Goal: Task Accomplishment & Management: Schedule a job

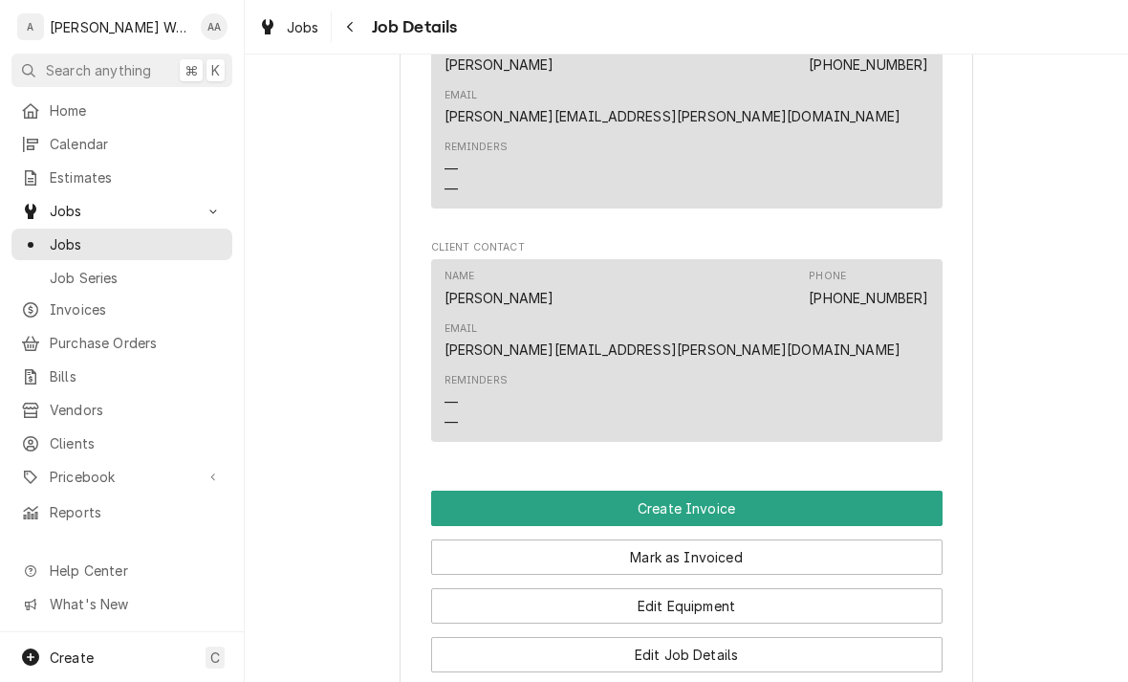
scroll to position [1178, 0]
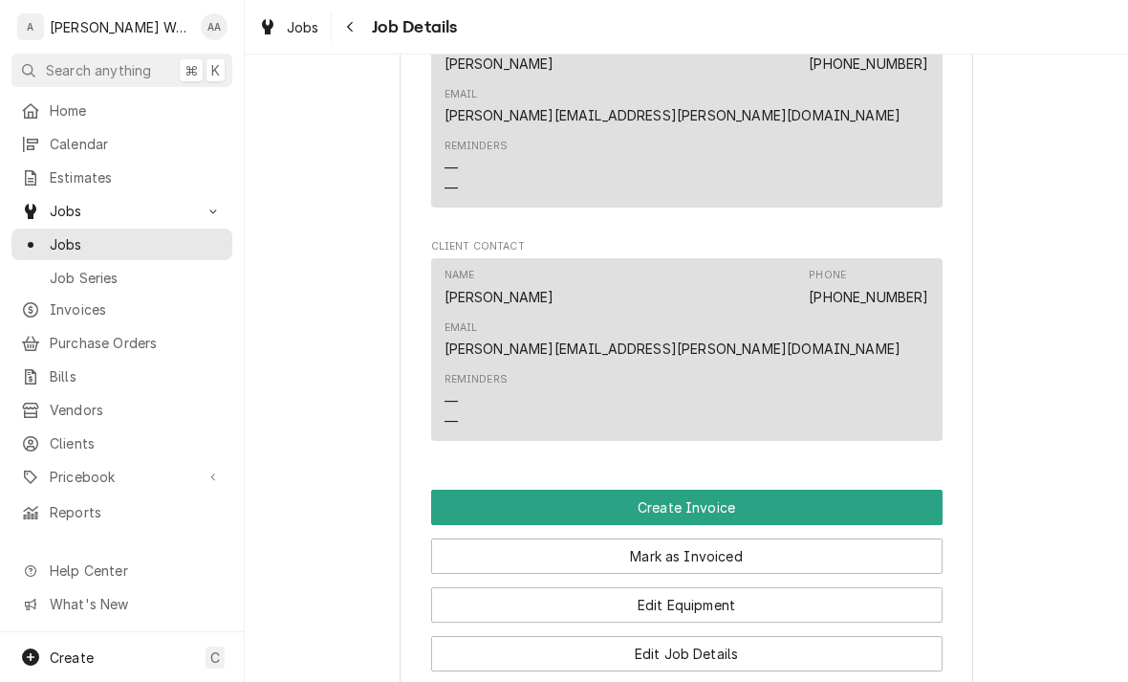
click at [913, 490] on button "Create Invoice" at bounding box center [687, 507] width 512 height 35
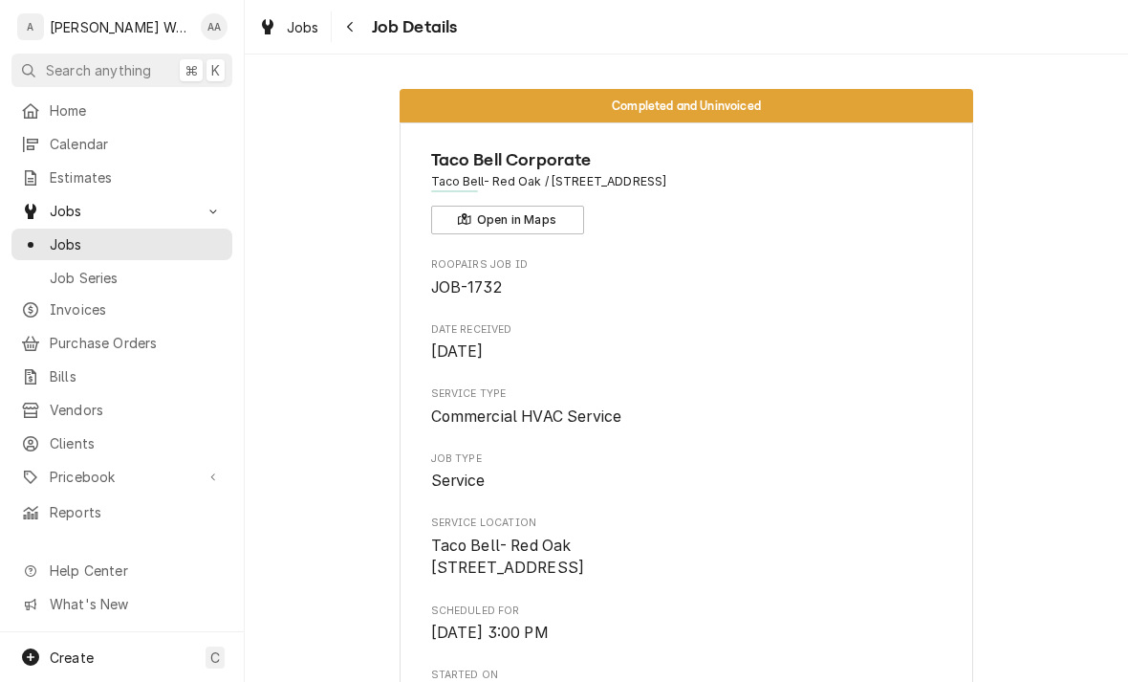
scroll to position [0, 0]
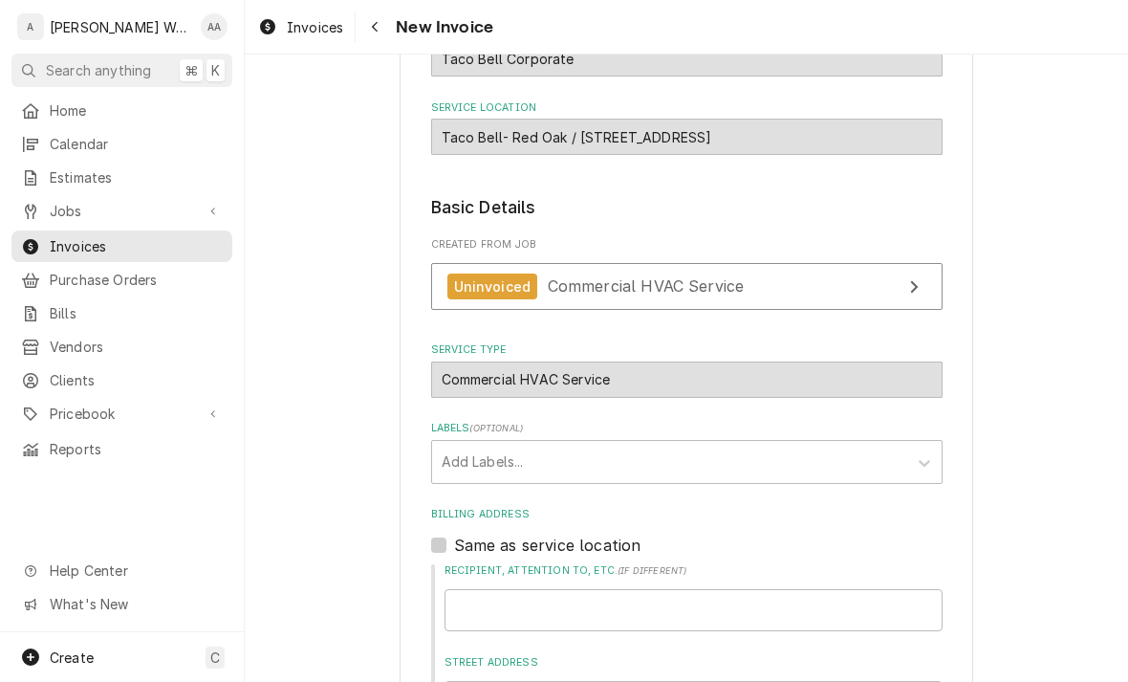
scroll to position [179, 0]
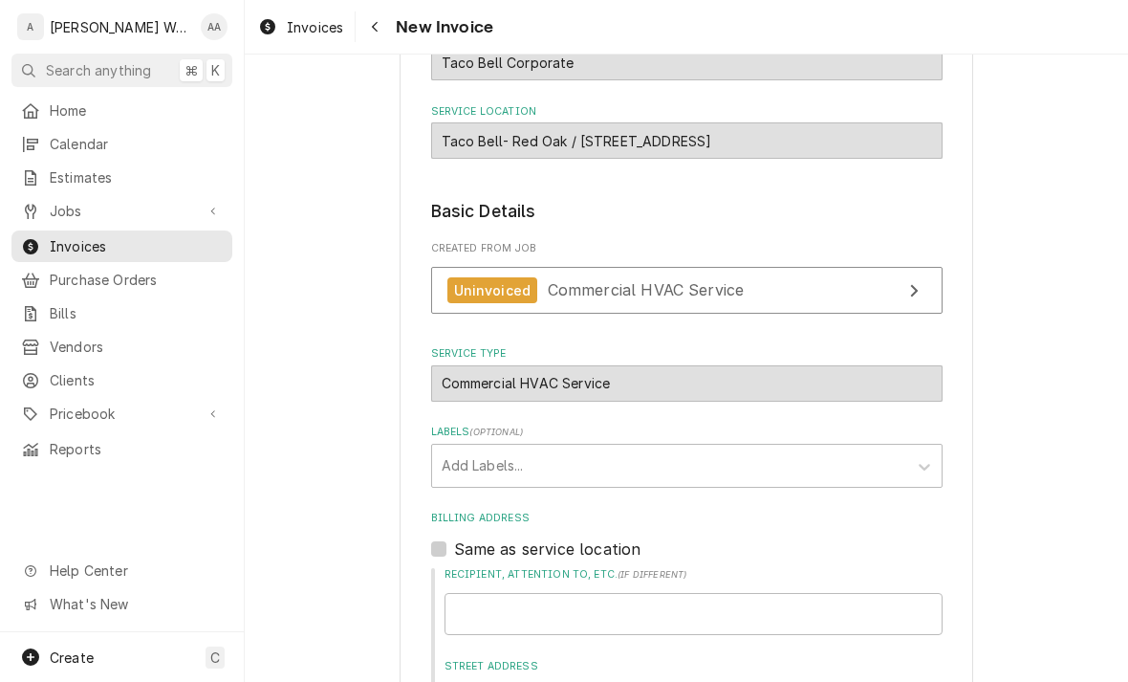
click at [449, 287] on div "Uninvoiced" at bounding box center [493, 290] width 91 height 26
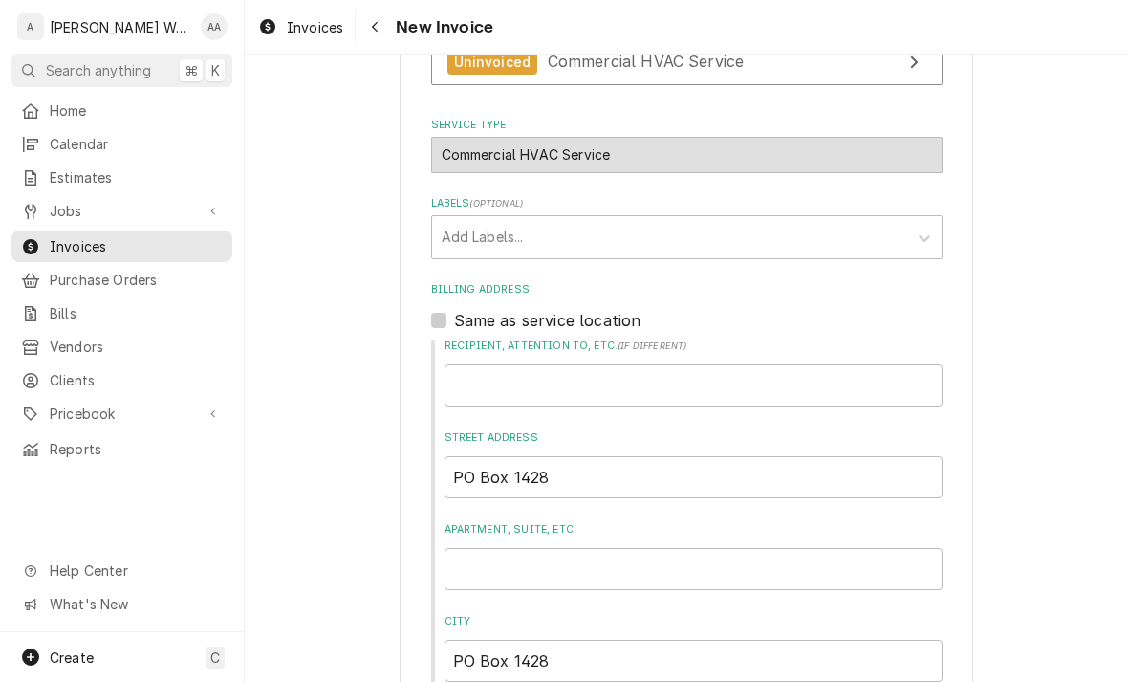
scroll to position [415, 0]
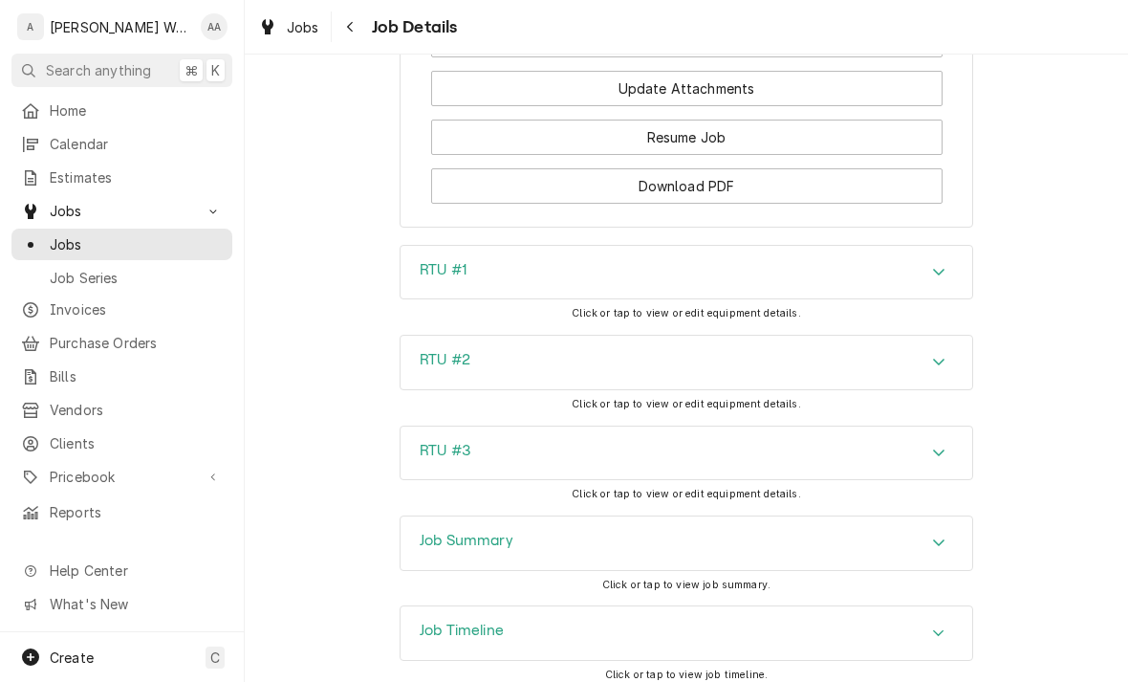
scroll to position [1889, 0]
click at [439, 623] on div "Job Timeline" at bounding box center [462, 634] width 84 height 23
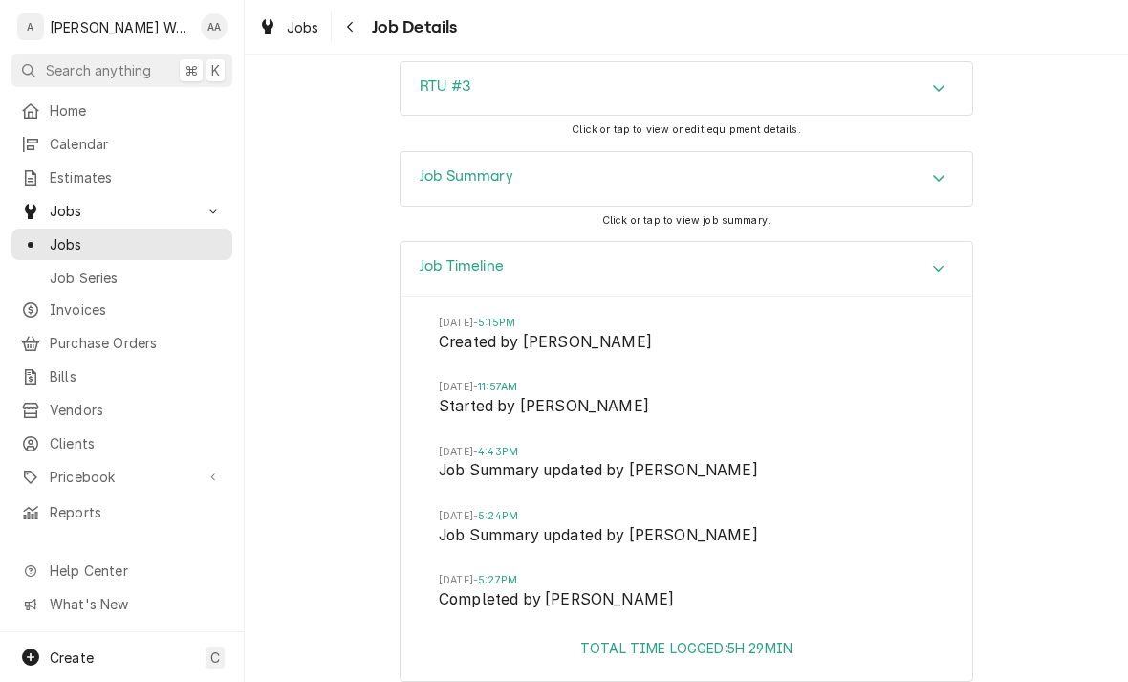
scroll to position [2253, 0]
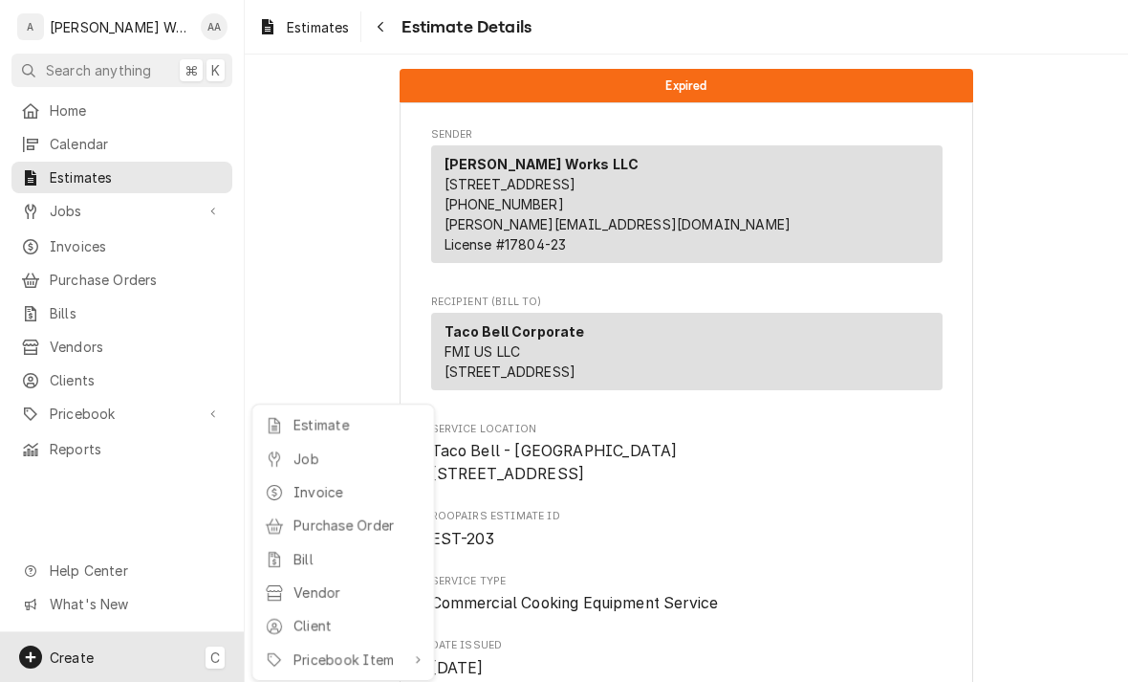
scroll to position [2038, 0]
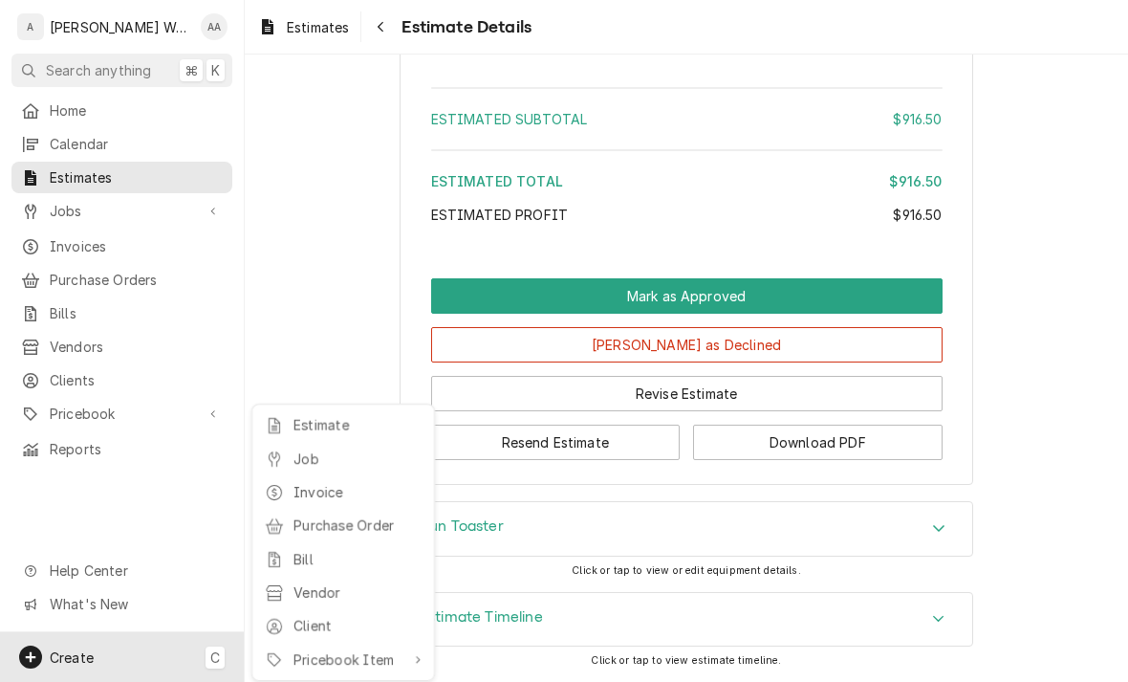
click at [291, 450] on div "Job" at bounding box center [343, 459] width 164 height 24
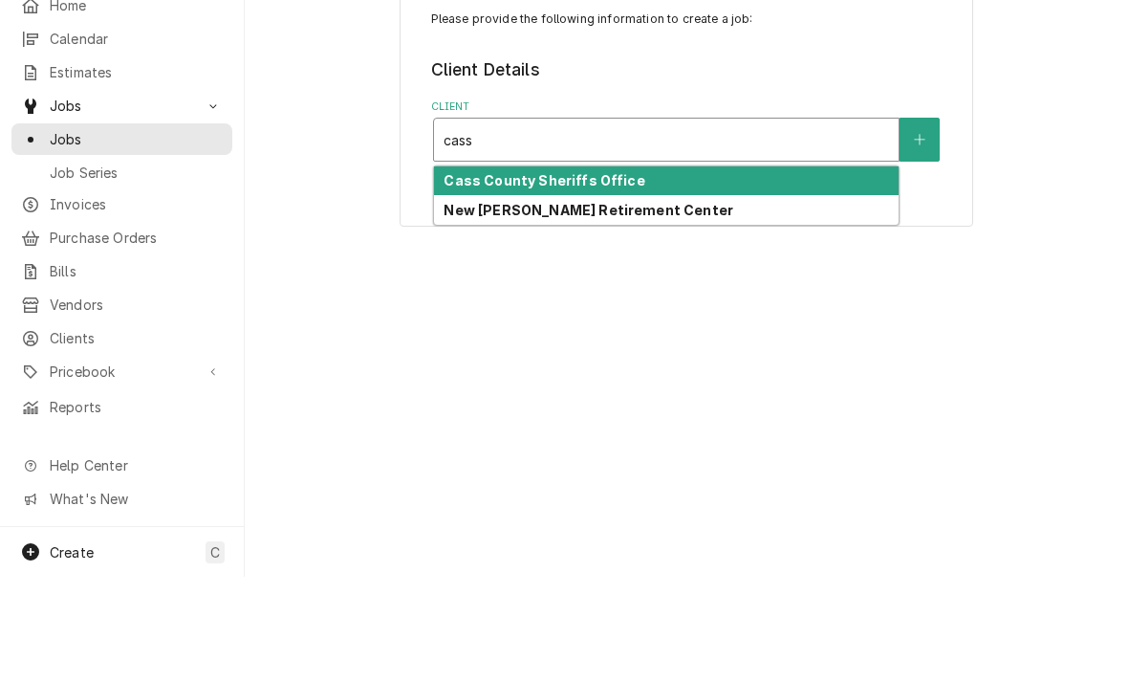
click at [473, 307] on strong "New Cassel Retirement Center" at bounding box center [589, 315] width 290 height 16
type input "cass"
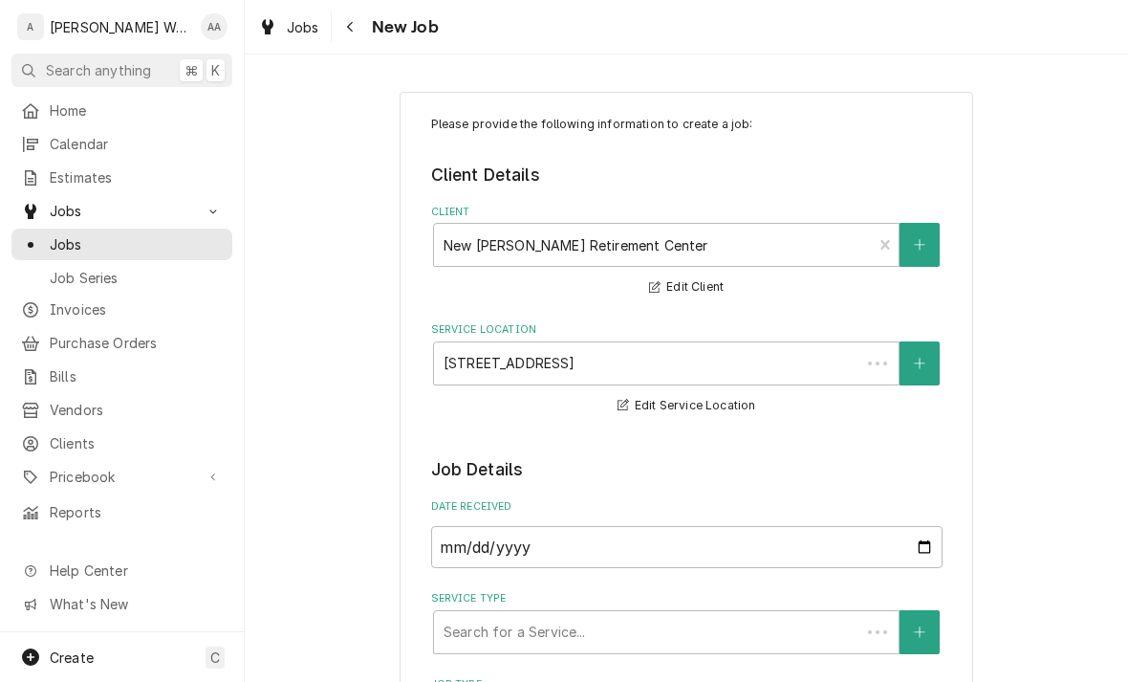
type textarea "x"
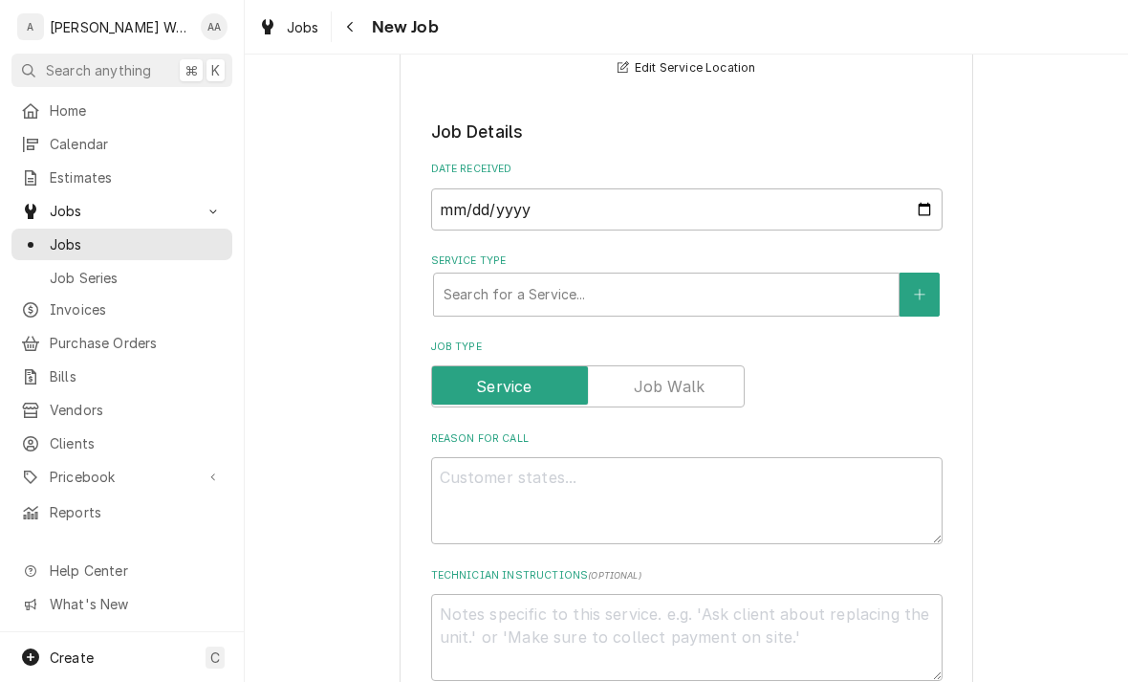
scroll to position [343, 0]
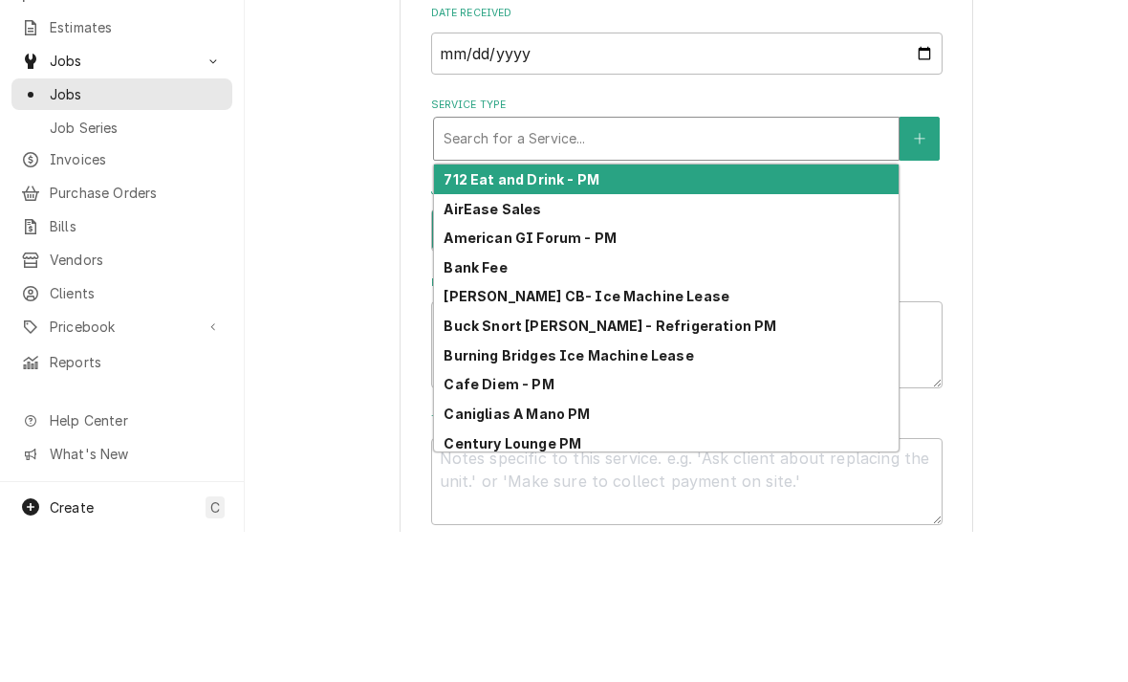
type input "r"
type textarea "x"
type input "c"
type textarea "x"
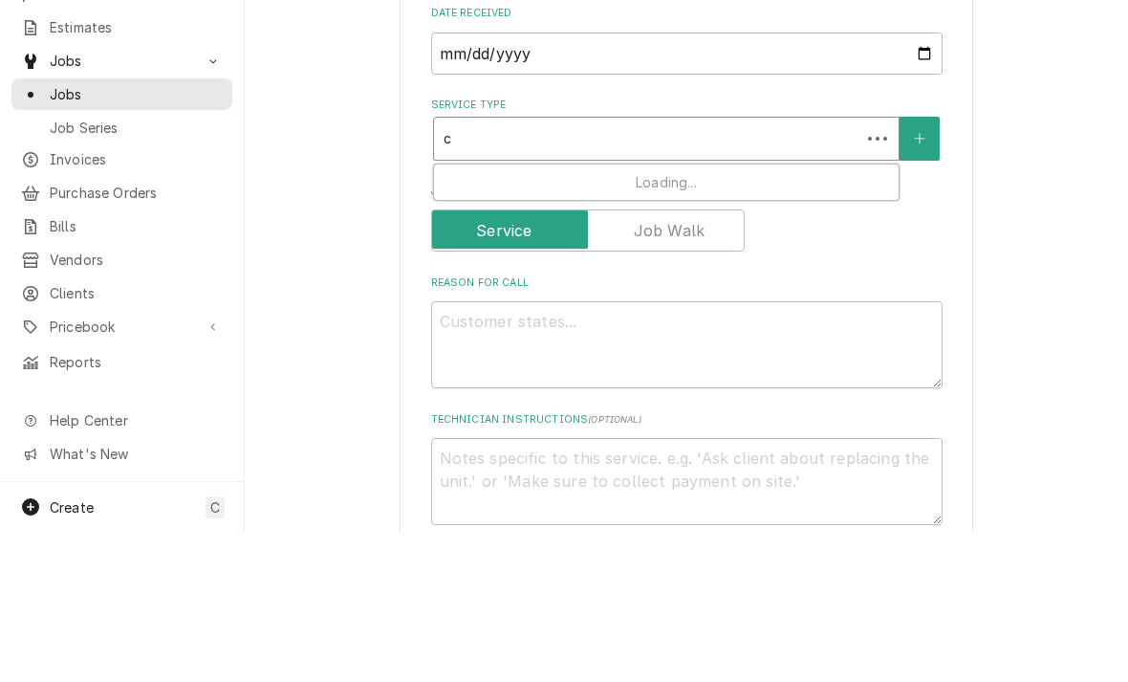
type input "co"
type textarea "x"
type input "com"
type textarea "x"
type input "comm"
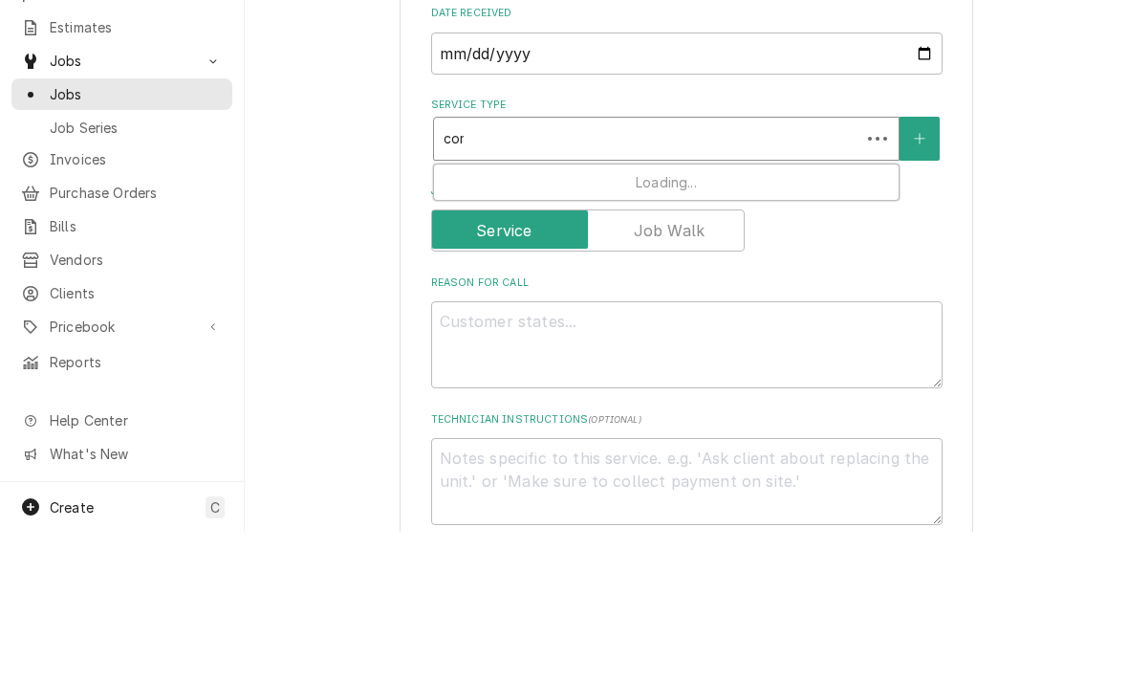
type textarea "x"
type input "comme"
type textarea "x"
type input "commer"
type textarea "x"
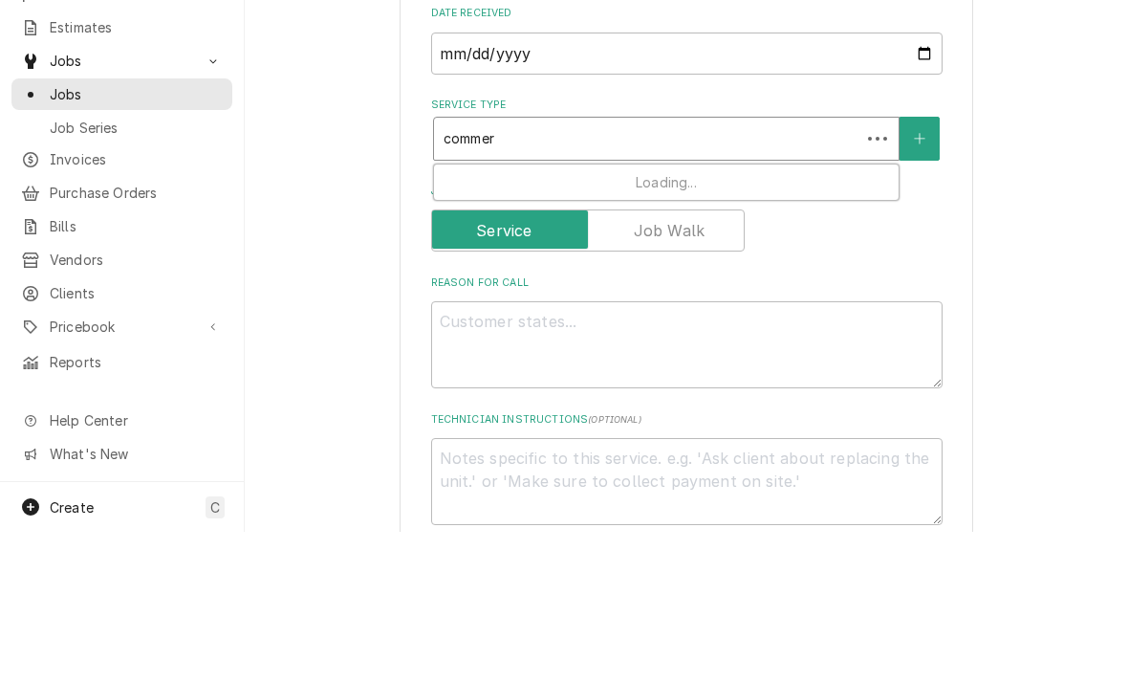
type input "commerc"
type textarea "x"
type input "commerci"
type textarea "x"
type input "commercia"
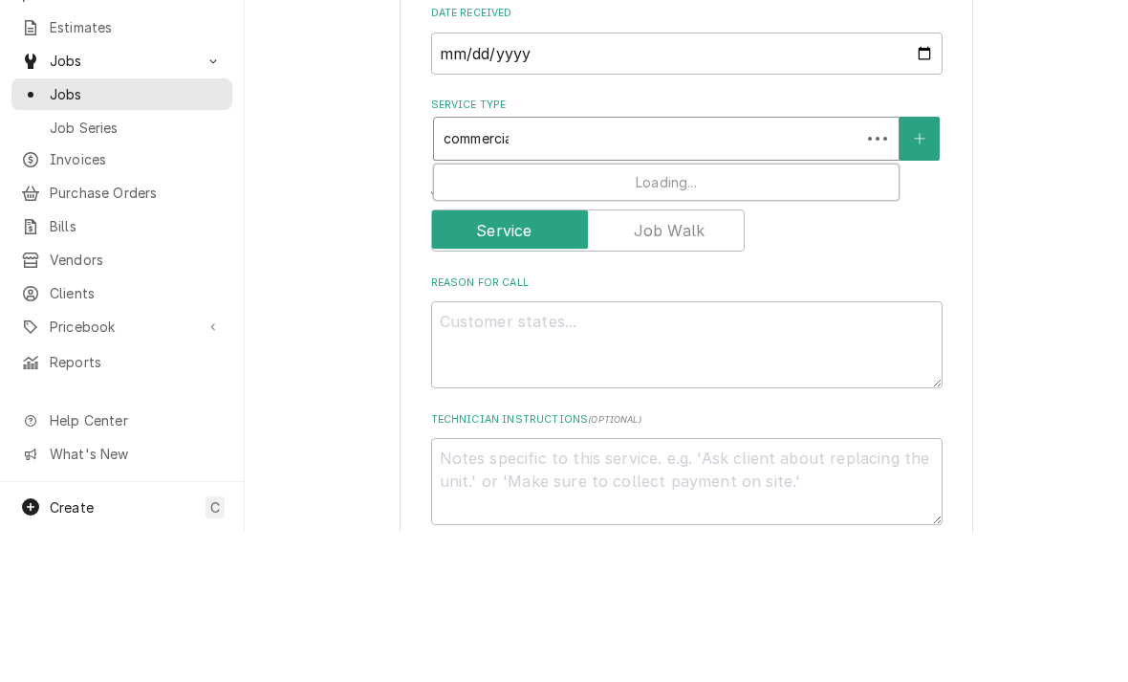
type textarea "x"
type input "commercial"
type textarea "x"
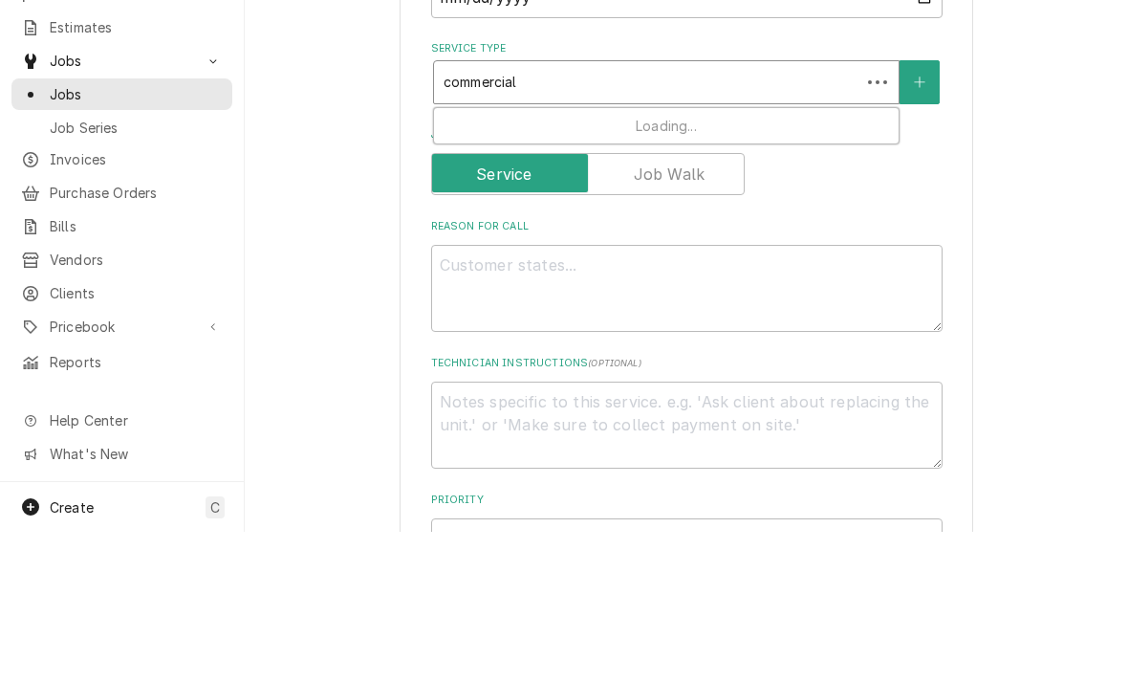
scroll to position [405, 0]
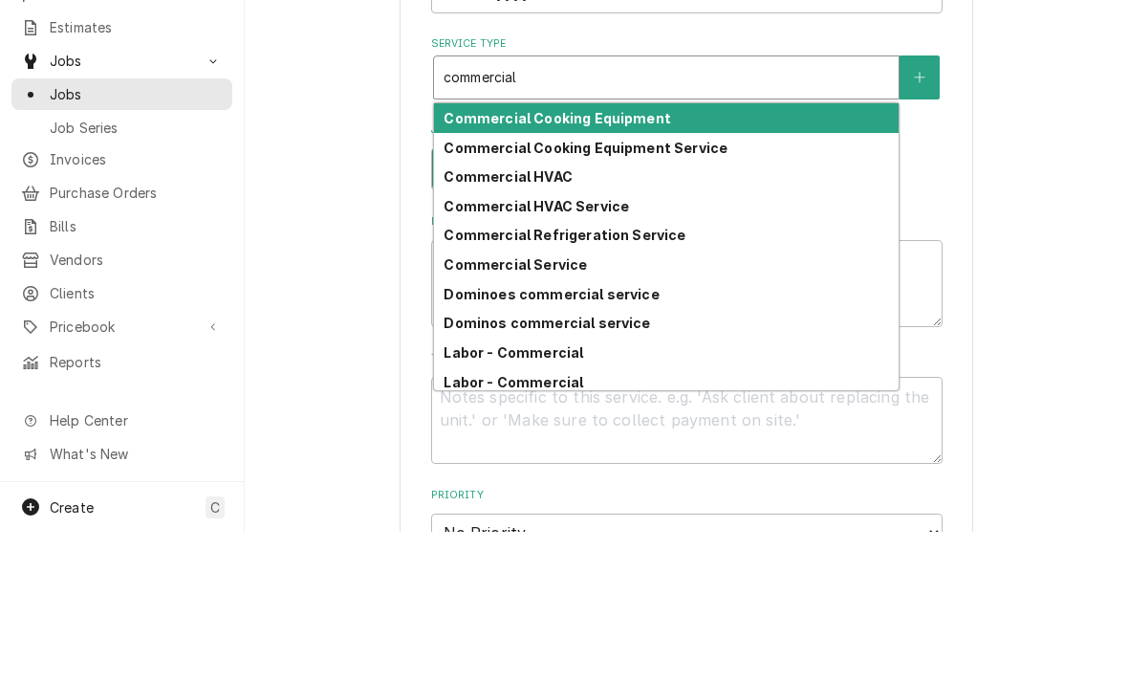
click at [473, 377] on strong "Commercial Refrigeration Service" at bounding box center [565, 385] width 242 height 16
type input "commercial"
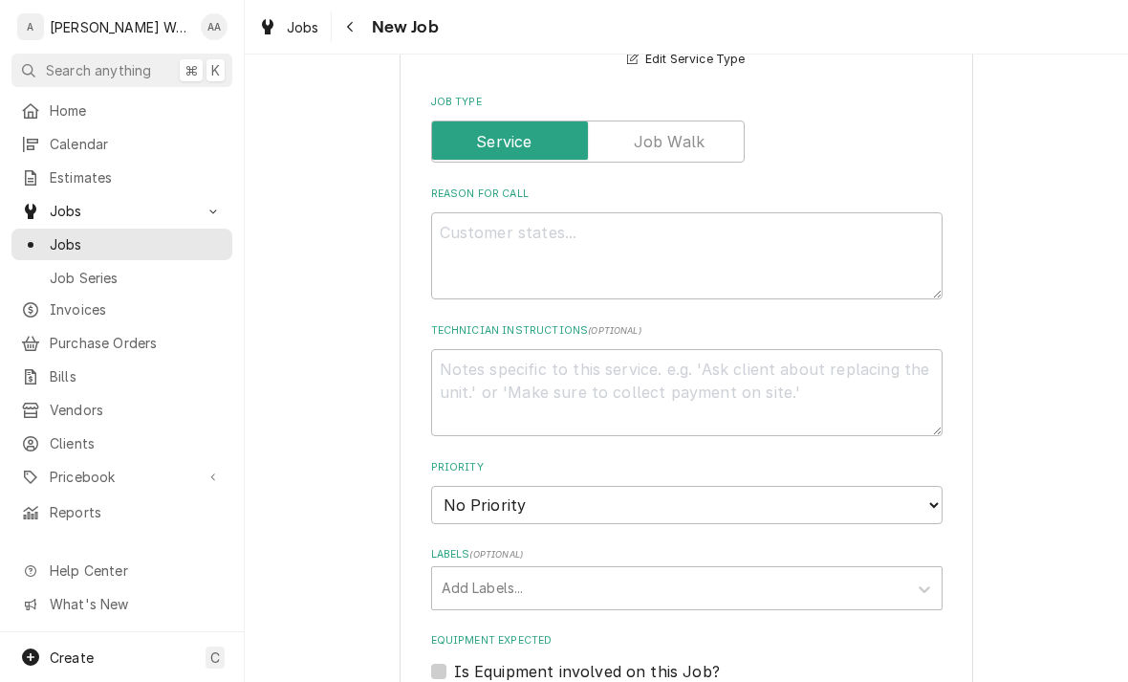
scroll to position [616, 0]
click at [478, 238] on textarea "Reason For Call" at bounding box center [687, 254] width 512 height 87
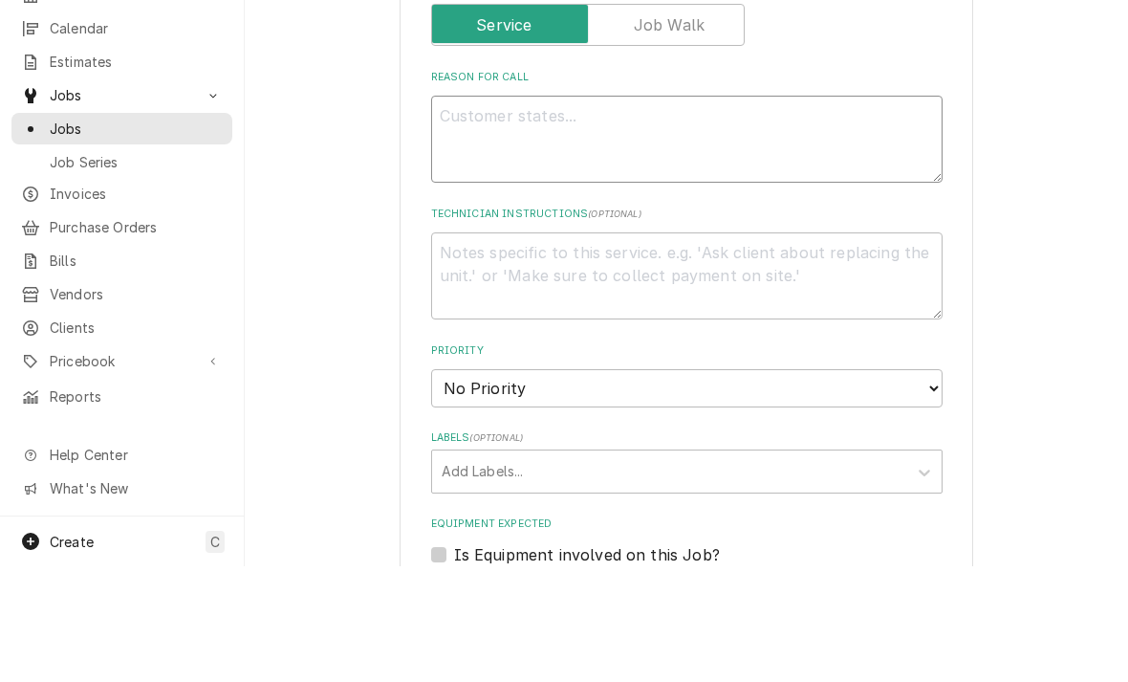
type textarea "x"
type textarea "Do"
type textarea "x"
type textarea "Dow"
type textarea "x"
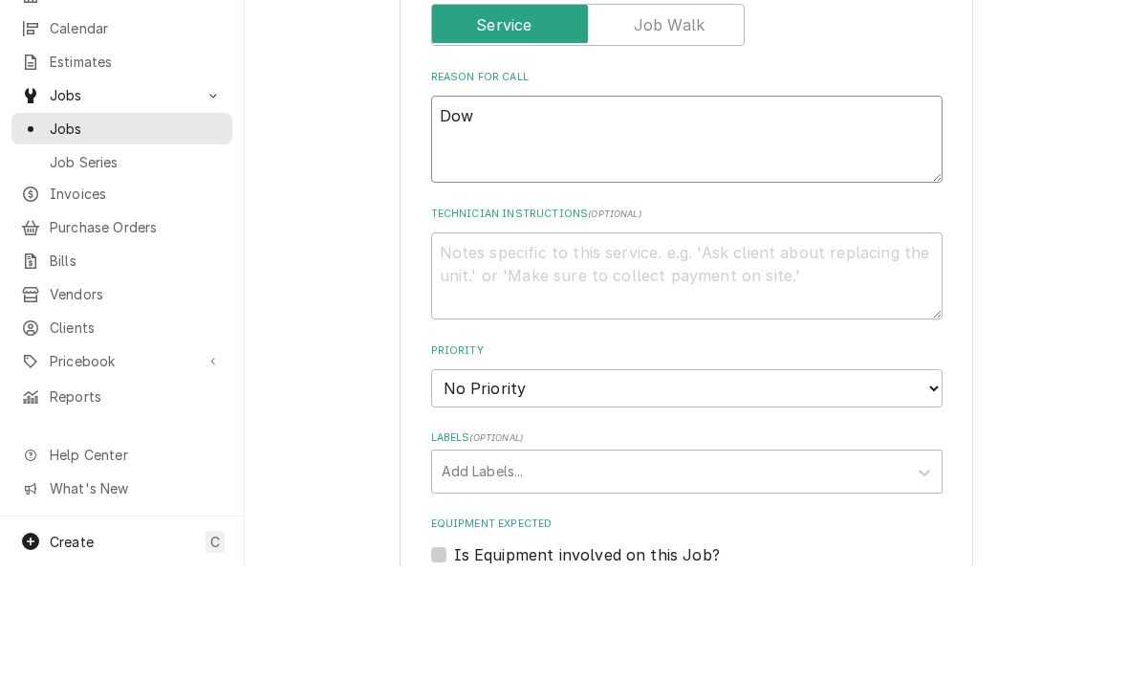
type textarea "Down"
type textarea "x"
type textarea "Downs"
type textarea "x"
type textarea "Downst"
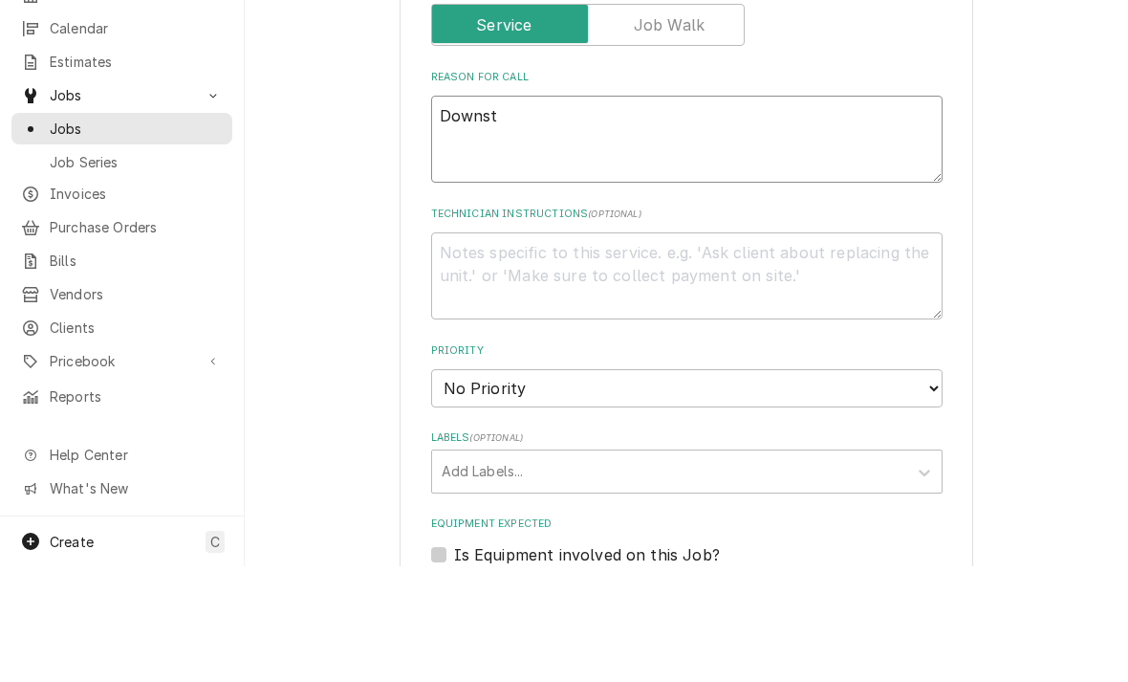
type textarea "x"
type textarea "Downsta"
type textarea "x"
type textarea "Downstai"
type textarea "x"
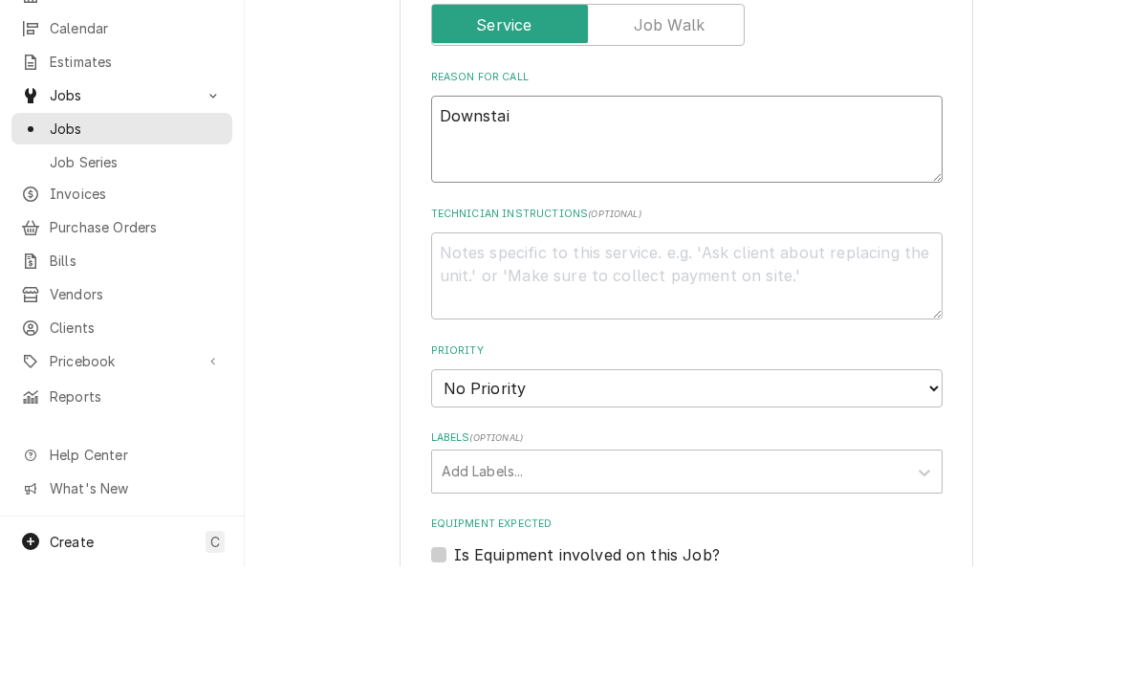
type textarea "Downstair"
type textarea "x"
type textarea "Downstairs"
type textarea "x"
type textarea "Downstairs"
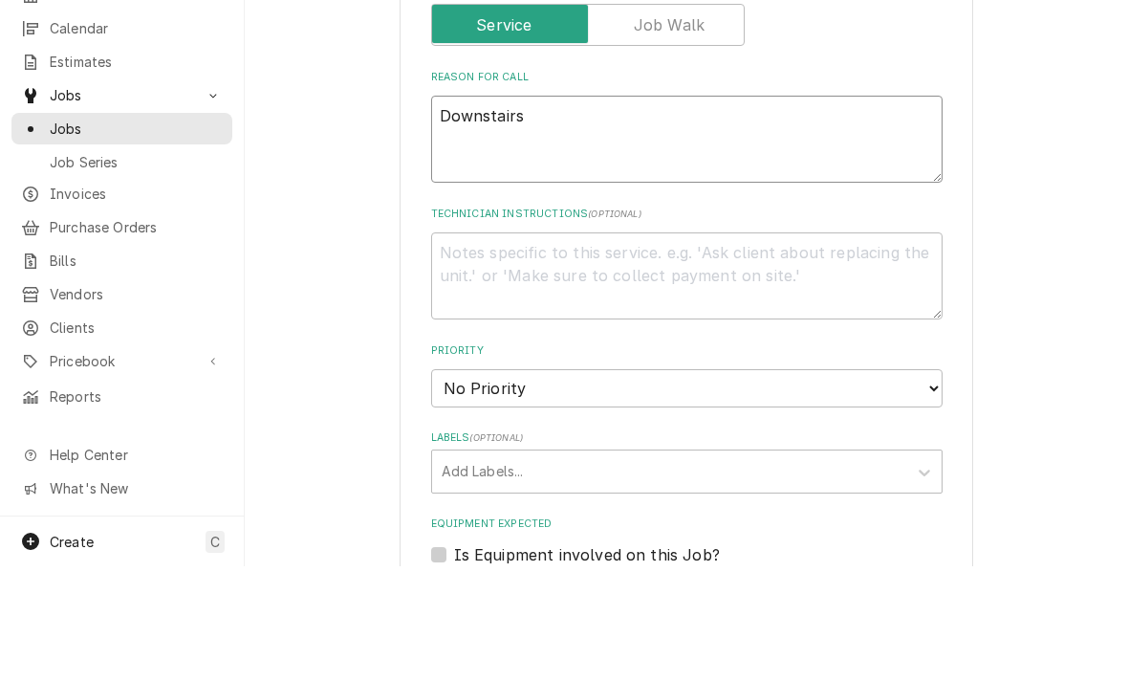
type textarea "x"
type textarea "Downstairs W"
type textarea "x"
type textarea "Downstairs WI"
type textarea "x"
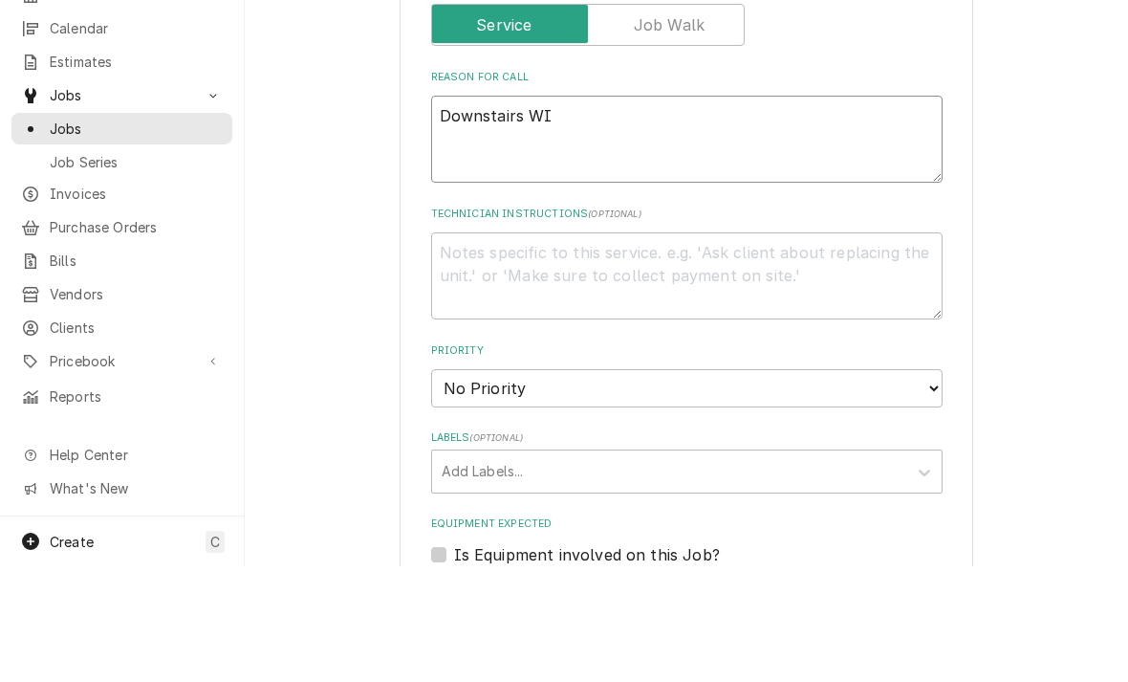
type textarea "Downstairs WIC"
type textarea "x"
type textarea "Downstairs WIC"
type textarea "x"
type textarea "Downstairs WIC is"
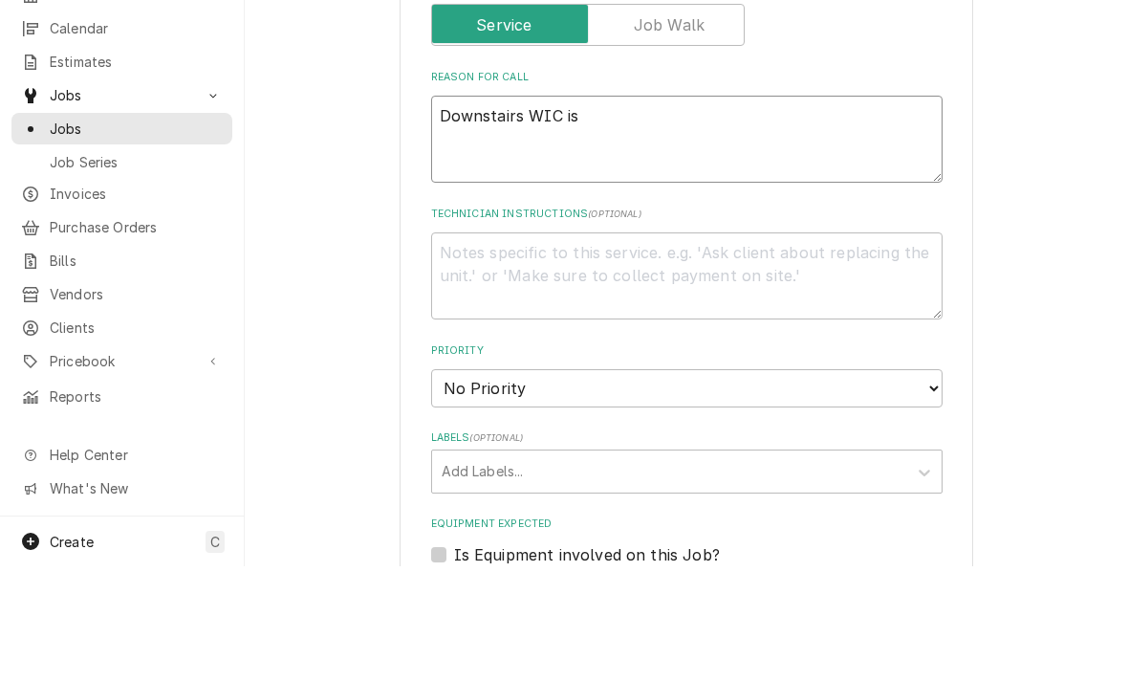
type textarea "x"
type textarea "Downstairs WIC is"
type textarea "x"
type textarea "Downstairs WIC is w"
type textarea "x"
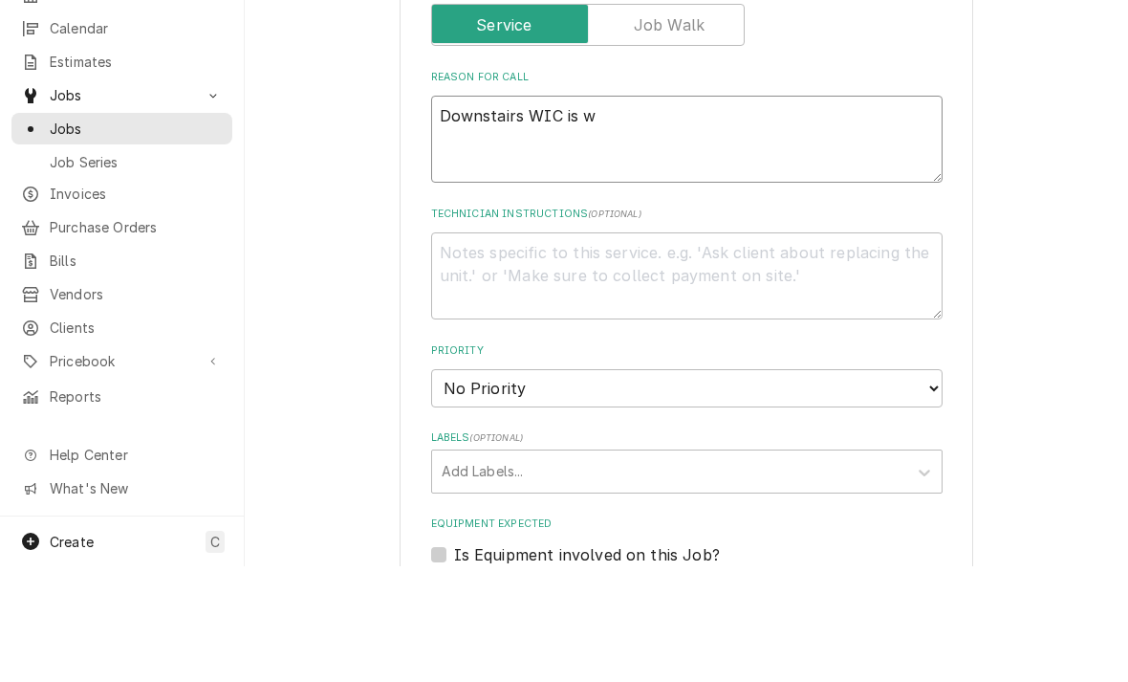
type textarea "Downstairs WIC is wa"
type textarea "x"
type textarea "Downstairs WIC is war"
type textarea "x"
type textarea "Downstairs WIC is warm"
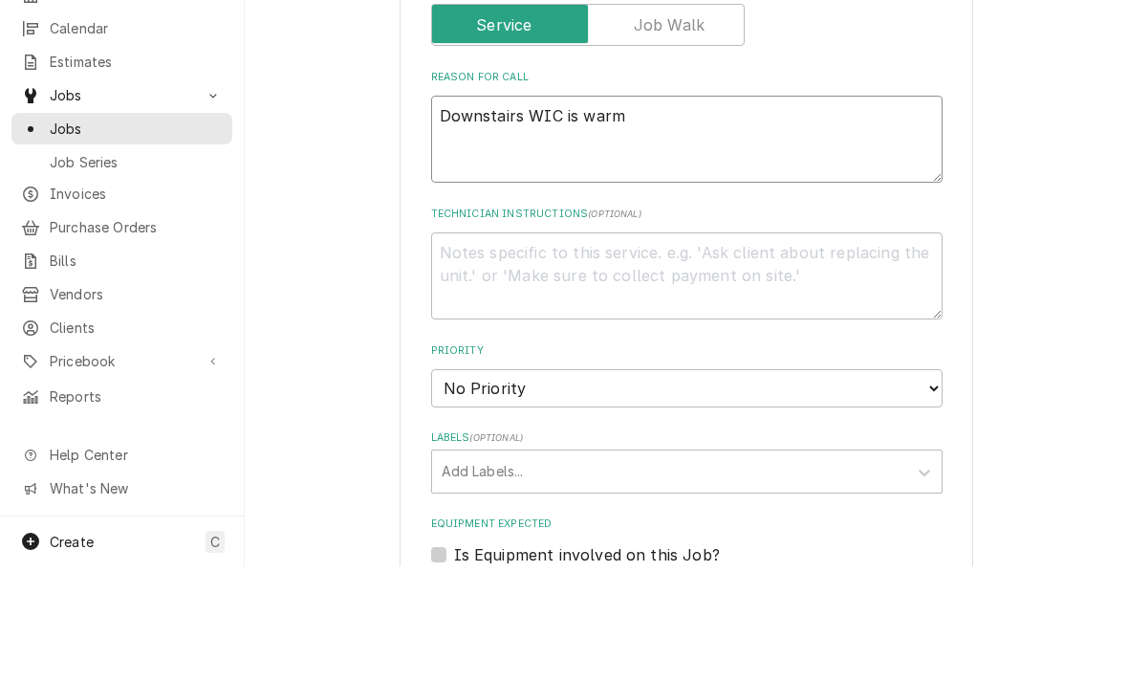
type textarea "x"
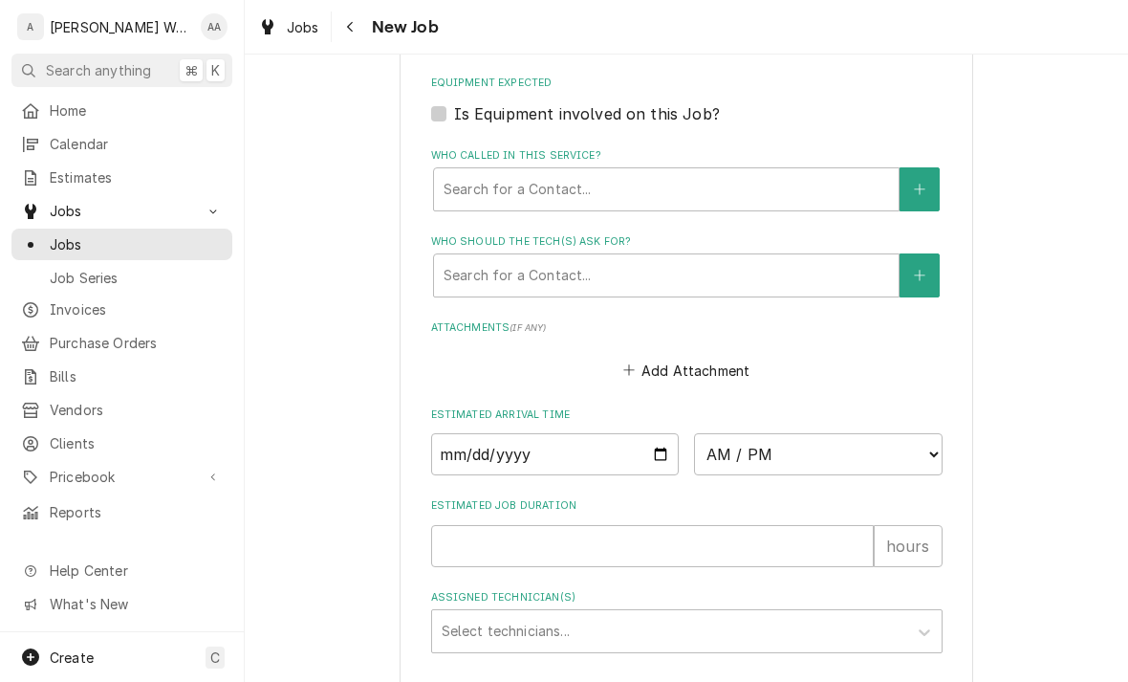
scroll to position [1185, 0]
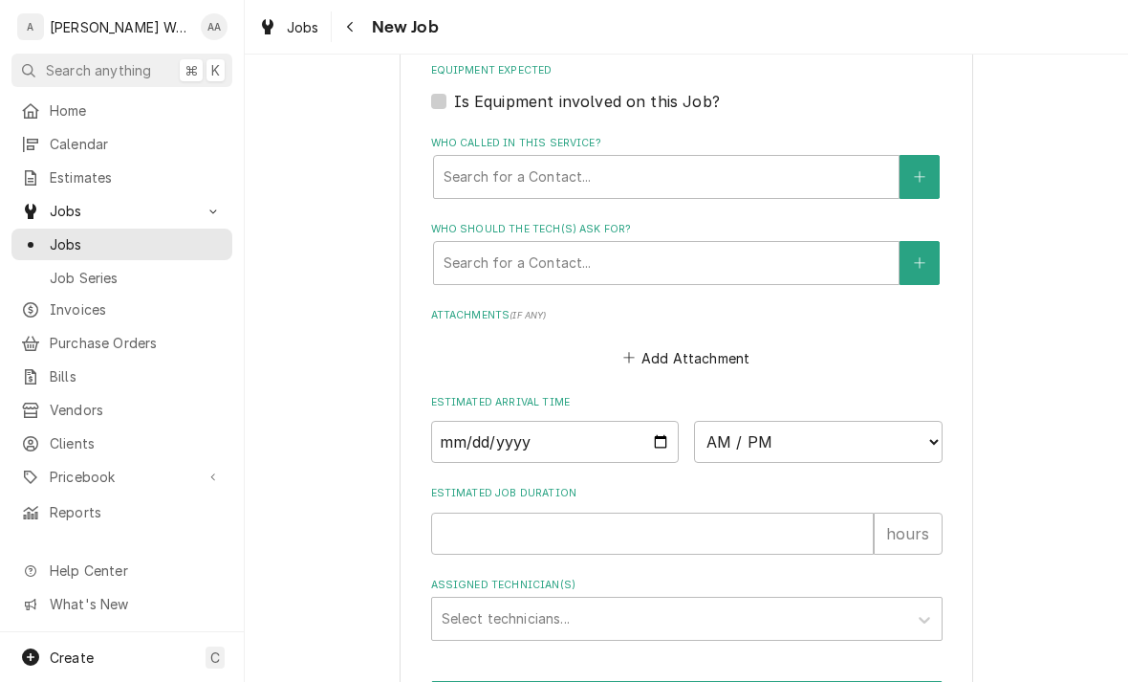
type textarea "Downstairs WIC is warm"
click at [455, 426] on input "Date" at bounding box center [555, 442] width 249 height 42
type input "2025-08-28"
type textarea "x"
click at [788, 443] on select "AM / PM 6:00 AM 6:15 AM 6:30 AM 6:45 AM 7:00 AM 7:15 AM 7:30 AM 7:45 AM 8:00 AM…" at bounding box center [818, 442] width 249 height 42
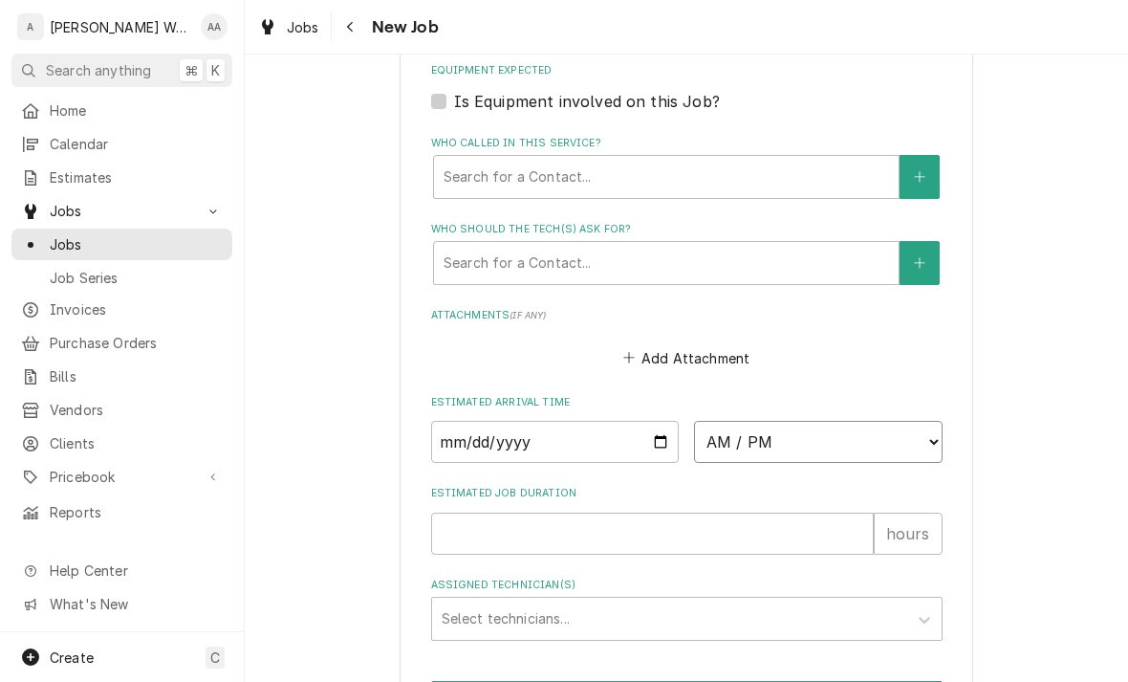
select select "10:30:00"
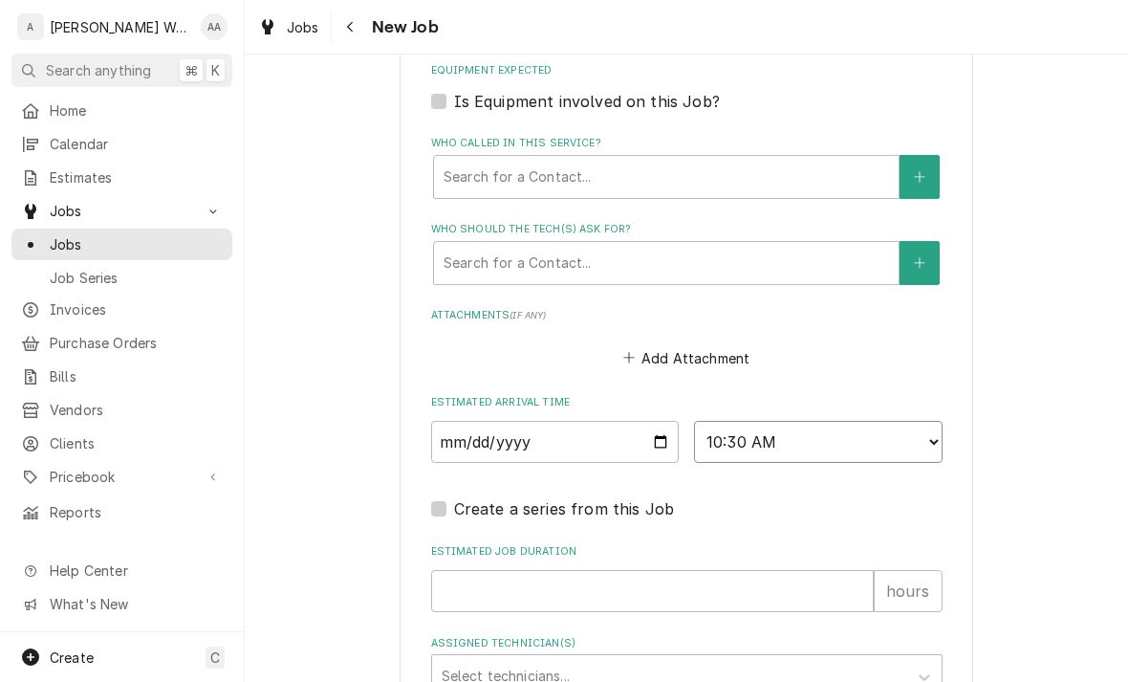
type textarea "x"
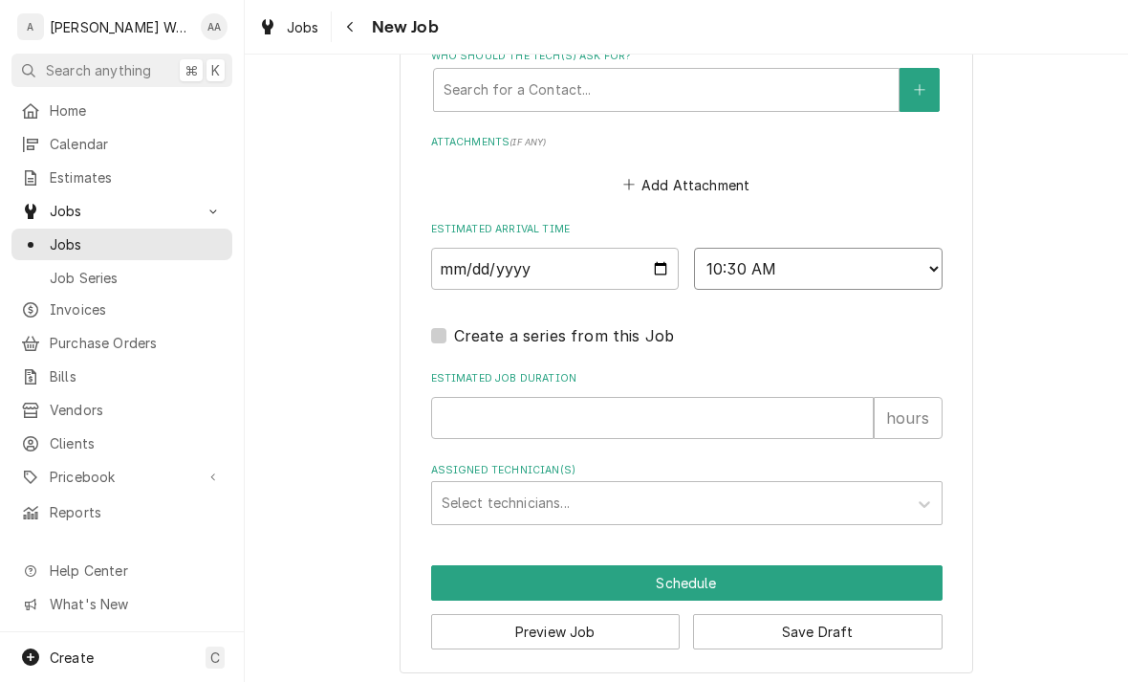
scroll to position [1357, 0]
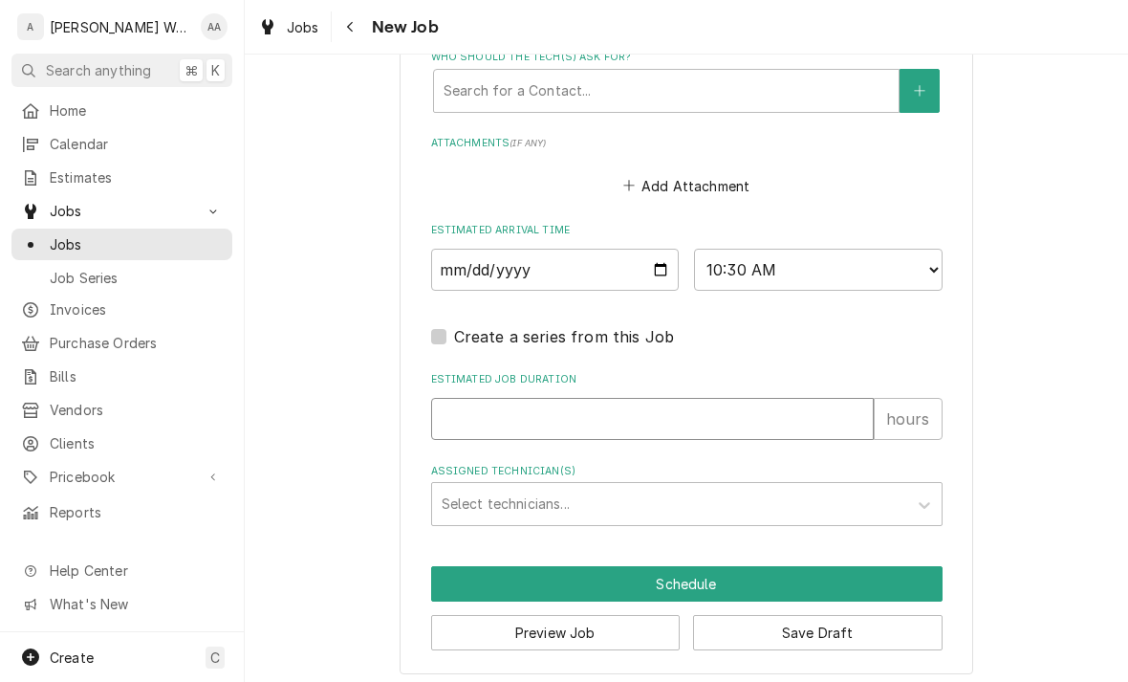
click at [476, 408] on input "Estimated Job Duration" at bounding box center [652, 419] width 443 height 42
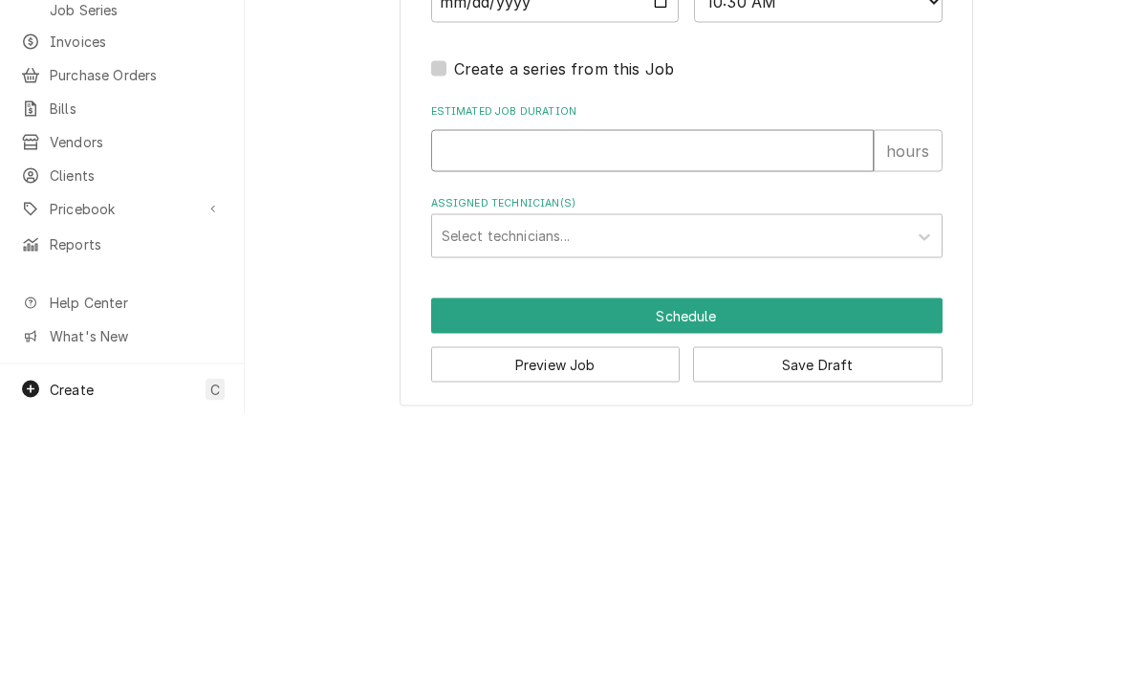
type input "2"
type textarea "x"
type input "2"
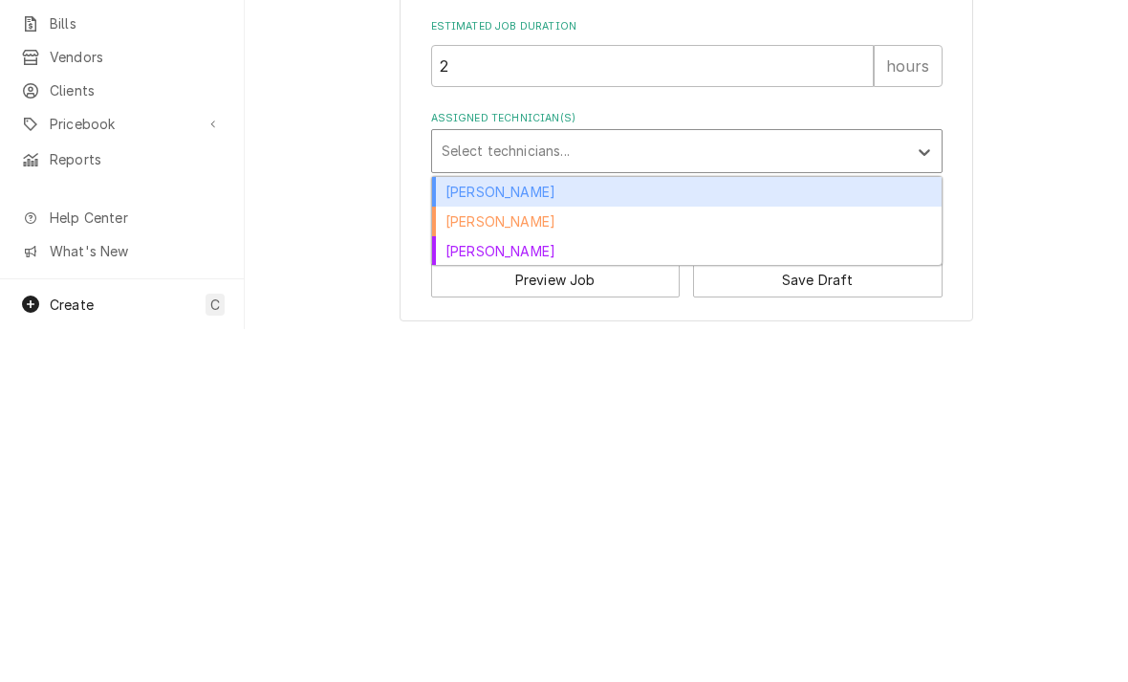
click at [452, 530] on div "[PERSON_NAME]" at bounding box center [687, 545] width 510 height 30
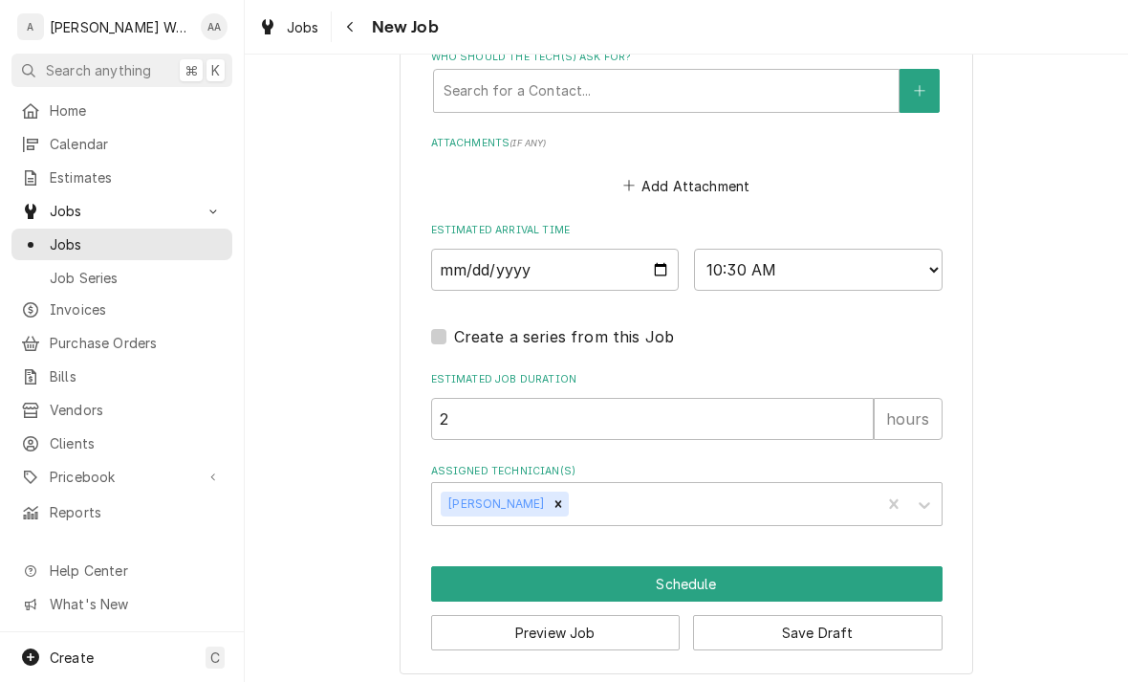
click at [464, 576] on button "Schedule" at bounding box center [687, 583] width 512 height 35
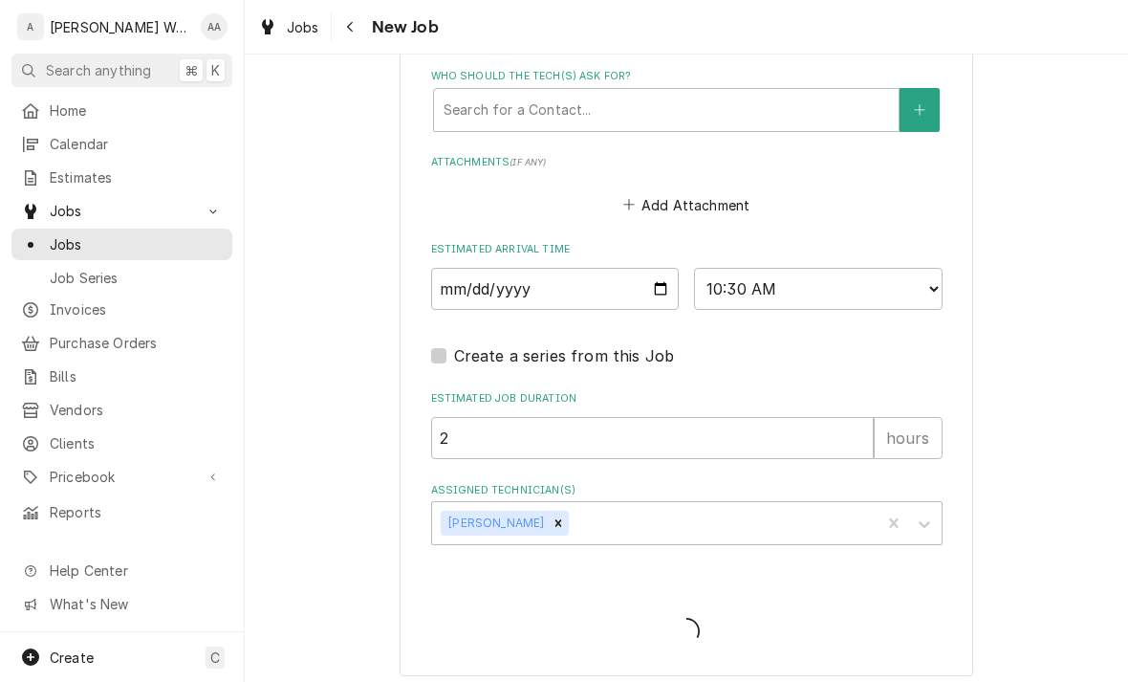
type textarea "x"
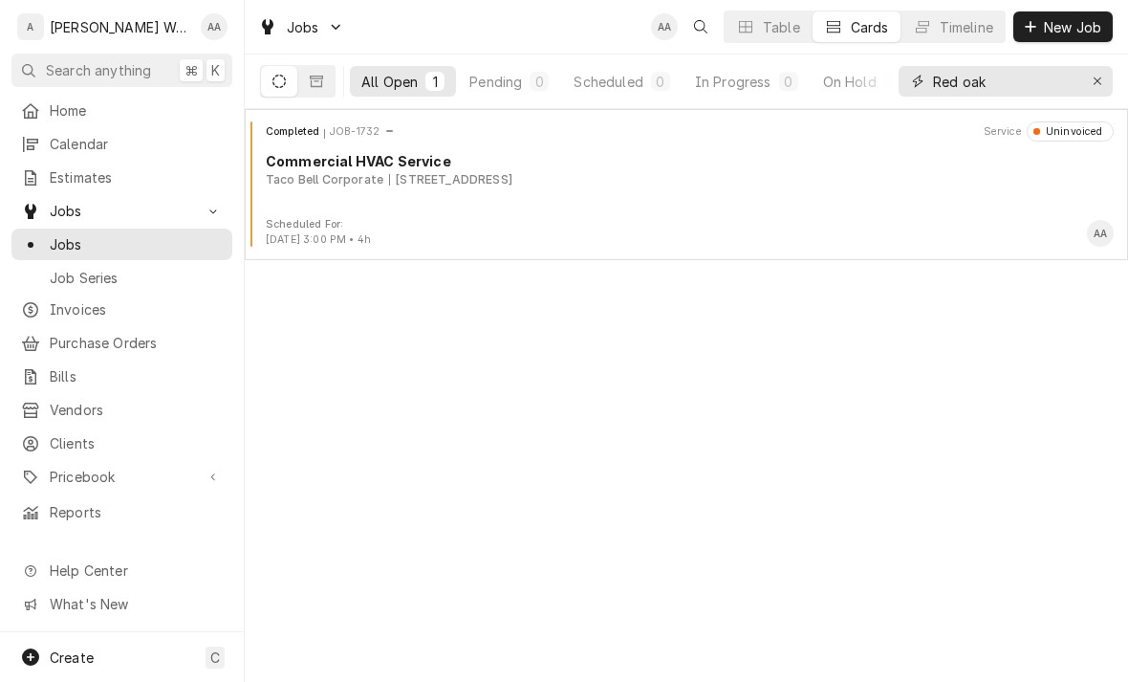
click at [1091, 85] on div "Erase input" at bounding box center [1097, 81] width 19 height 19
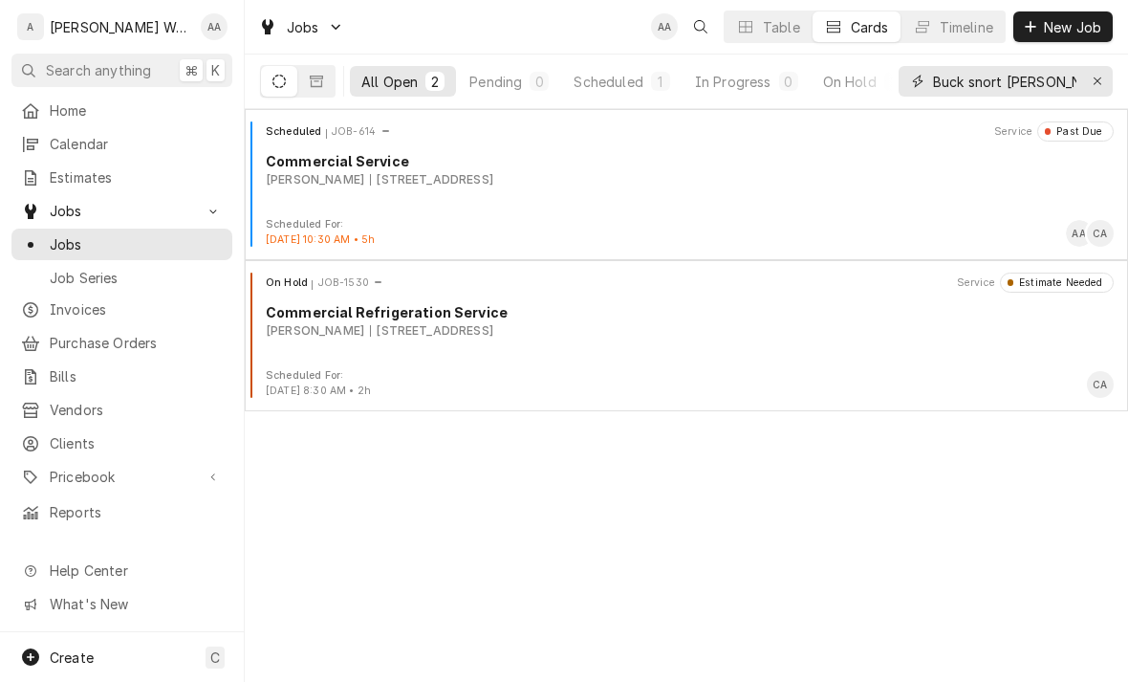
type input "Buck snort [PERSON_NAME]"
click at [336, 343] on div "On Hold JOB-1530 Service Estimate Needed Commercial Refrigeration Service Buck …" at bounding box center [686, 321] width 868 height 96
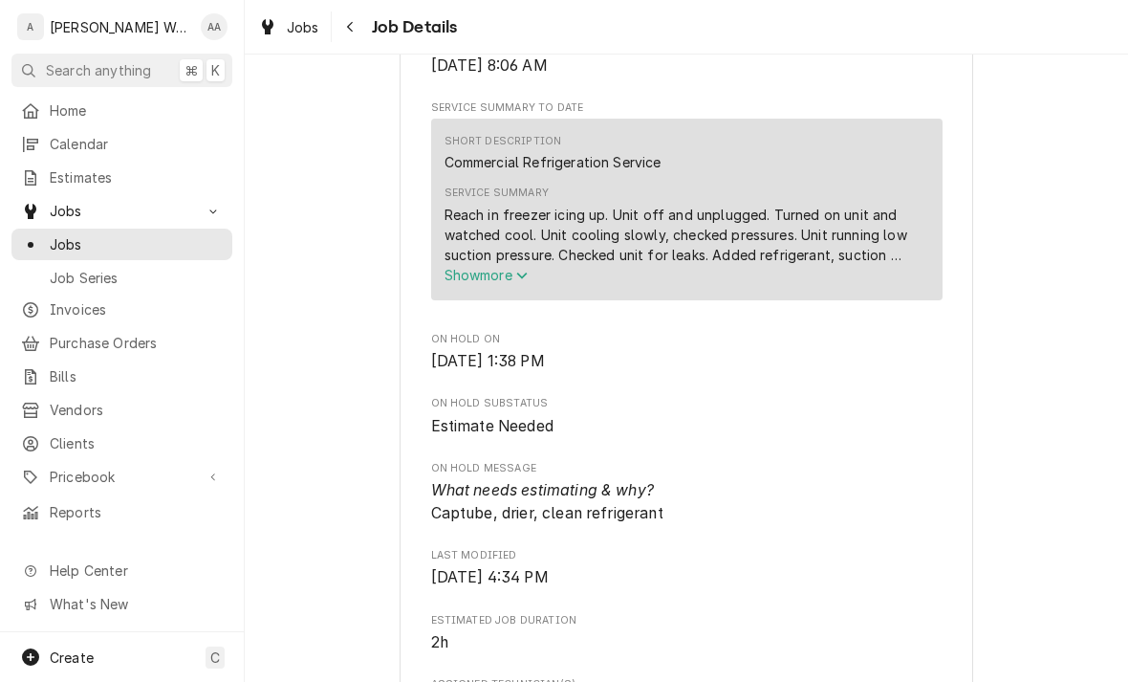
scroll to position [728, 0]
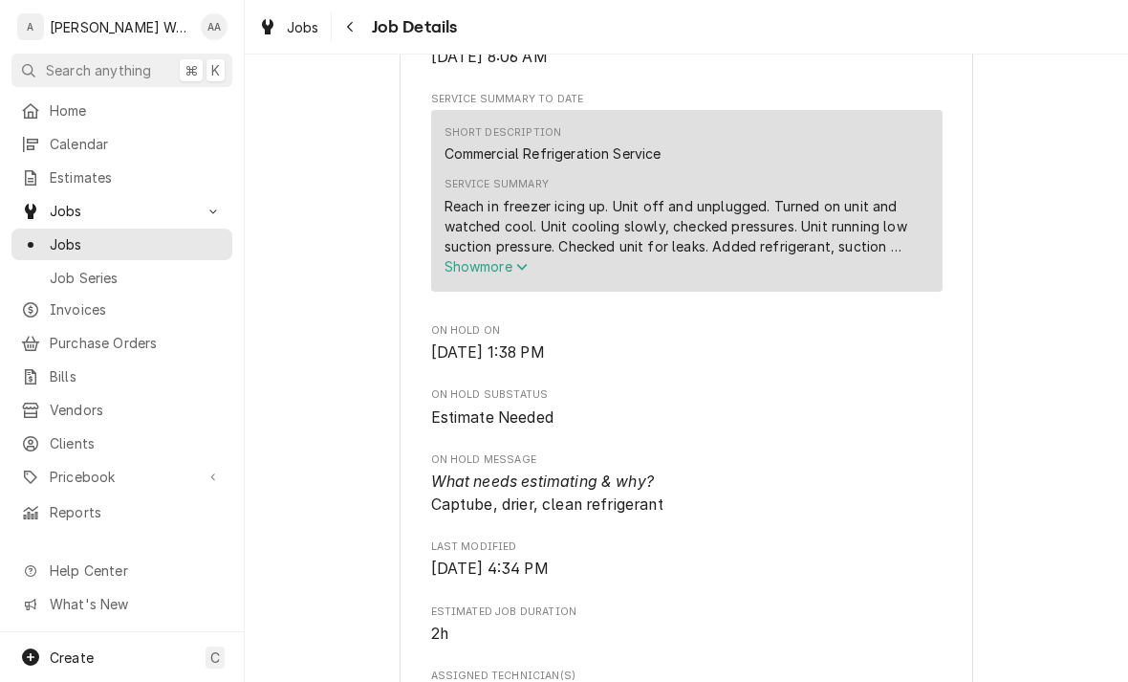
click at [467, 274] on span "Show more" at bounding box center [487, 266] width 84 height 16
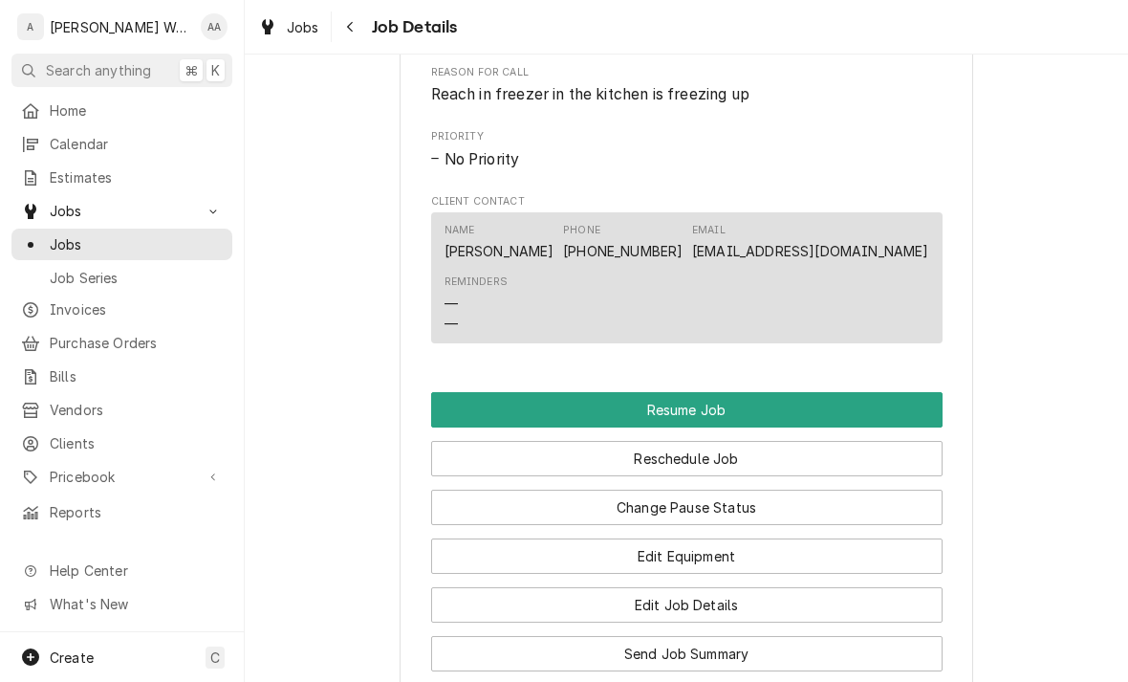
scroll to position [1467, 0]
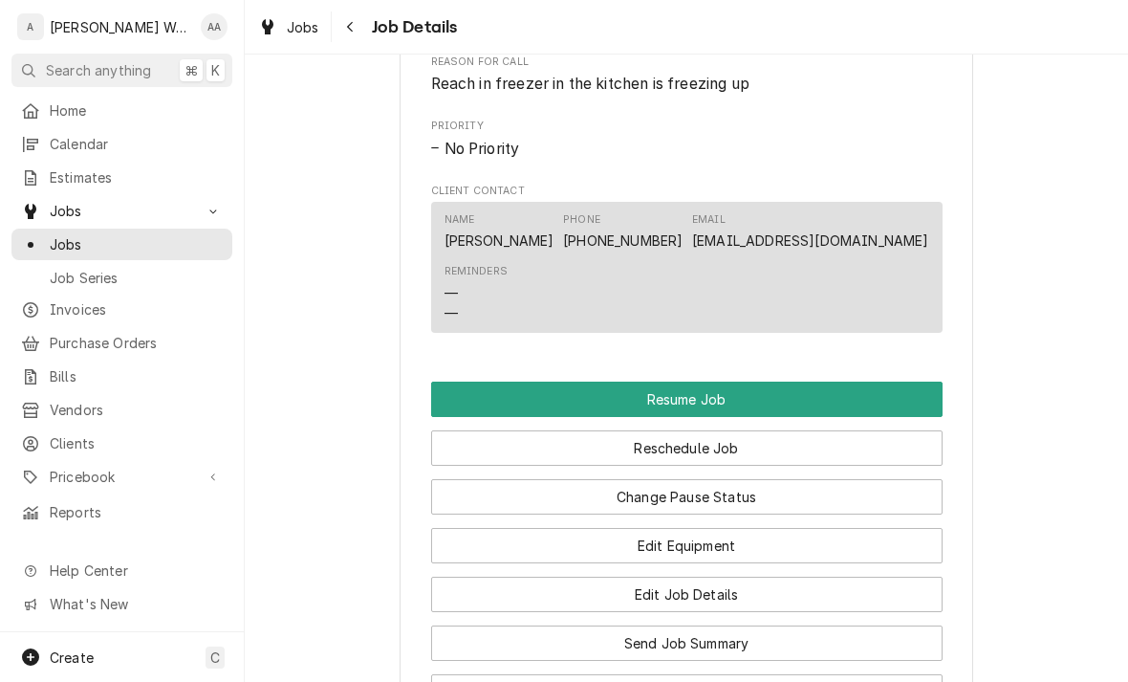
click at [477, 455] on button "Reschedule Job" at bounding box center [687, 447] width 512 height 35
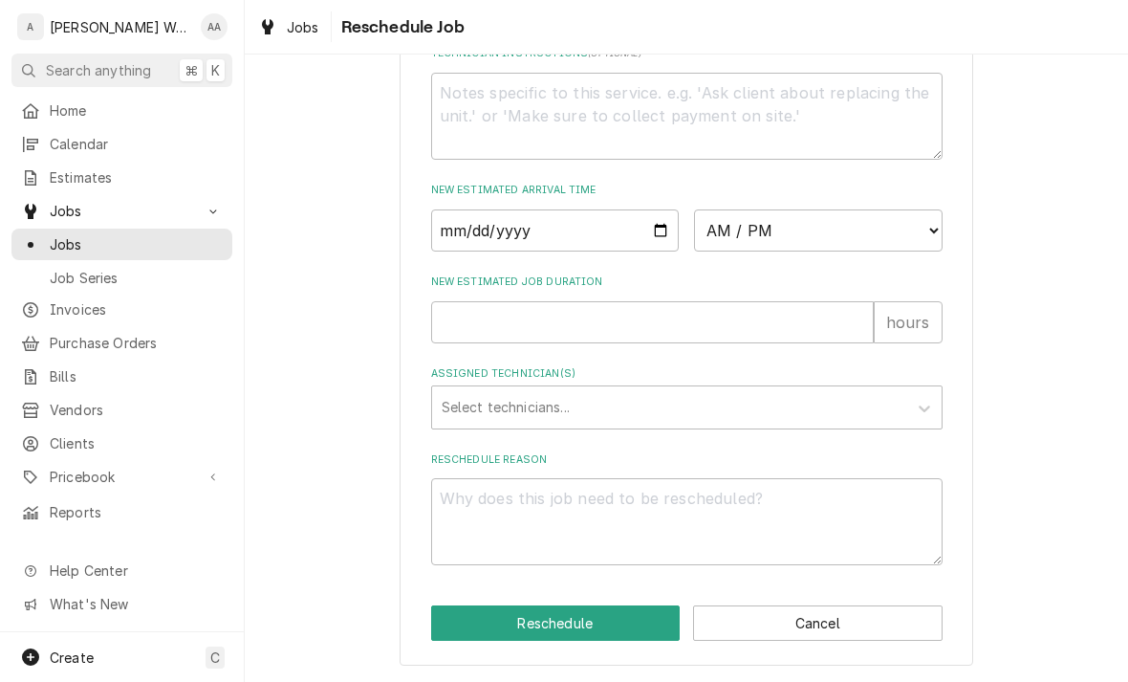
scroll to position [740, 0]
click at [468, 238] on input "Date" at bounding box center [555, 230] width 249 height 42
type input "2025-08-28"
type textarea "x"
click at [794, 235] on select "AM / PM 6:00 AM 6:15 AM 6:30 AM 6:45 AM 7:00 AM 7:15 AM 7:30 AM 7:45 AM 8:00 AM…" at bounding box center [818, 230] width 249 height 42
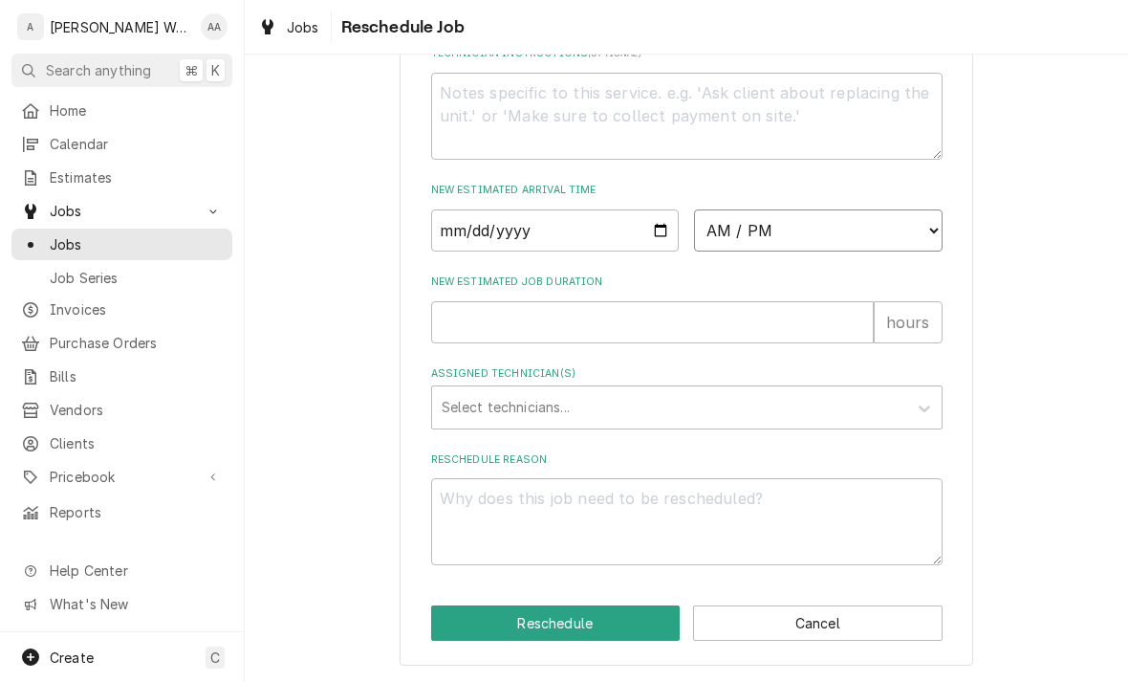
select select "11:30:00"
type textarea "x"
click at [453, 328] on input "New Estimated Job Duration" at bounding box center [652, 322] width 443 height 42
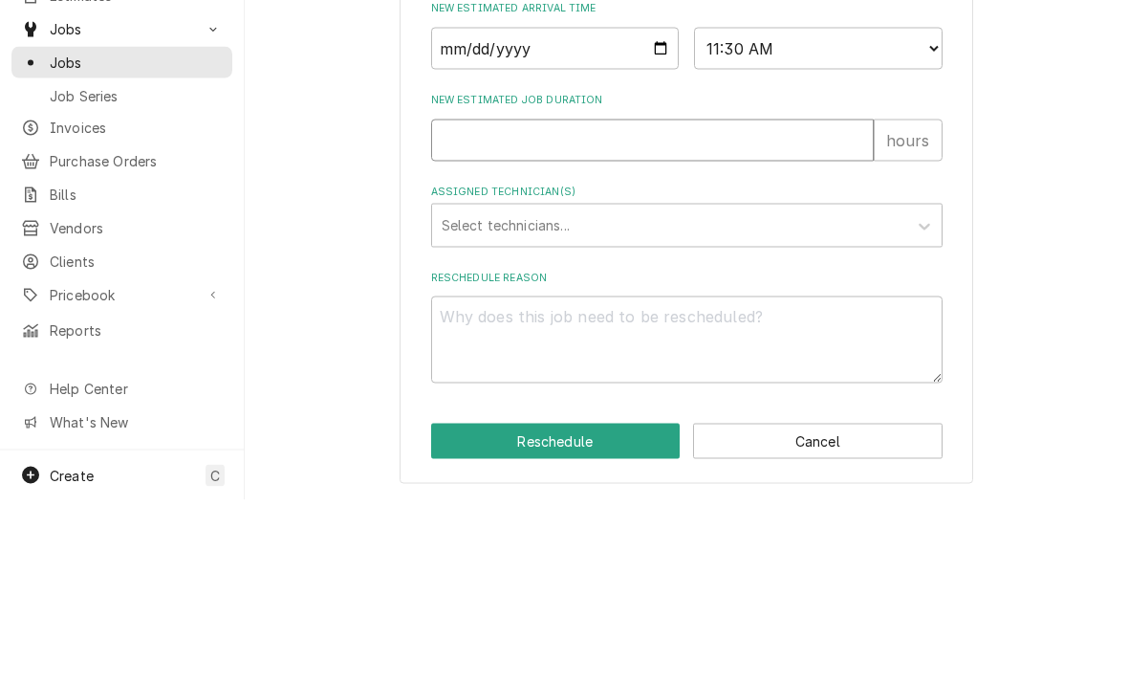
type input "5"
type textarea "x"
type input "5"
click at [475, 366] on div "Assigned Technician(s) Select technicians..." at bounding box center [687, 397] width 512 height 62
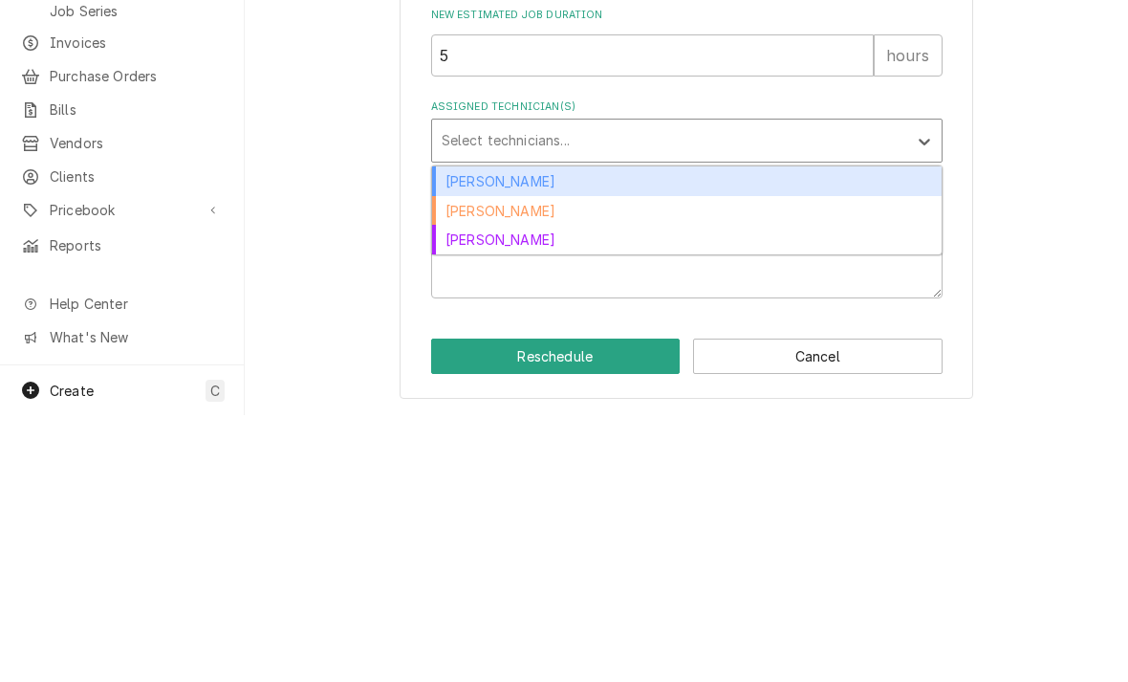
click at [457, 463] on div "[PERSON_NAME]" at bounding box center [687, 478] width 510 height 30
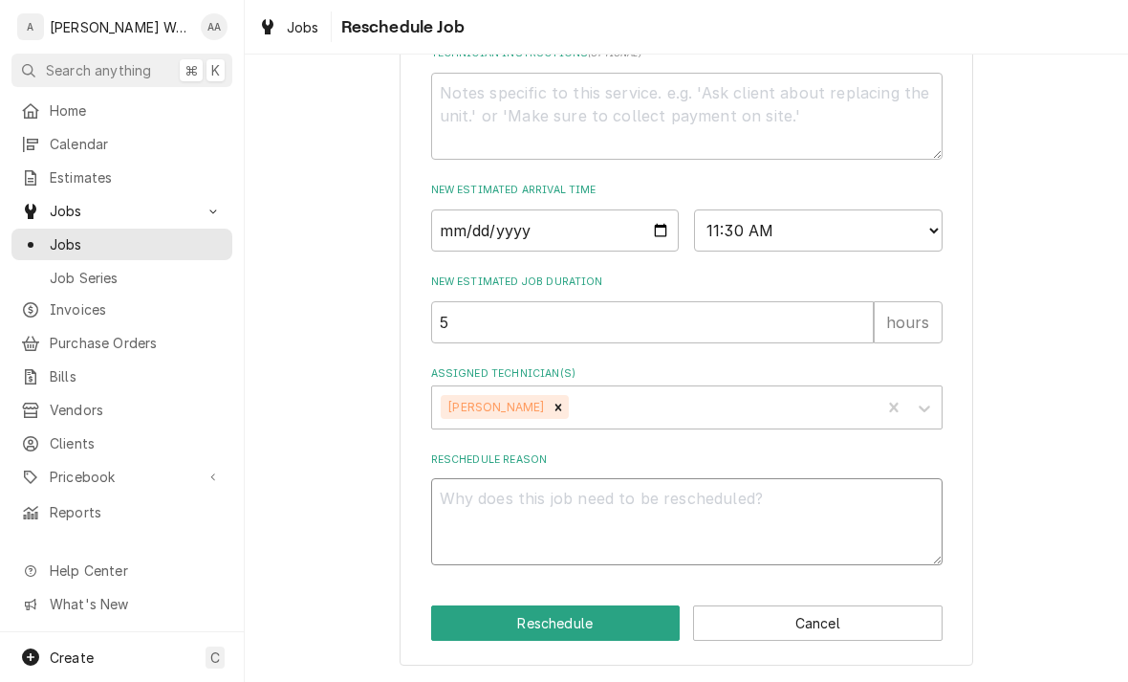
click at [461, 517] on textarea "Reschedule Reason" at bounding box center [687, 521] width 512 height 87
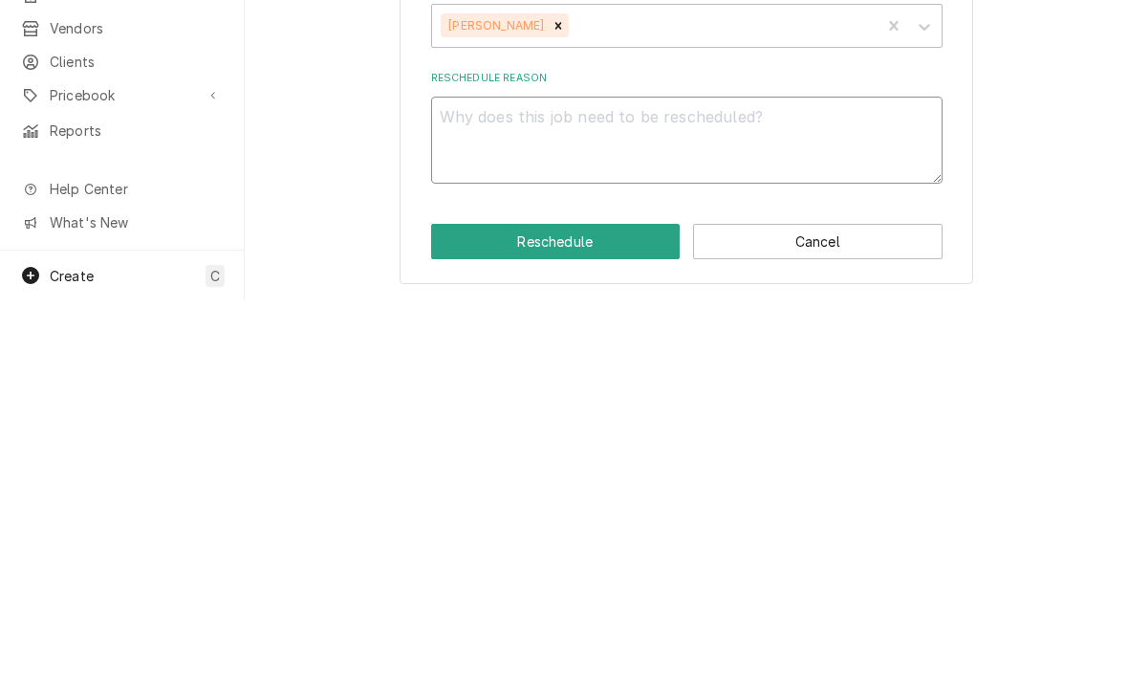
type textarea "x"
type textarea "Re"
type textarea "x"
type textarea "Rep"
type textarea "x"
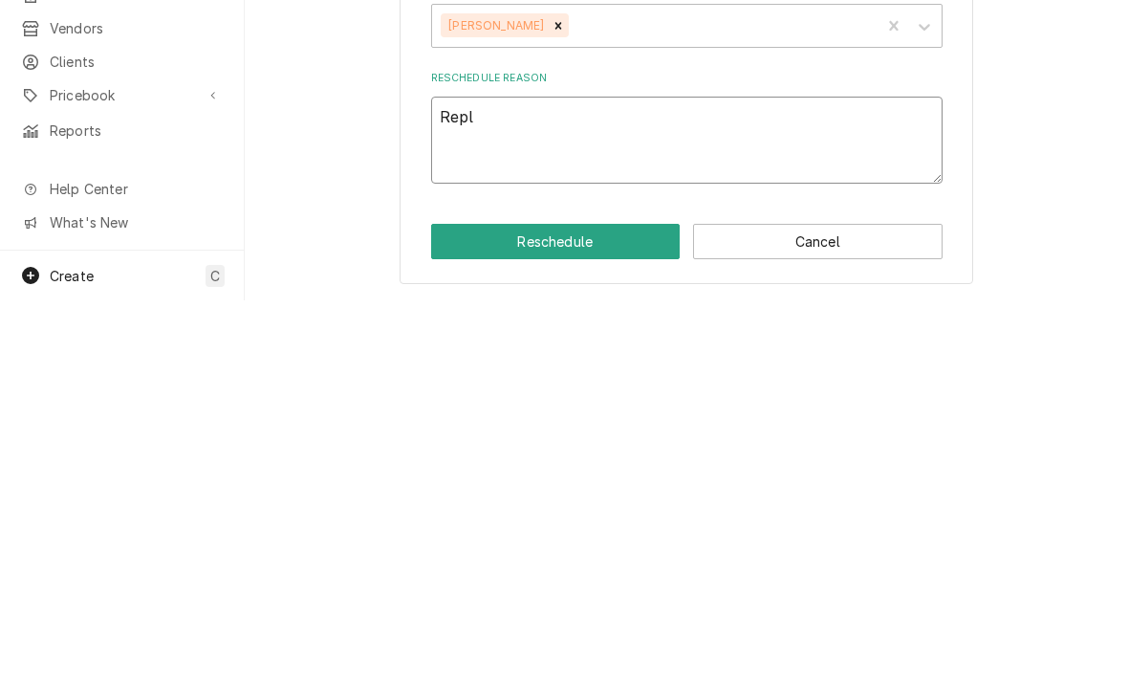
type textarea "Repla"
type textarea "x"
type textarea "Replac"
type textarea "x"
type textarea "Replace"
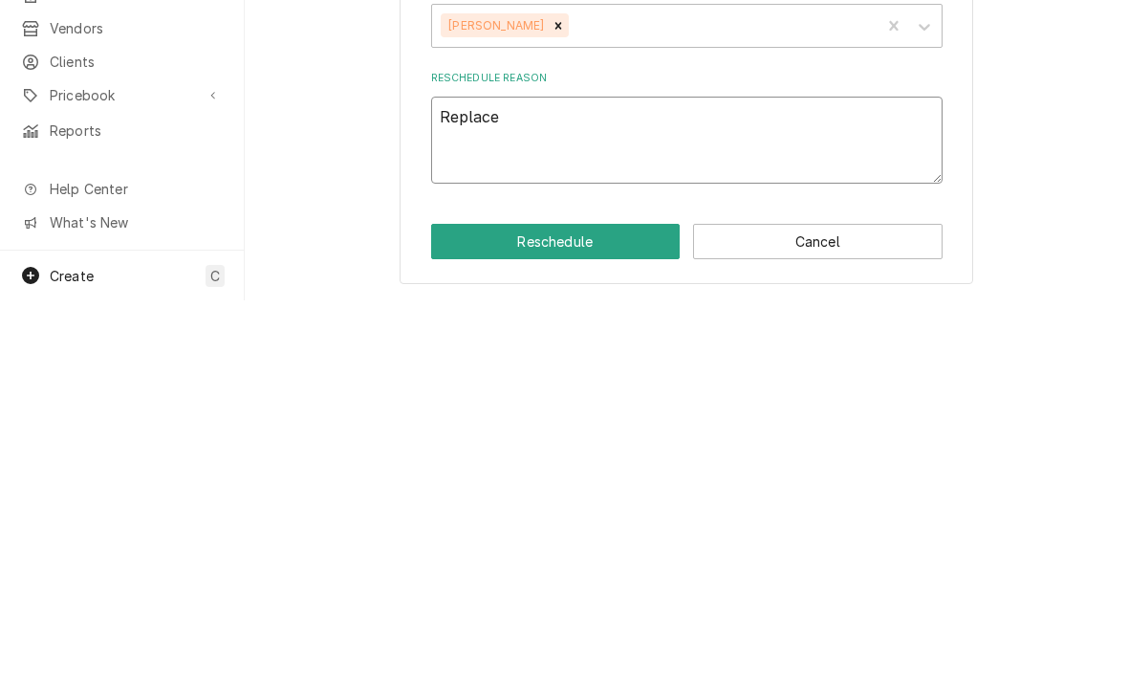
type textarea "x"
type textarea "Replace"
type textarea "x"
type textarea "Replace c"
type textarea "x"
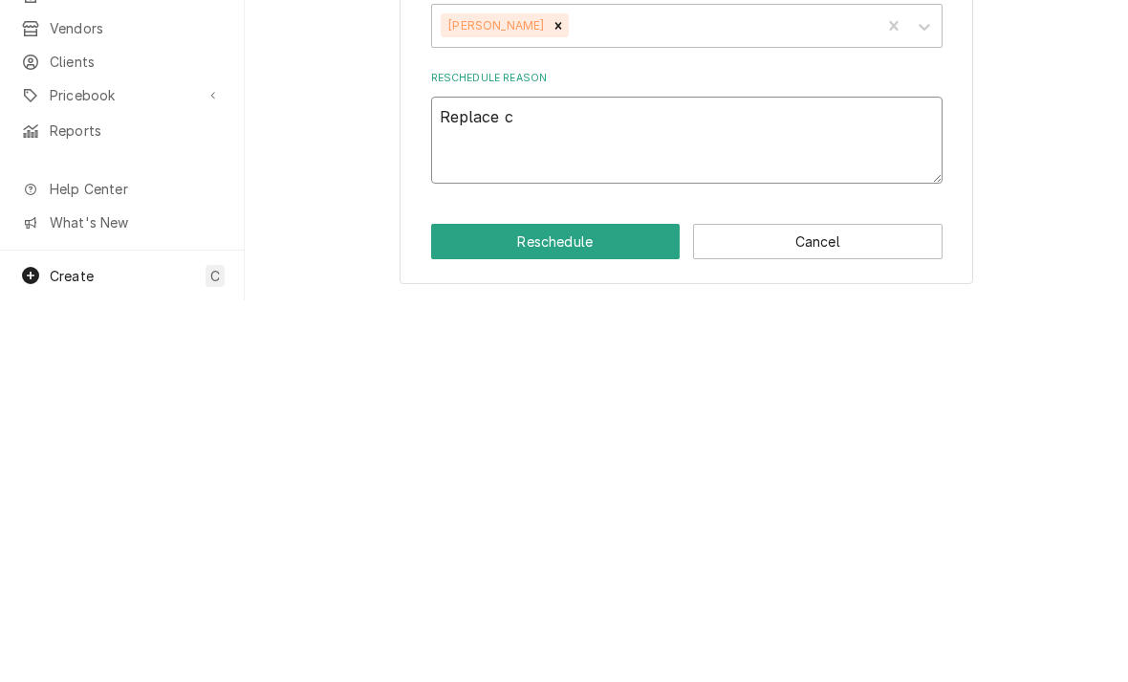
type textarea "Replace ca"
type textarea "x"
type textarea "Replace cap"
type textarea "x"
type textarea "Replace cap"
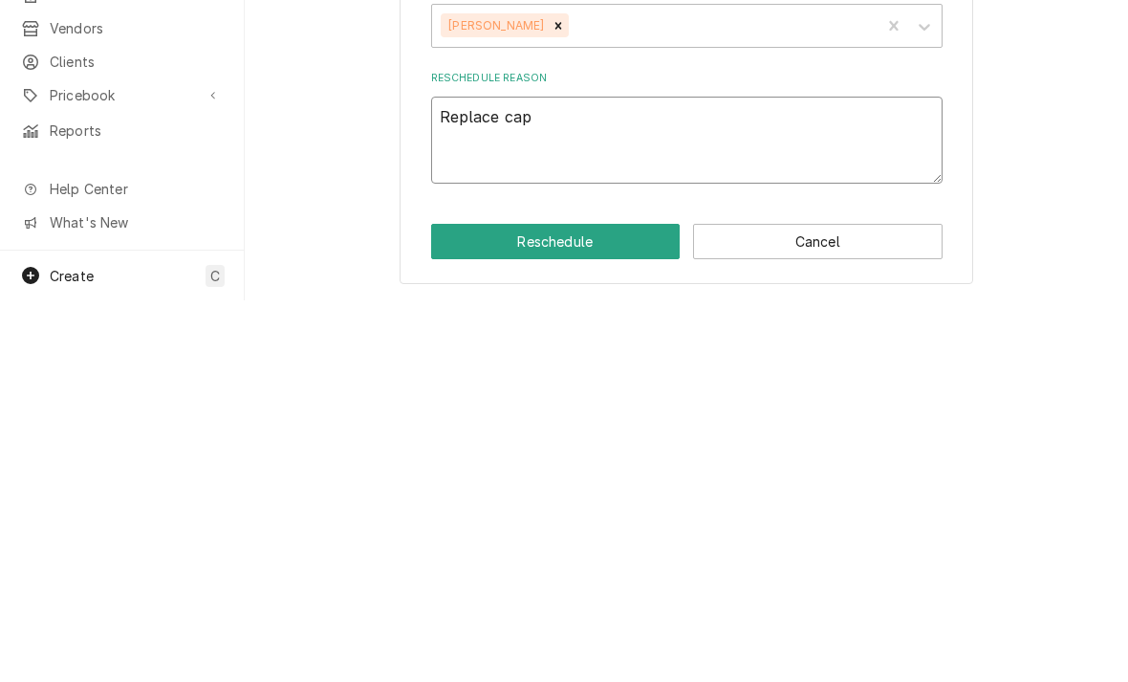
type textarea "x"
type textarea "Replace cap t"
type textarea "x"
type textarea "Replace cap tu"
type textarea "x"
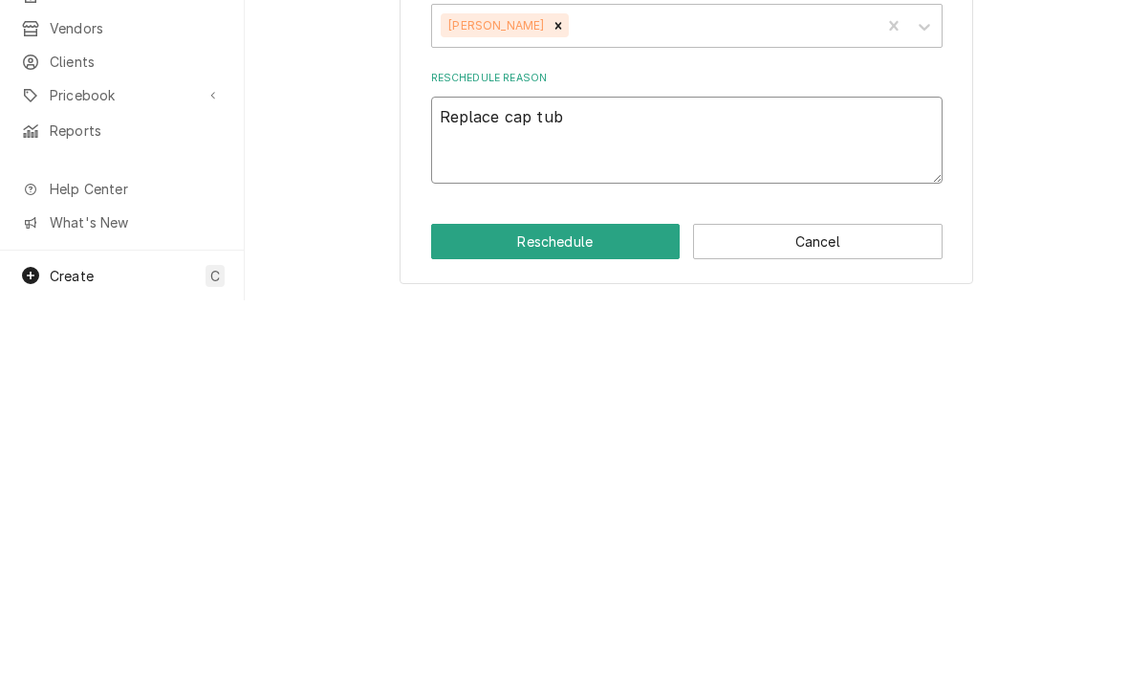
type textarea "Replace cap tube"
type textarea "x"
type textarea "Replace cap tube s"
type textarea "x"
type textarea "Replace cap tube snd"
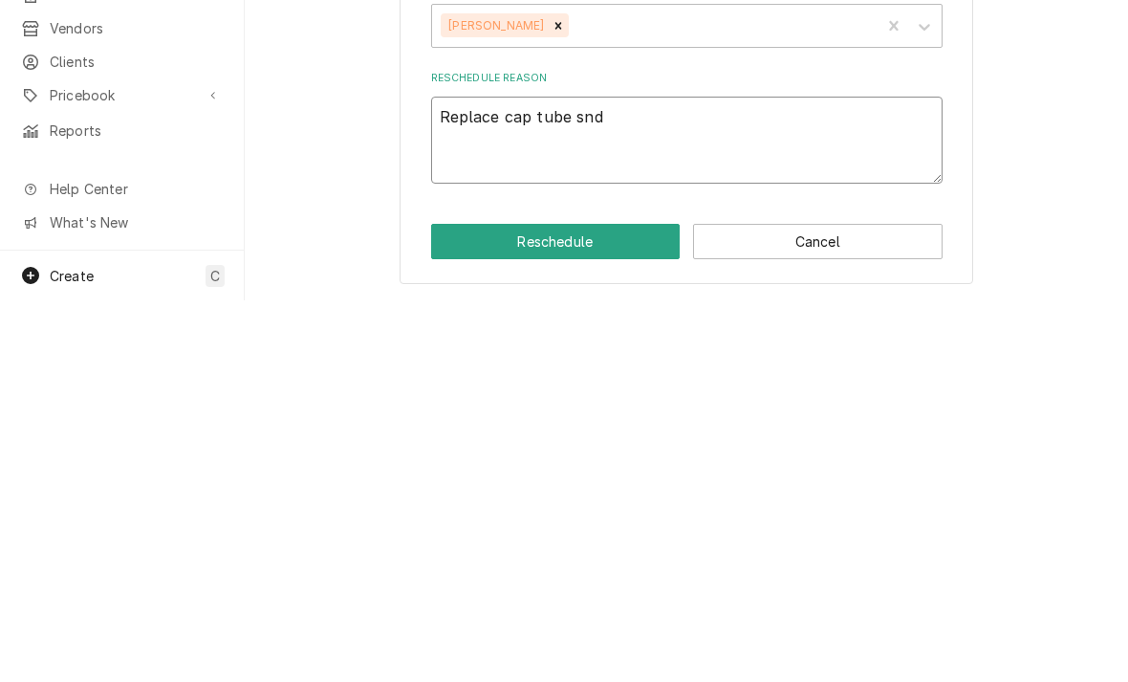
type textarea "x"
type textarea "Replace cap tube and"
type textarea "x"
type textarea "Replace cap tube and l"
type textarea "x"
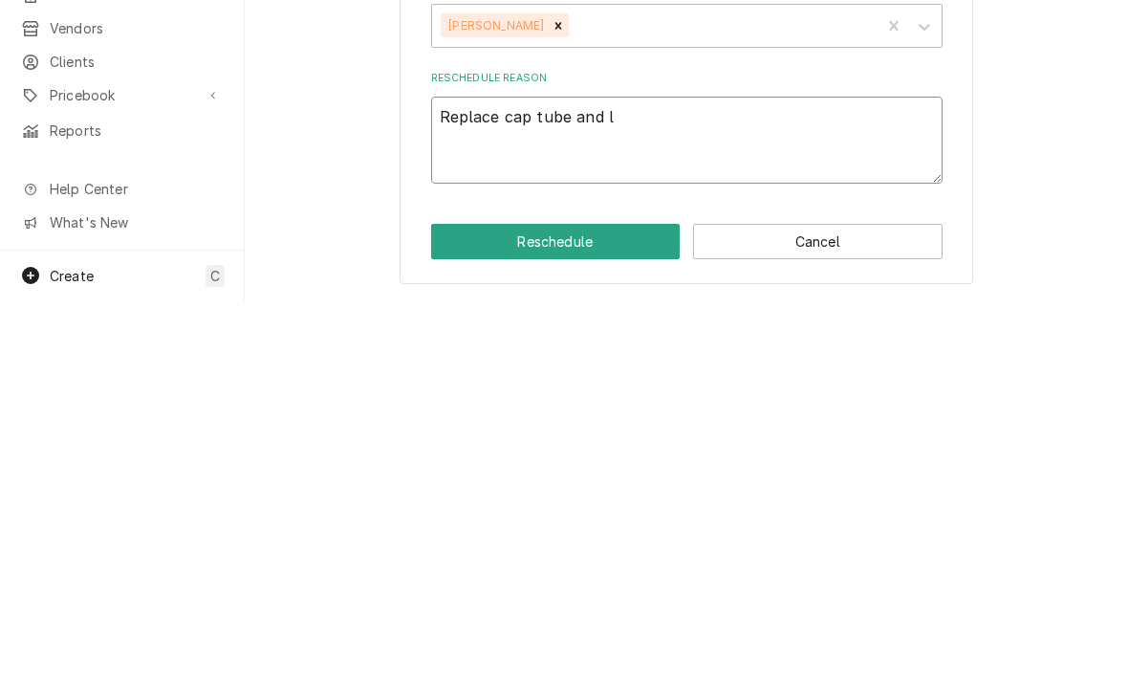
type textarea "Replace cap tube and"
type textarea "x"
type textarea "Replace cap tube and d"
type textarea "x"
type textarea "Replace cap tube and dri"
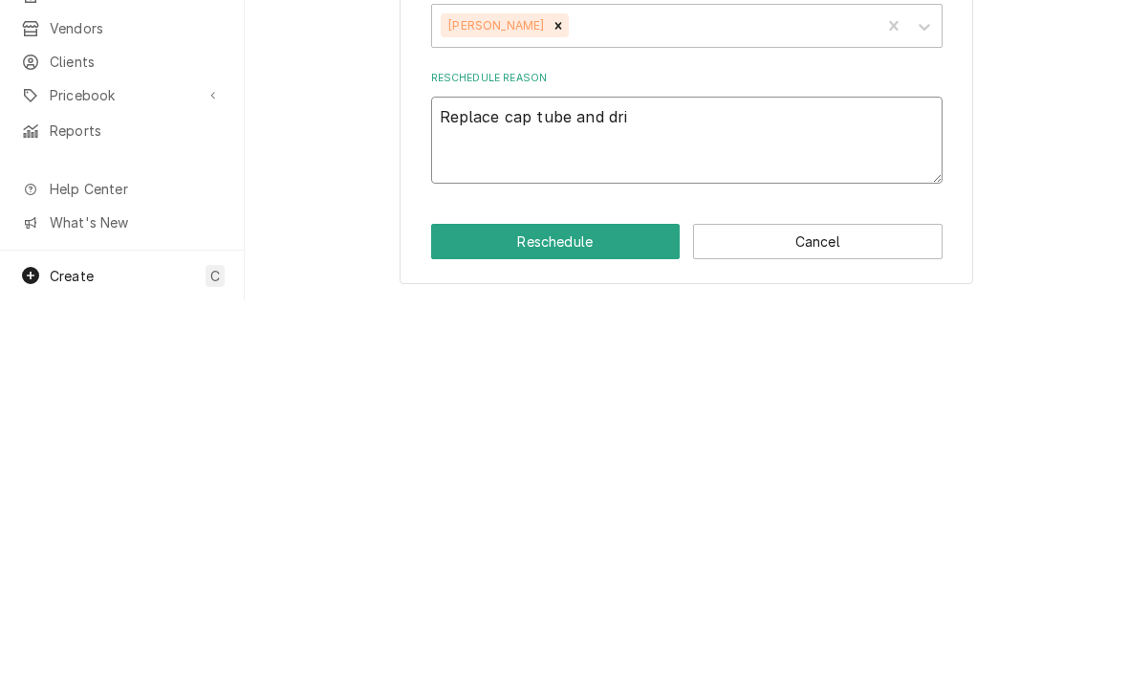
type textarea "x"
type textarea "Replace cap tube and drie"
type textarea "x"
type textarea "Replace cap tube and drier"
type textarea "x"
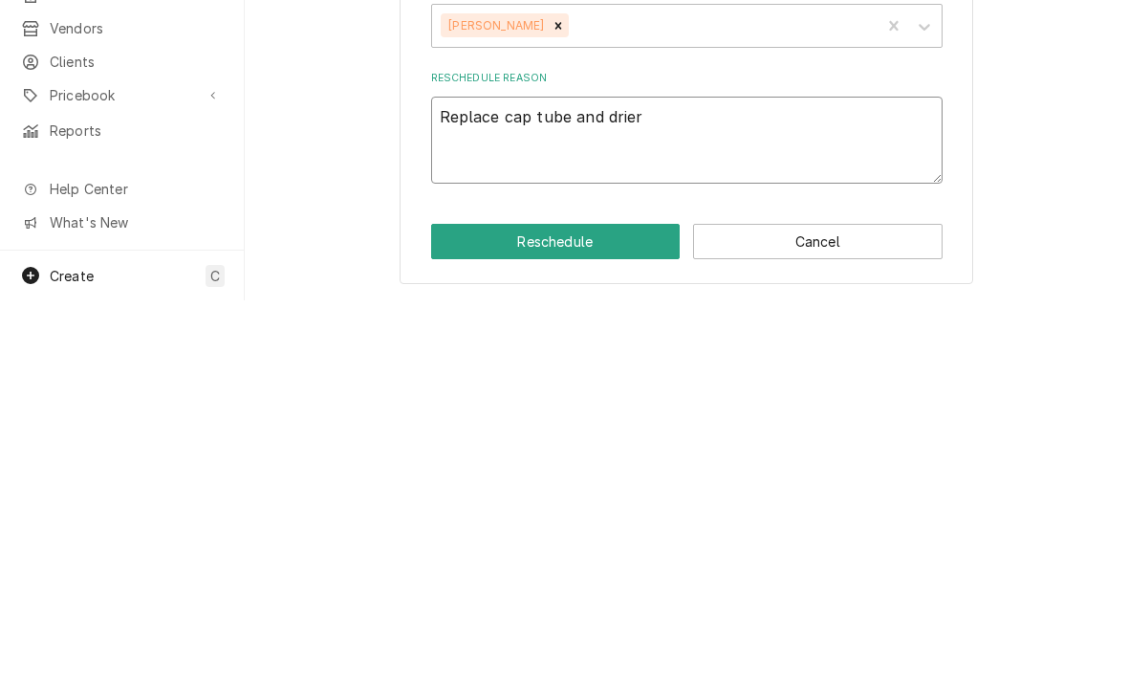
type textarea "Replace cap tube and drier"
click at [481, 605] on button "Reschedule" at bounding box center [556, 622] width 250 height 35
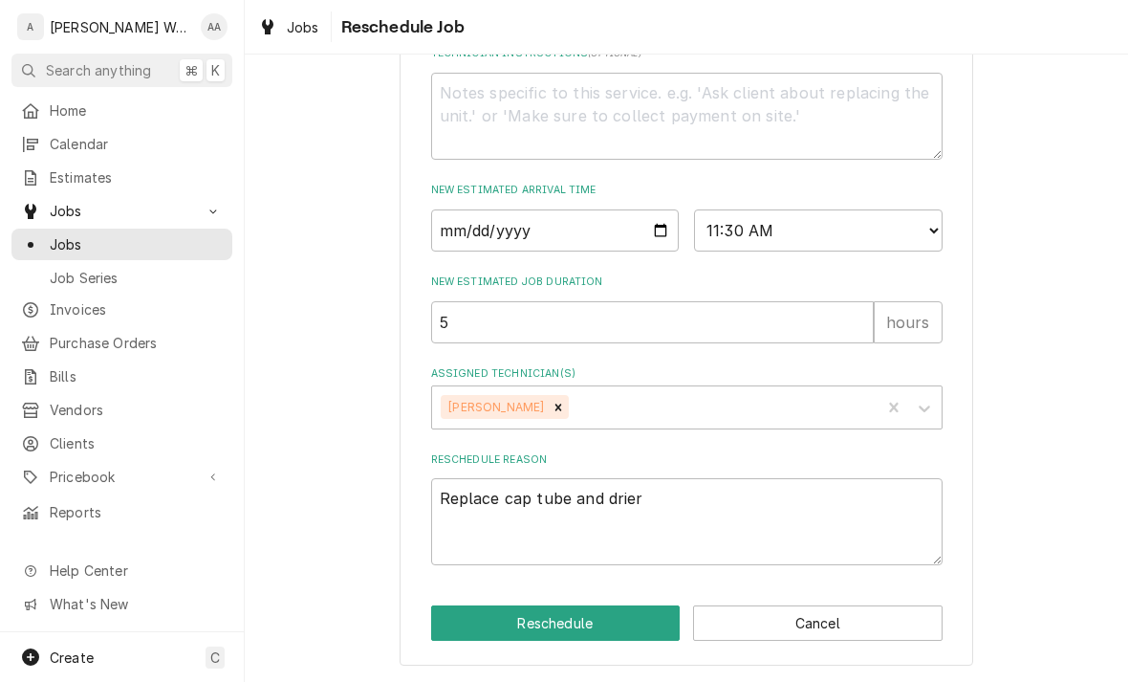
type textarea "x"
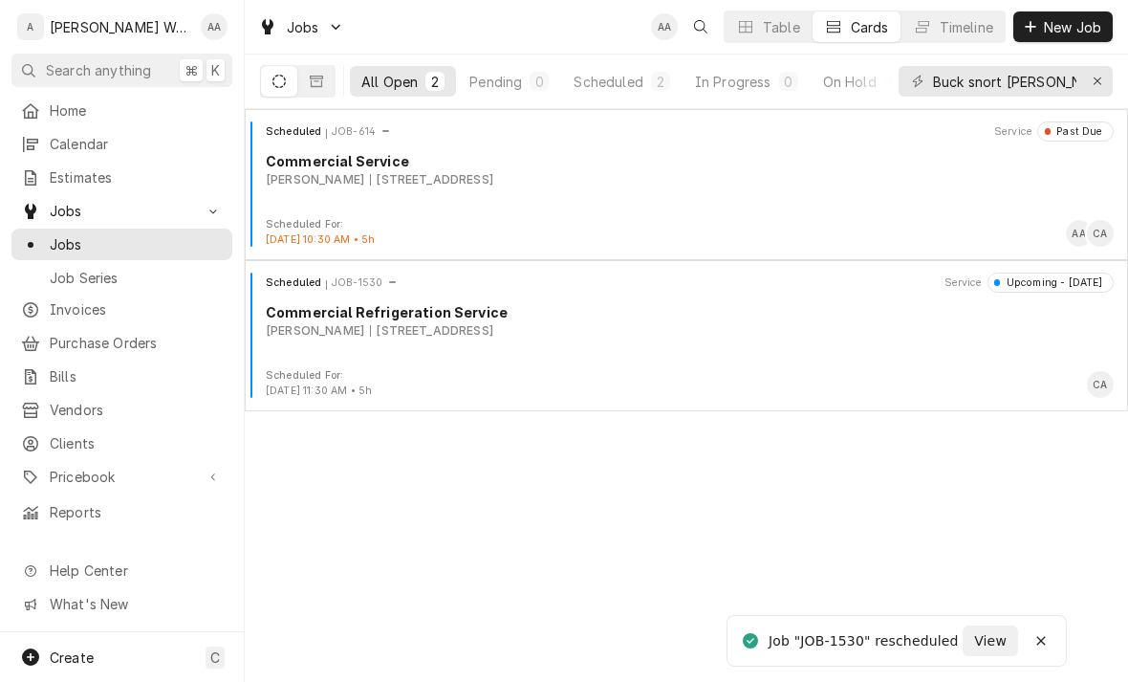
click at [76, 138] on span "Calendar" at bounding box center [136, 144] width 173 height 20
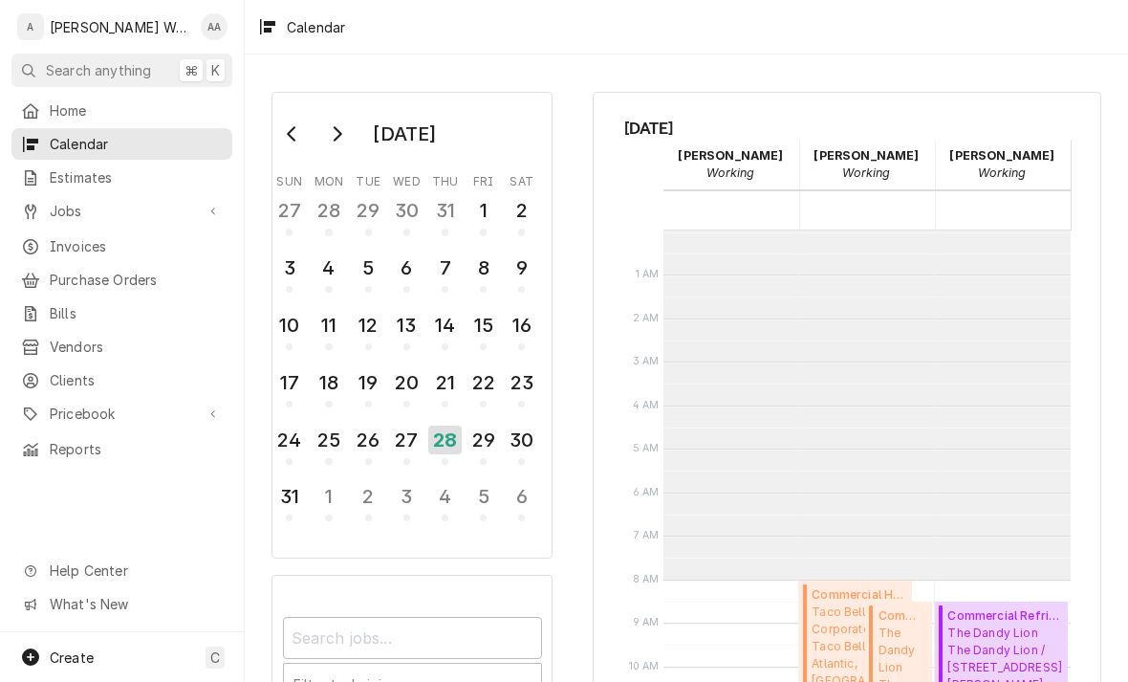
scroll to position [348, 0]
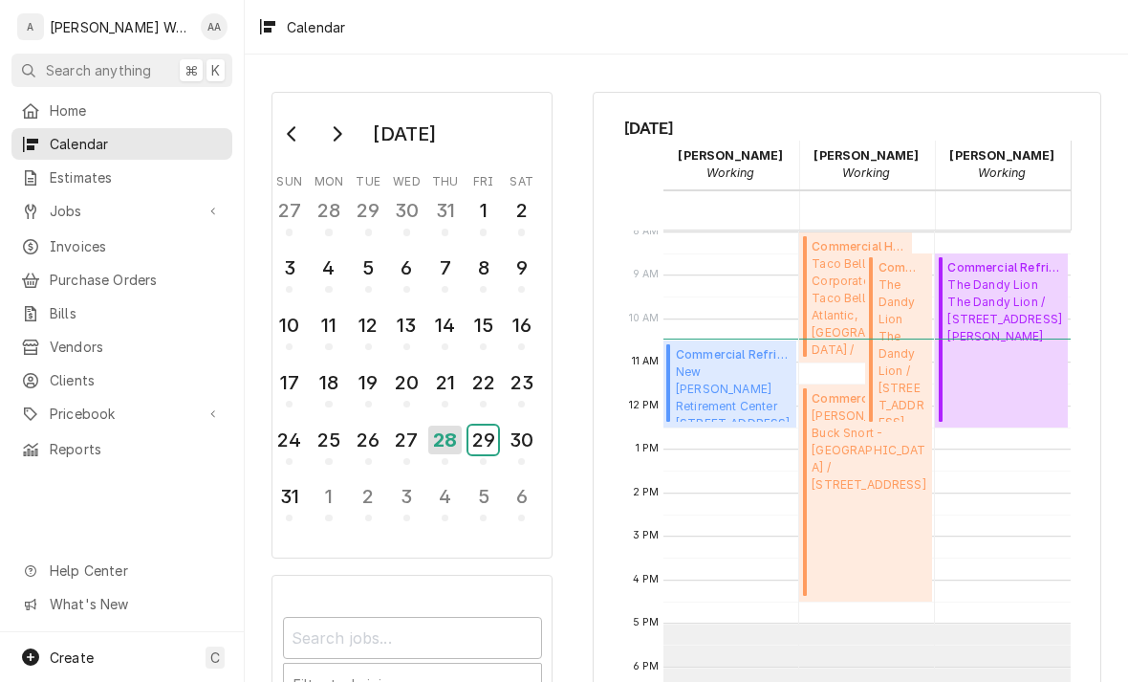
click at [471, 444] on div "29" at bounding box center [484, 440] width 30 height 29
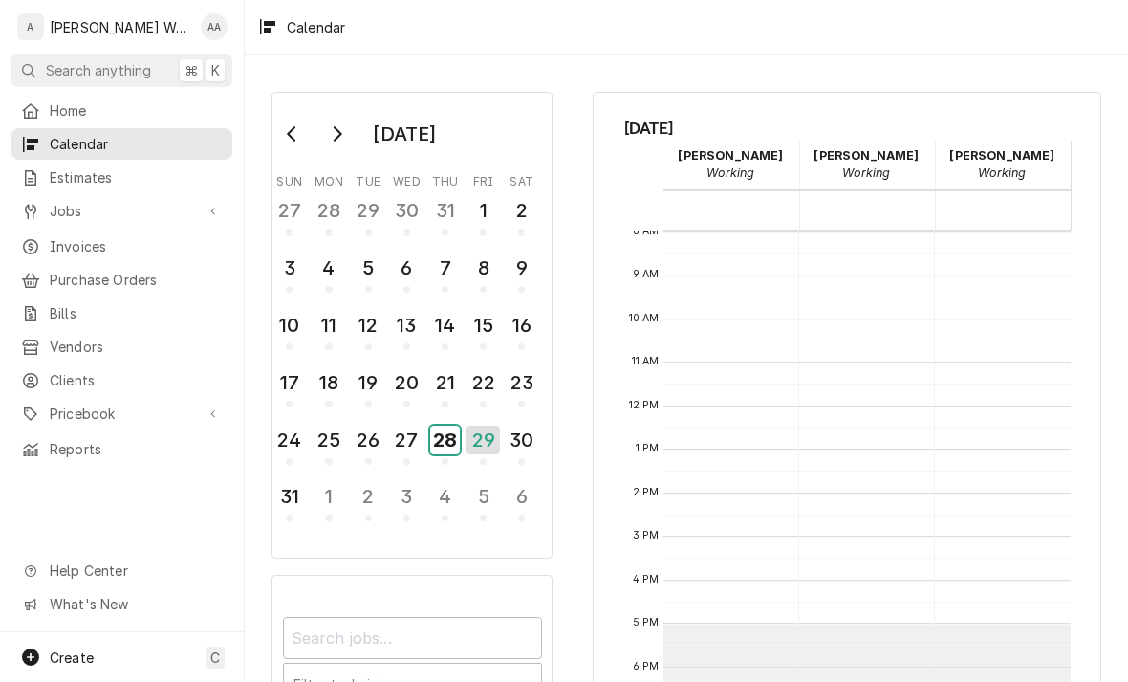
click at [446, 448] on div "28" at bounding box center [445, 440] width 30 height 29
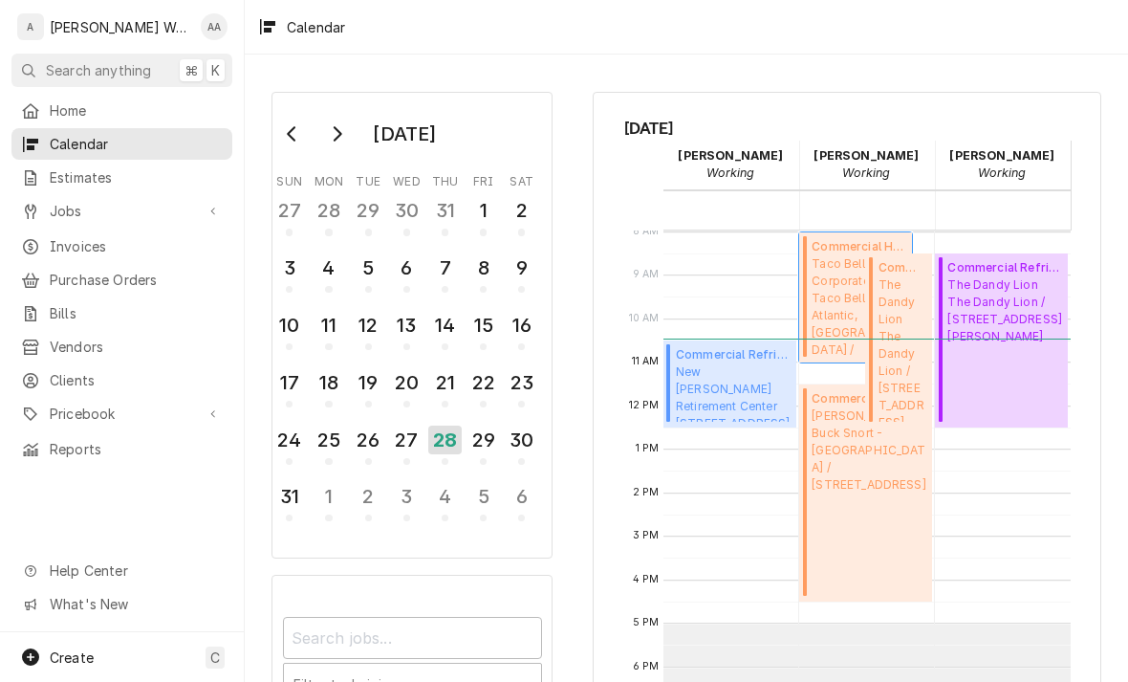
click at [841, 296] on span "Taco Bell Corporate Taco Bell - Atlantic, IA / 905 SW Seventh St, Atlantic, IA …" at bounding box center [859, 306] width 95 height 102
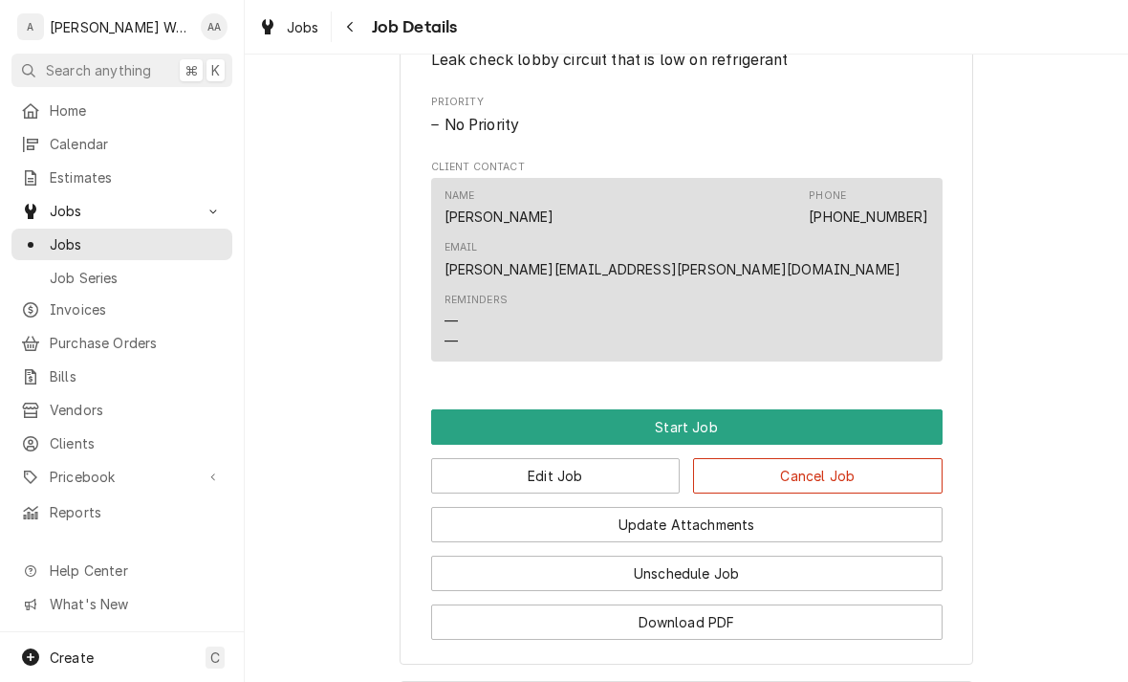
scroll to position [995, 0]
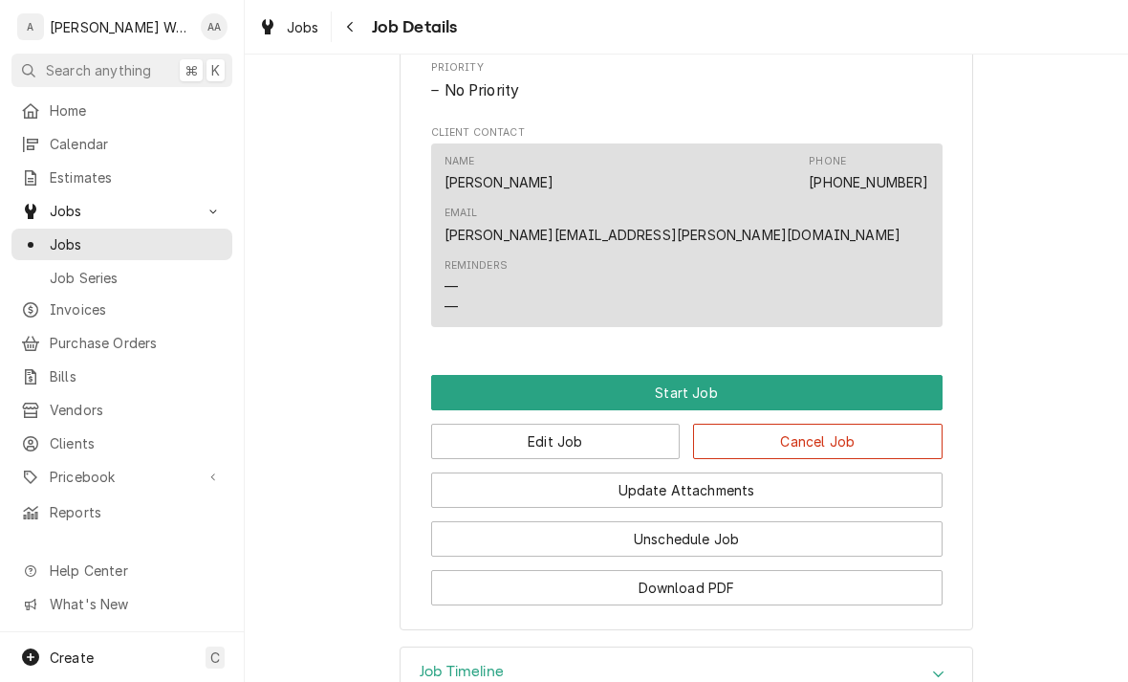
click at [456, 424] on button "Edit Job" at bounding box center [556, 441] width 250 height 35
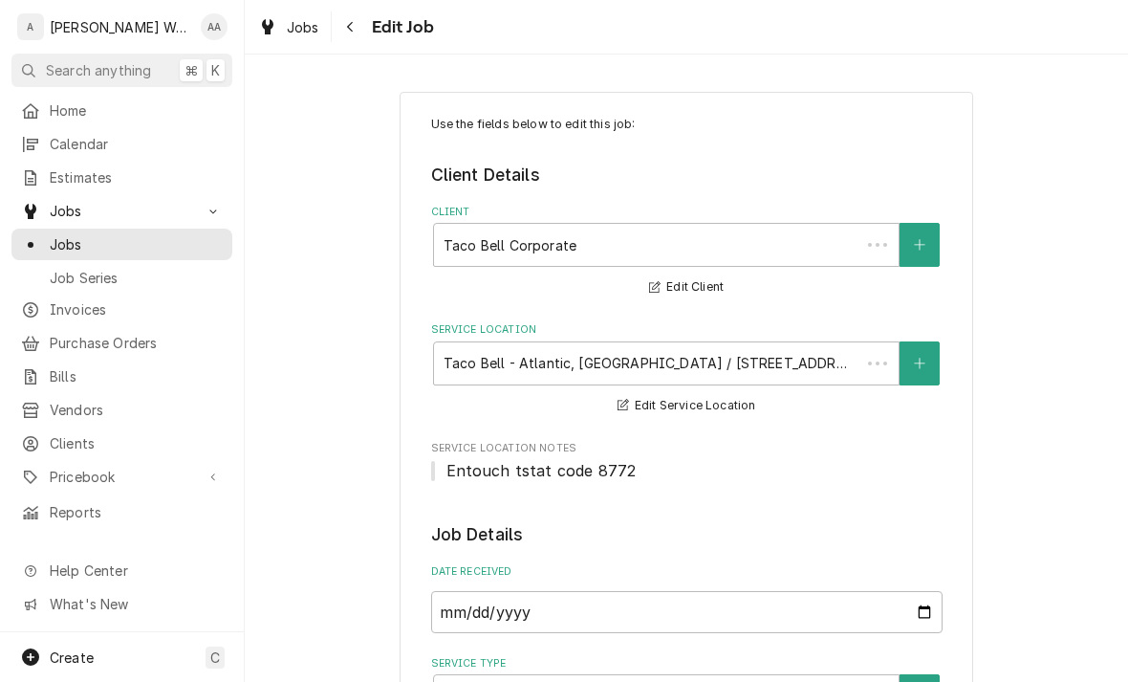
type textarea "x"
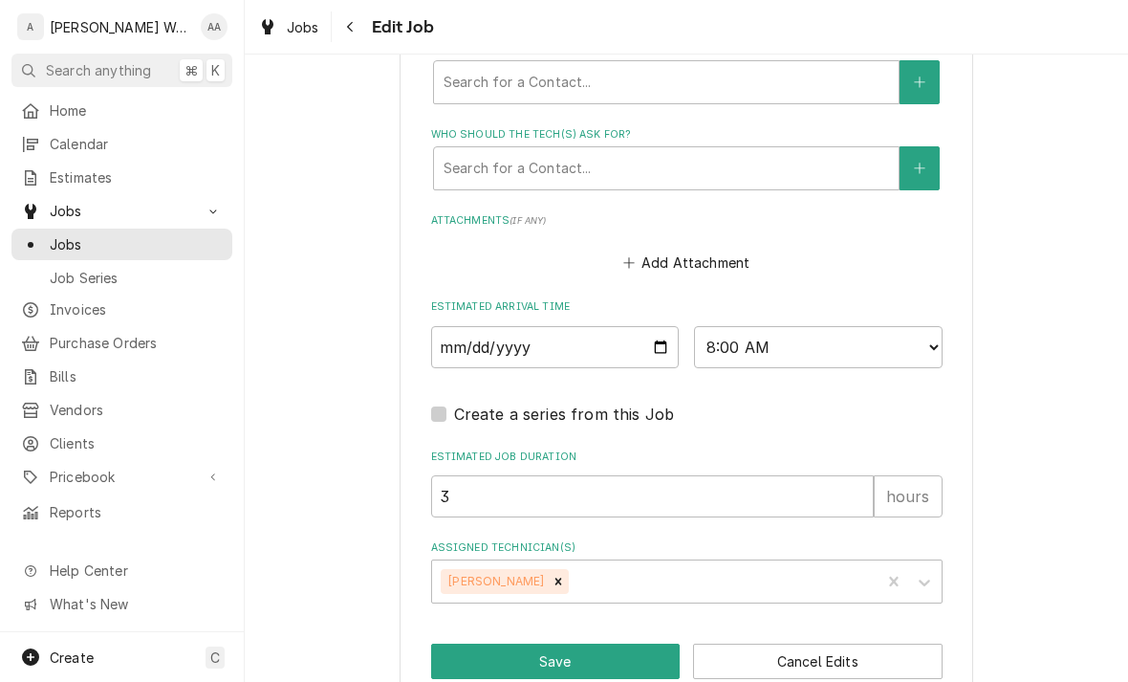
scroll to position [1347, 0]
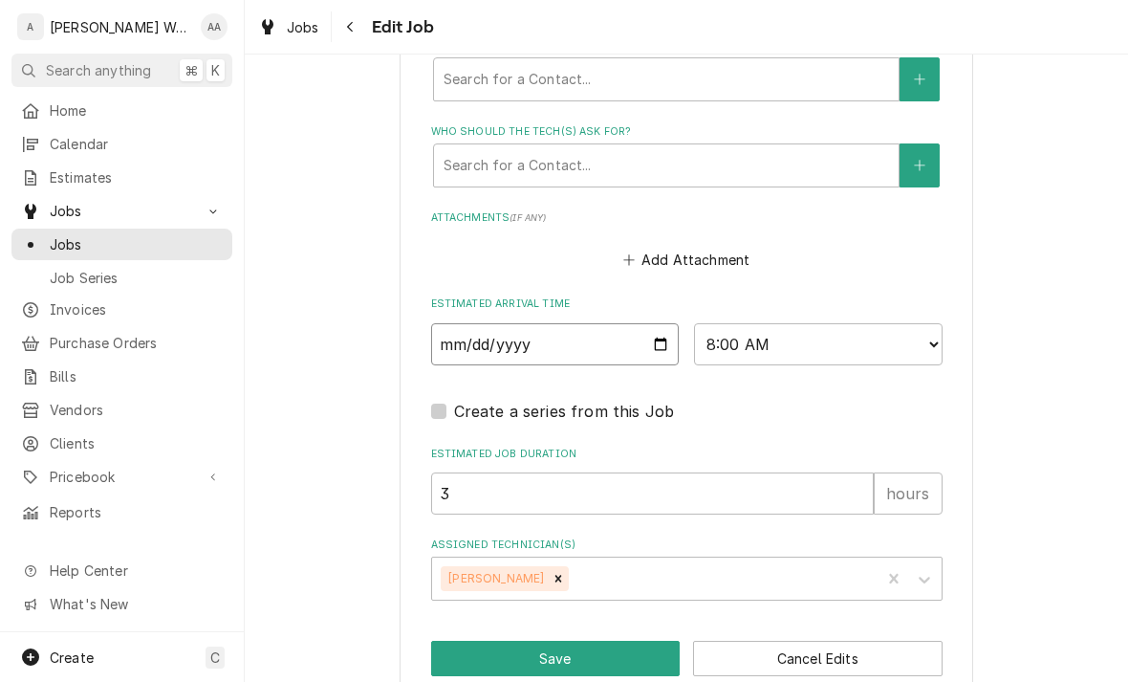
click at [493, 347] on input "[DATE]" at bounding box center [555, 344] width 249 height 42
type input "[DATE]"
click at [450, 642] on button "Save" at bounding box center [556, 658] width 250 height 35
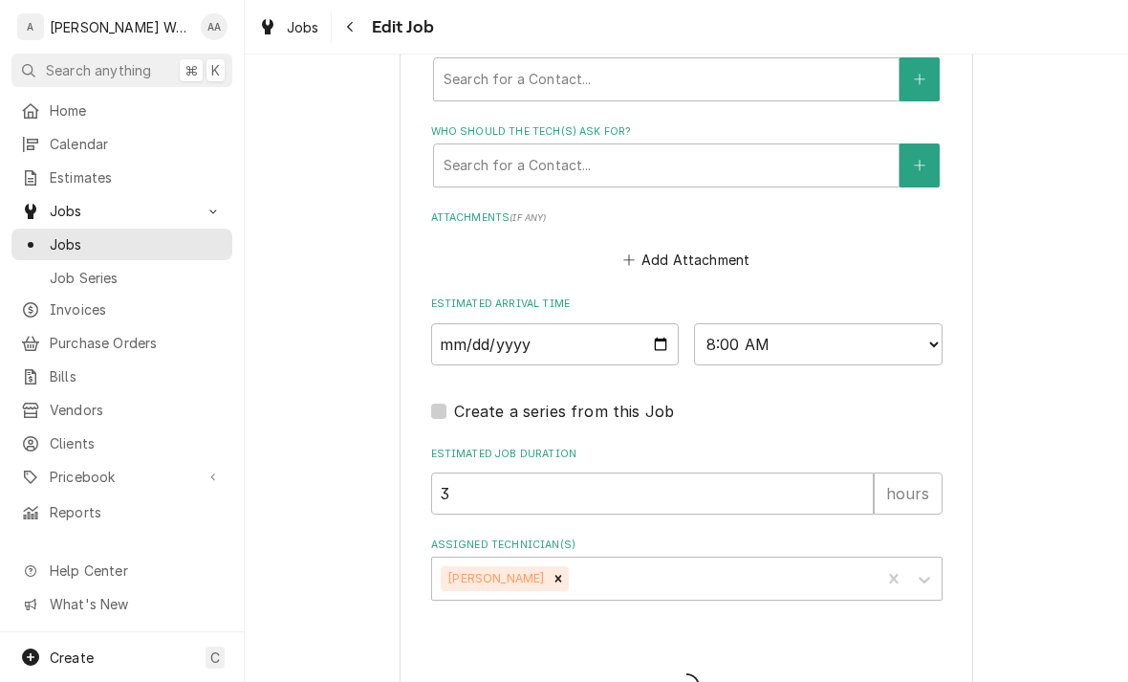
type textarea "x"
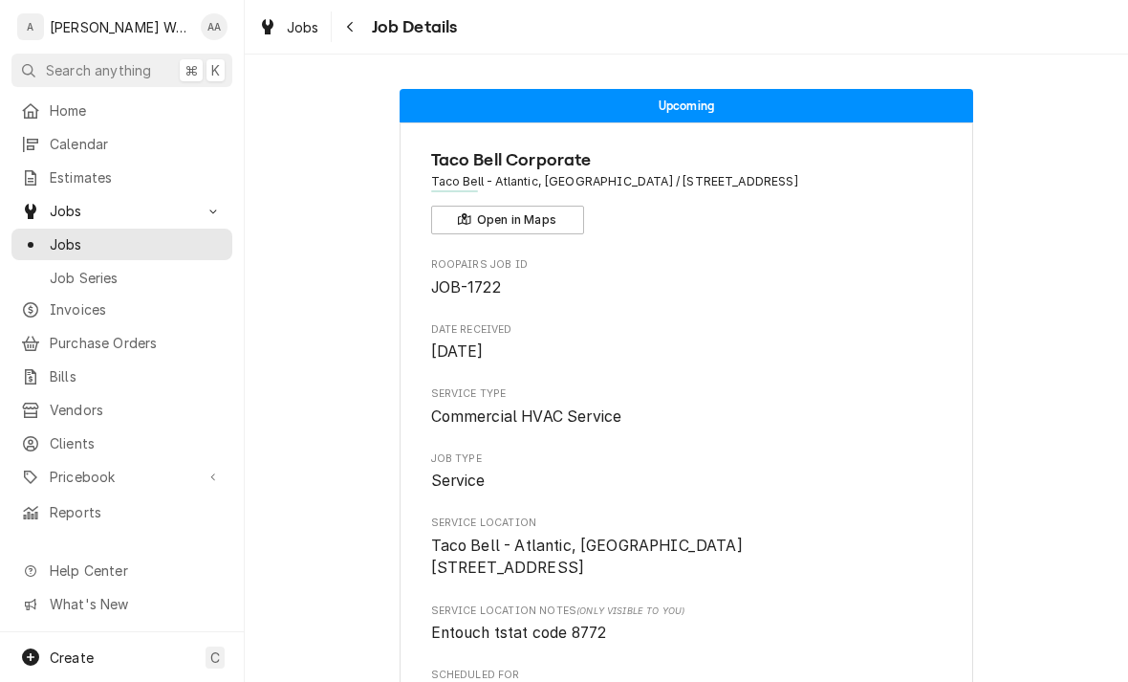
click at [57, 241] on span "Jobs" at bounding box center [136, 244] width 173 height 20
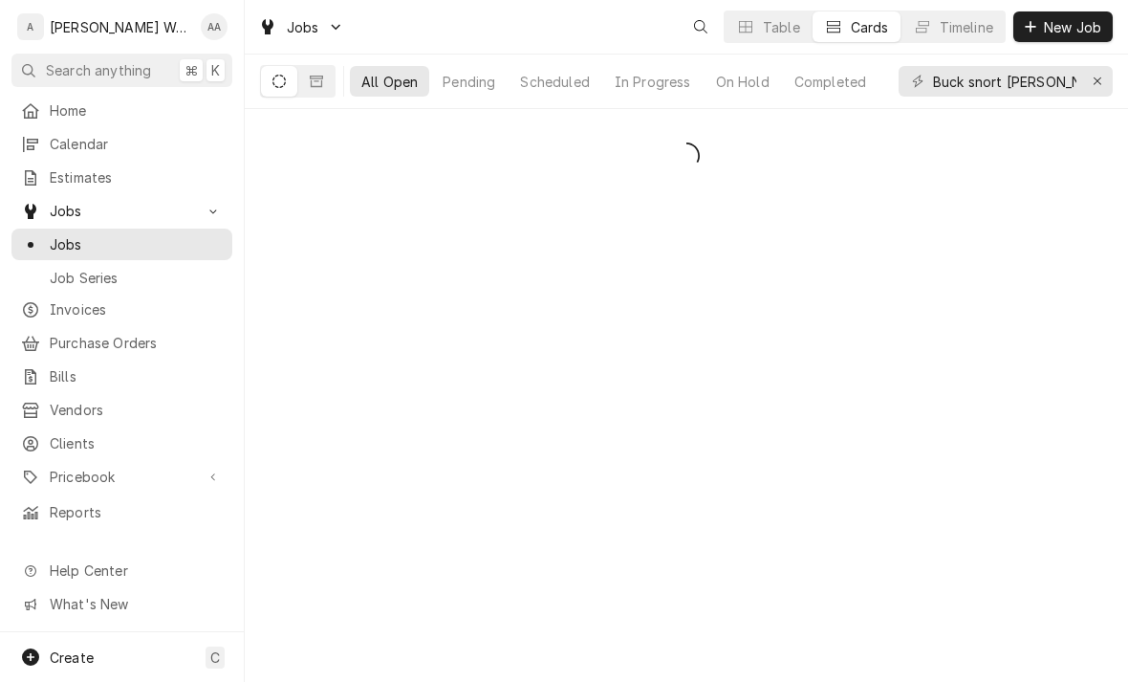
click at [59, 652] on span "Create" at bounding box center [72, 657] width 44 height 16
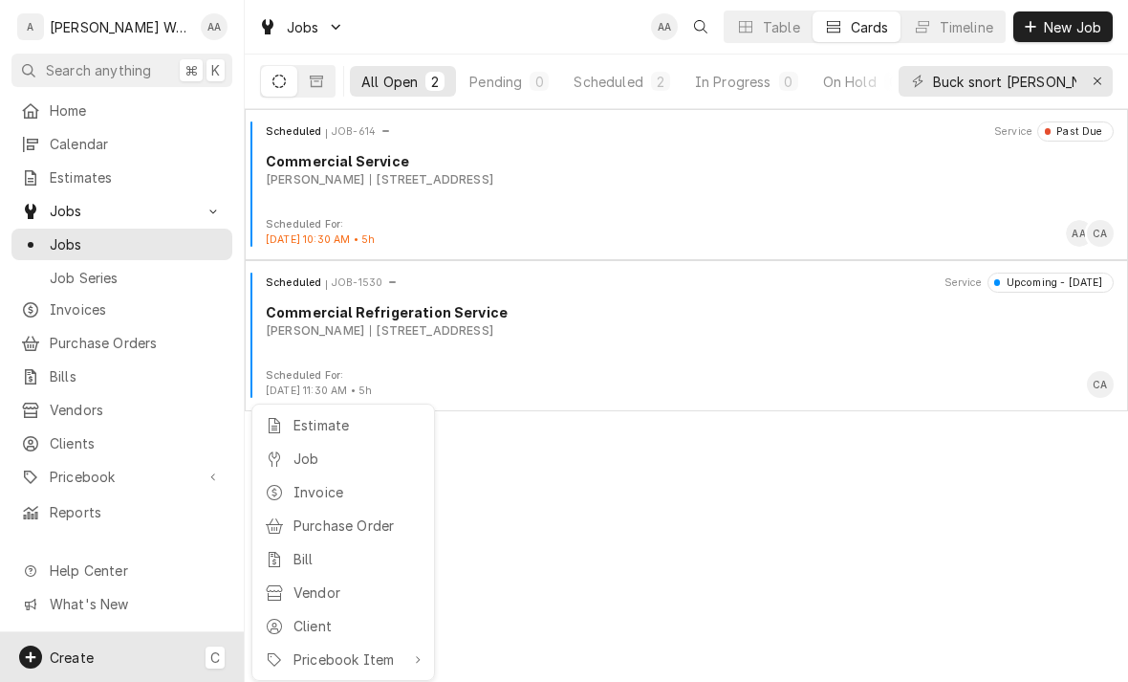
click at [293, 452] on div "Job" at bounding box center [343, 459] width 164 height 24
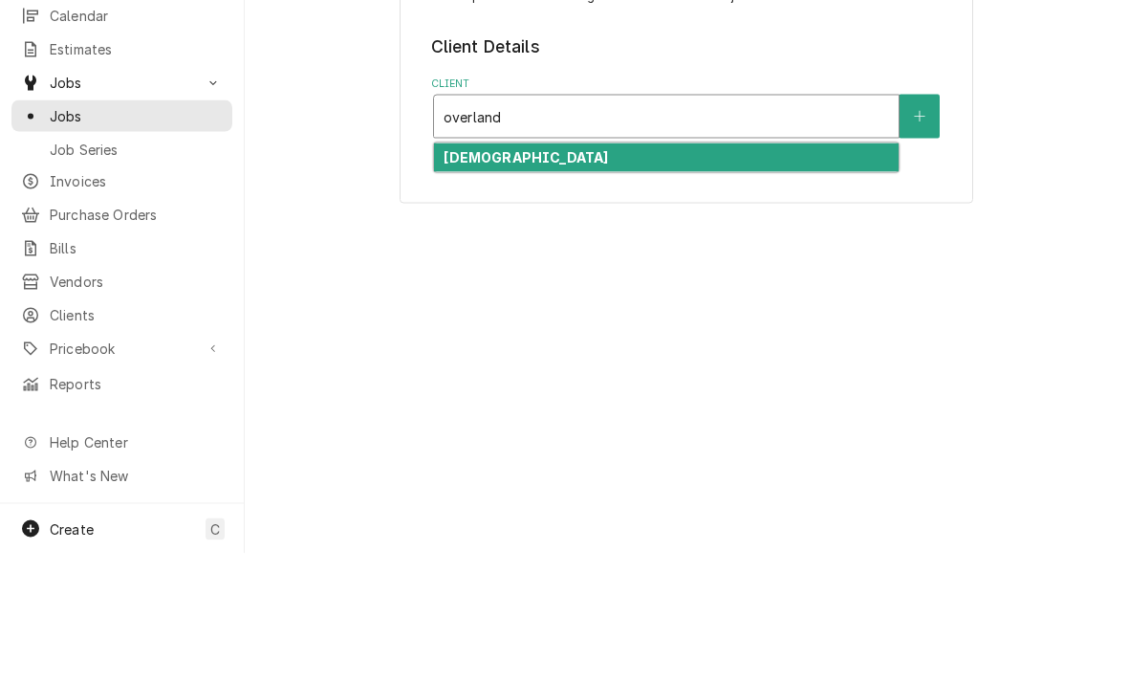
click at [468, 272] on div "[DEMOGRAPHIC_DATA]" at bounding box center [666, 287] width 465 height 30
type input "overland"
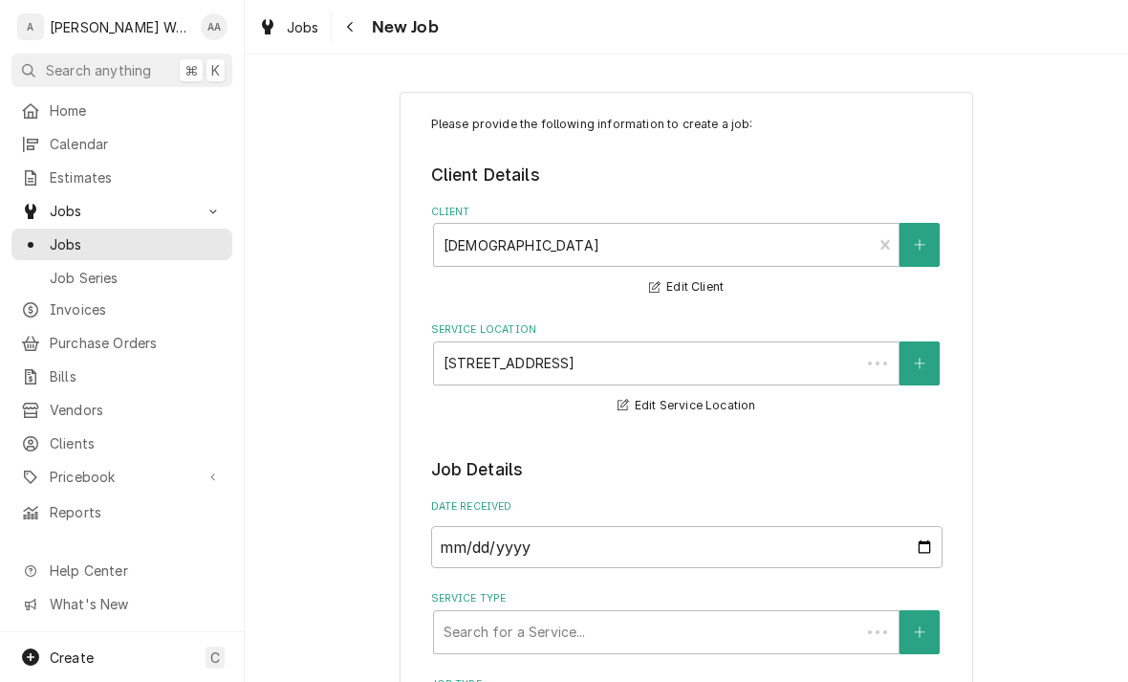
type textarea "x"
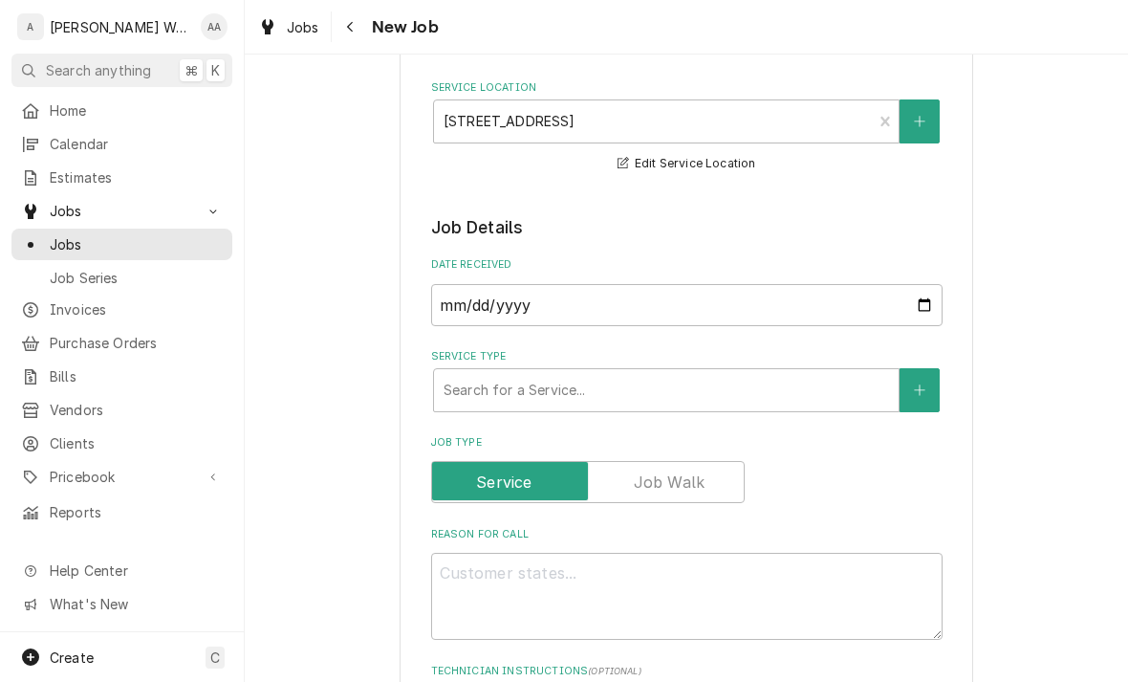
scroll to position [243, 0]
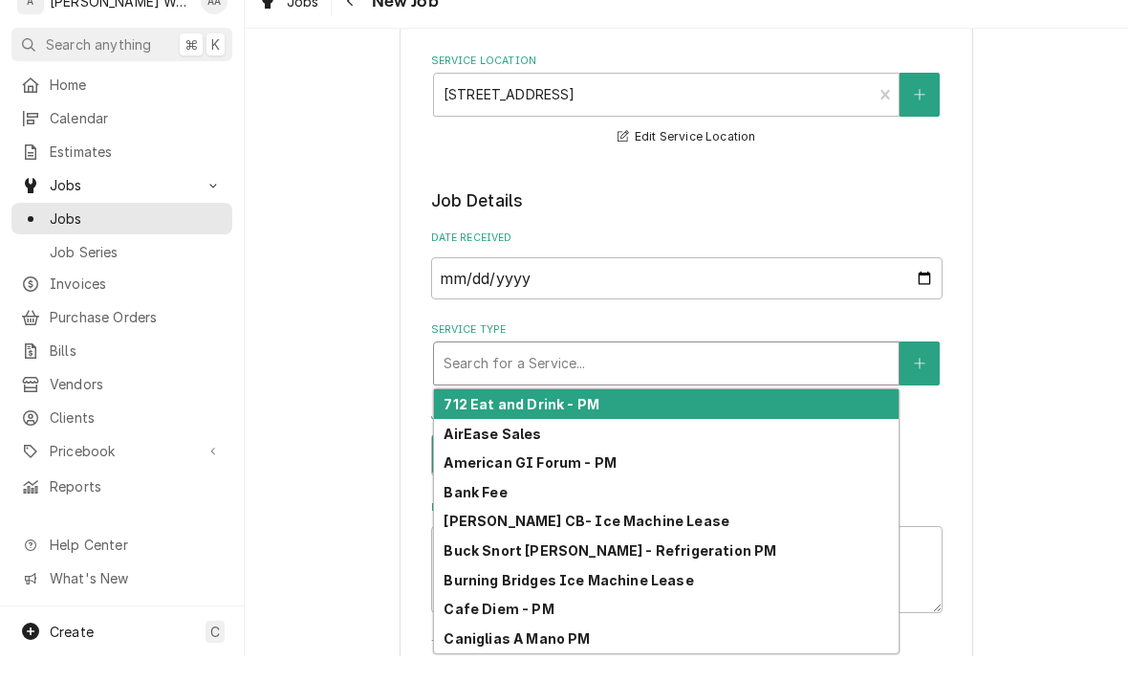
type input "c"
type textarea "x"
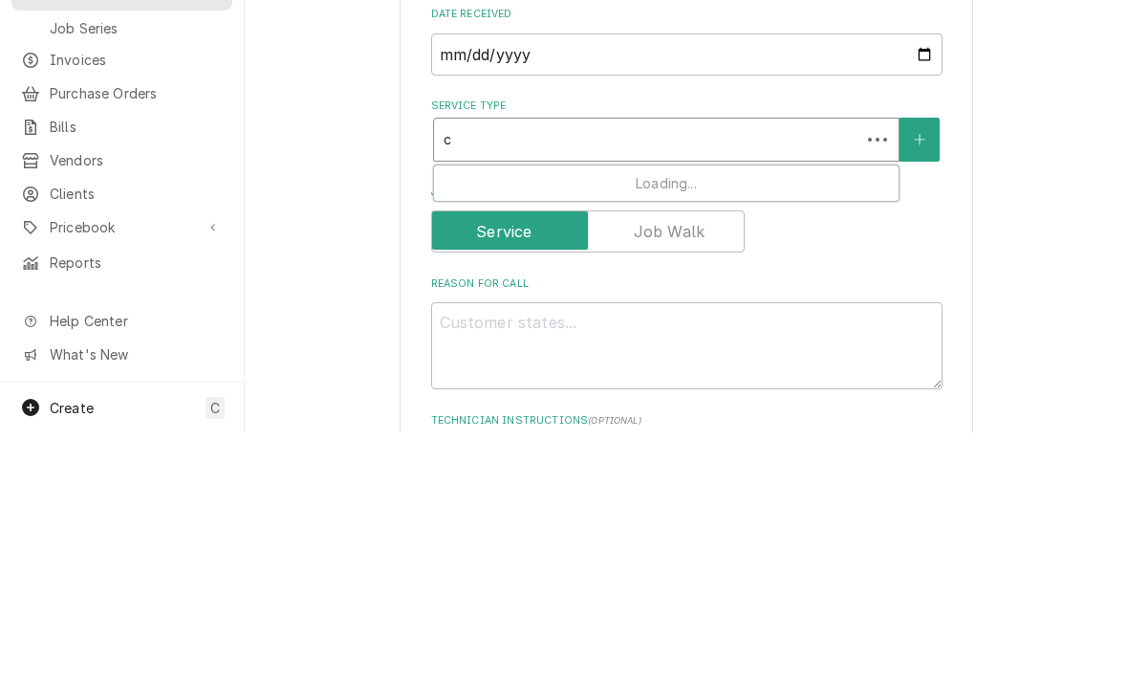
type input "co"
type textarea "x"
type input "com"
type textarea "x"
type input "comm"
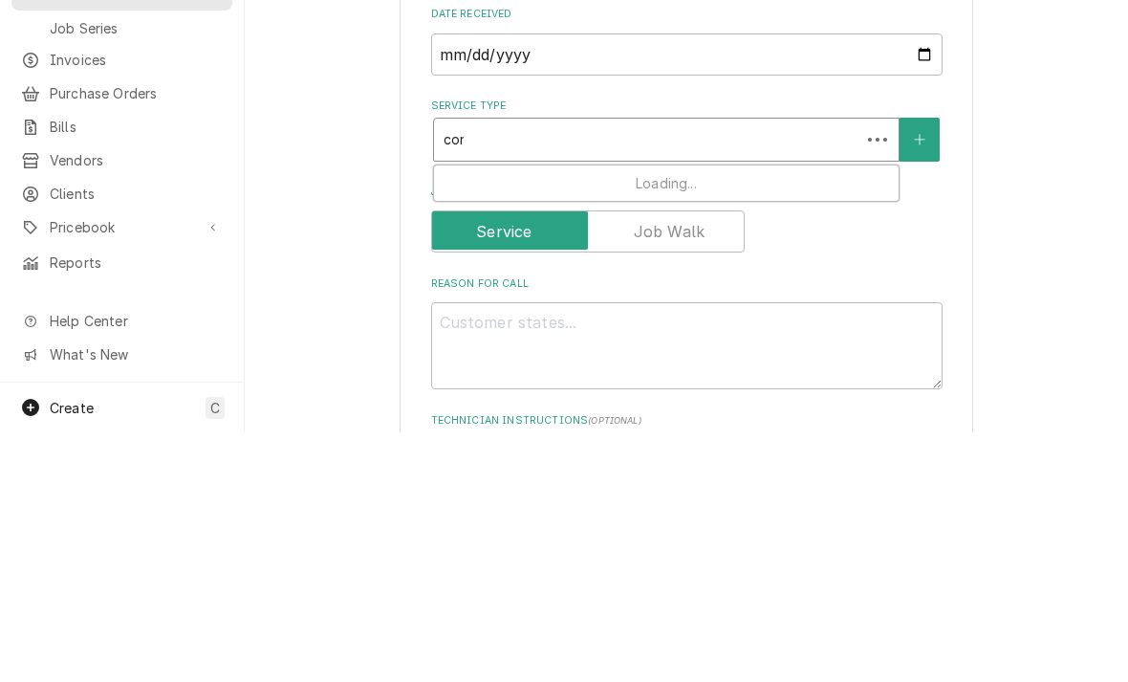
type textarea "x"
type input "comme"
type textarea "x"
type input "commer"
type textarea "x"
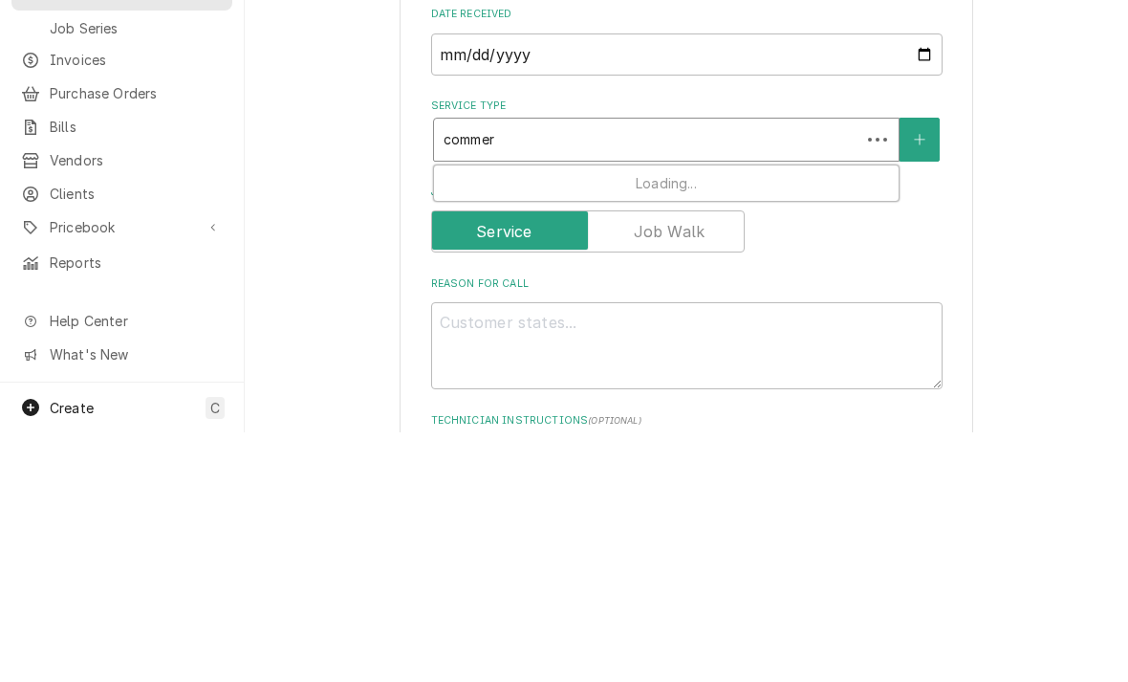
type input "commerc"
type textarea "x"
type input "commerci"
type textarea "x"
type input "commercia"
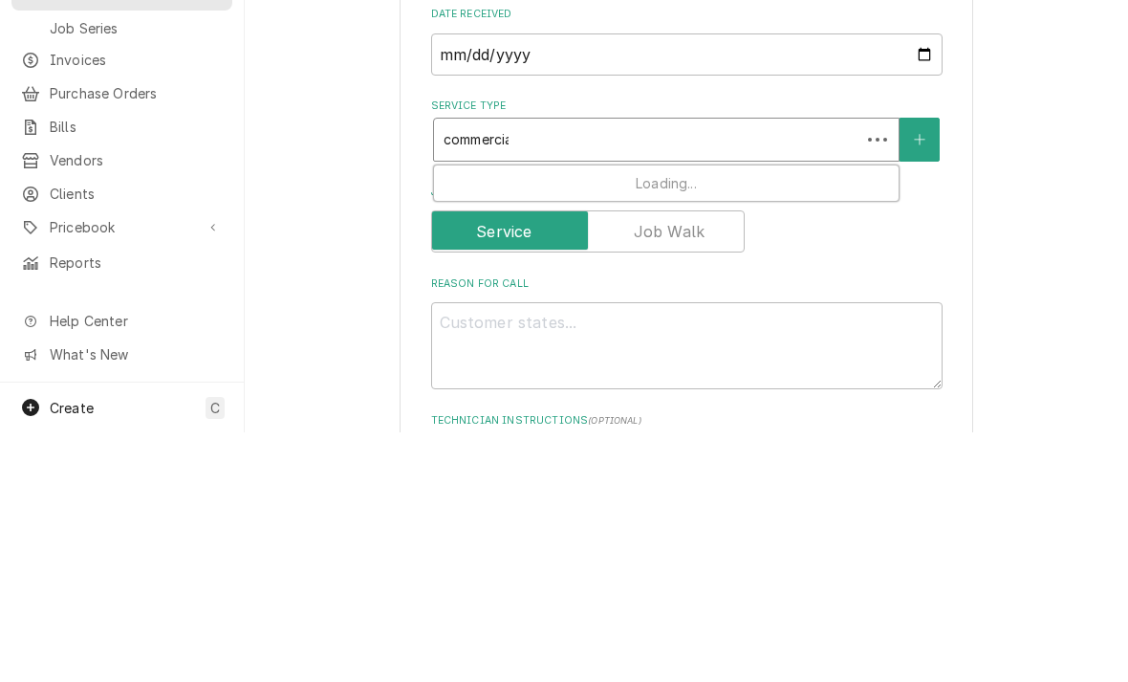
type textarea "x"
type input "commercial"
type textarea "x"
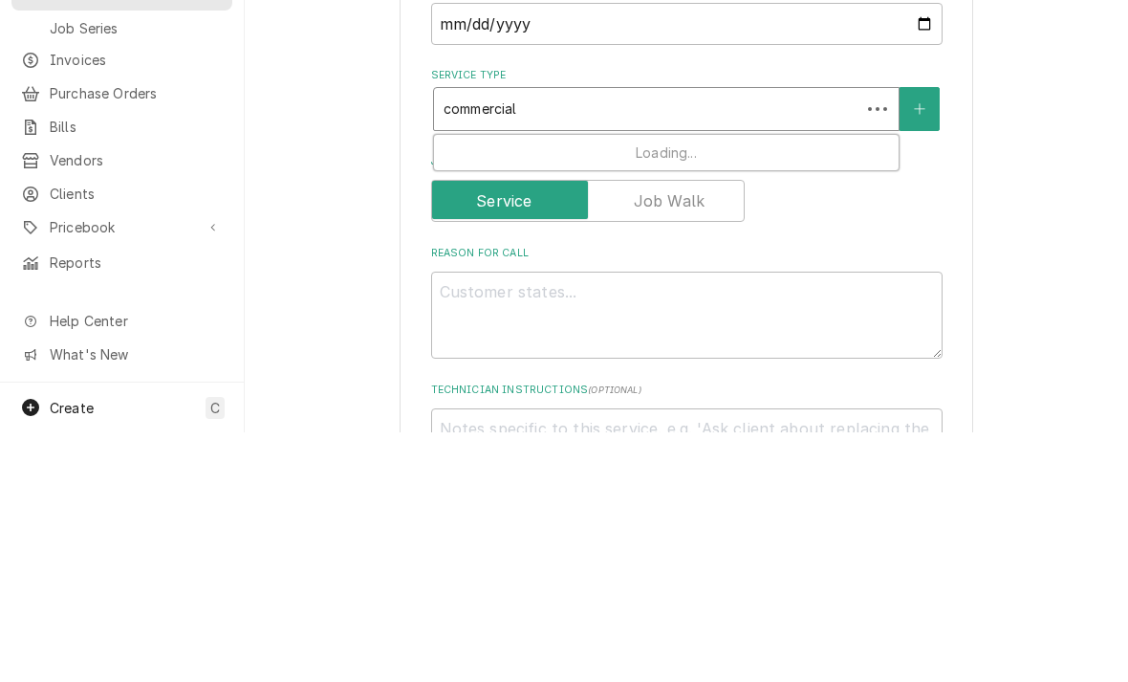
scroll to position [308, 0]
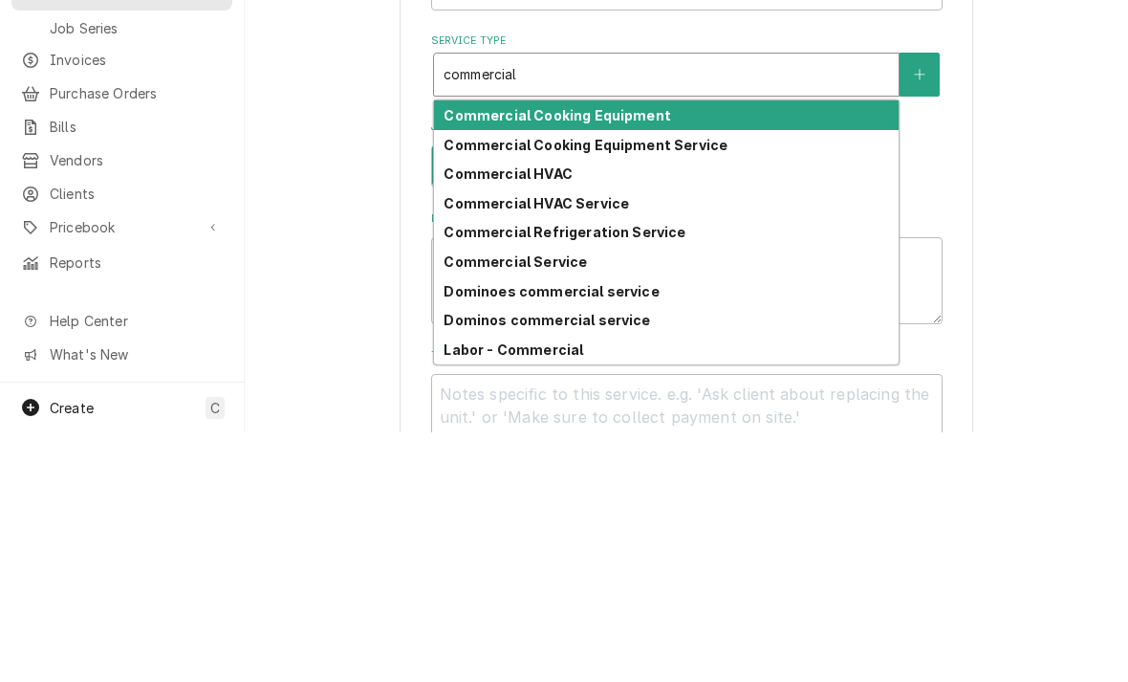
click at [474, 473] on strong "Commercial Refrigeration Service" at bounding box center [565, 481] width 242 height 16
type input "commercial"
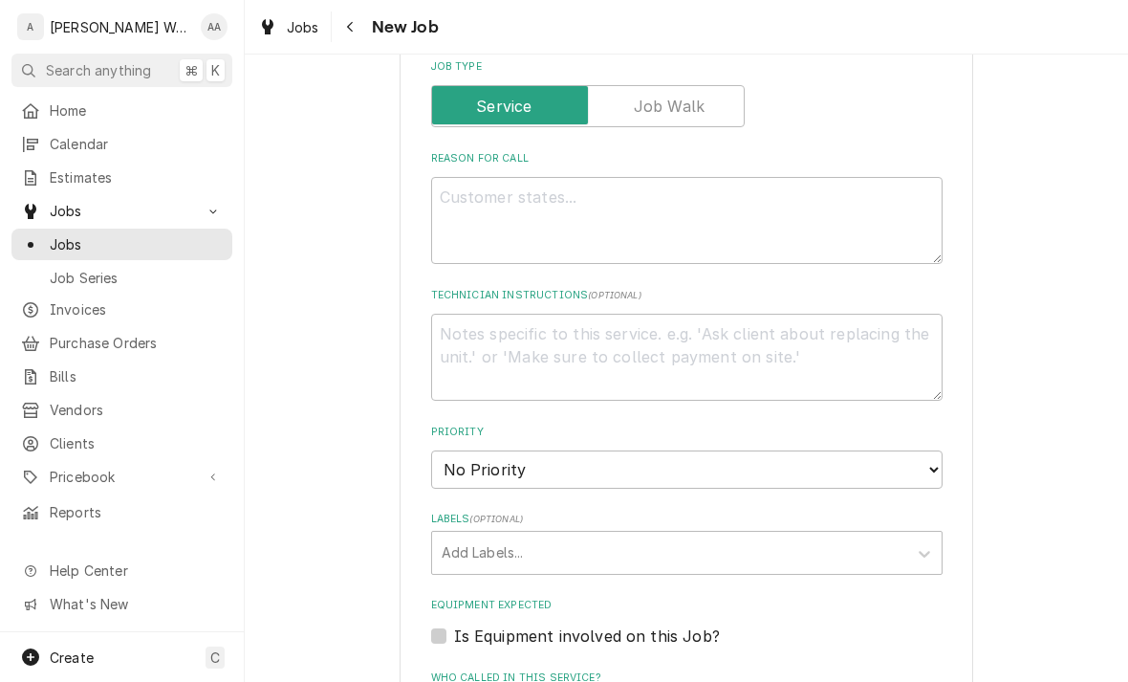
scroll to position [650, 0]
click at [453, 213] on textarea "Reason For Call" at bounding box center [687, 220] width 512 height 87
type textarea "x"
type textarea "Re"
type textarea "x"
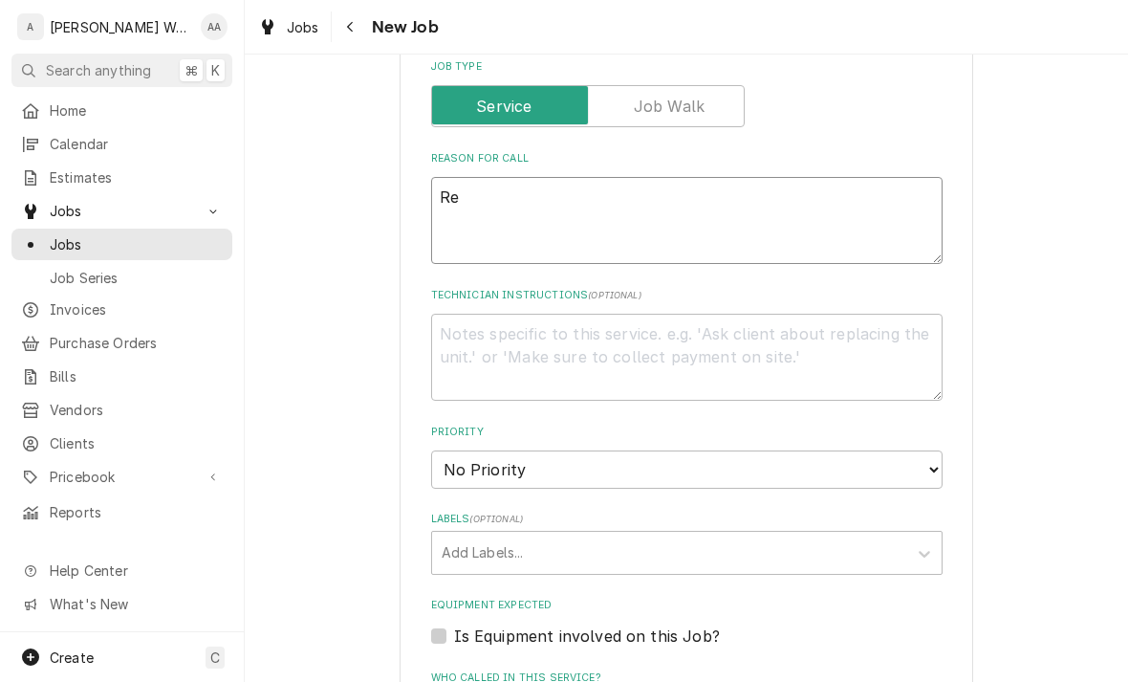
type textarea "Rea"
type textarea "x"
type textarea "Reac"
type textarea "x"
type textarea "Reach"
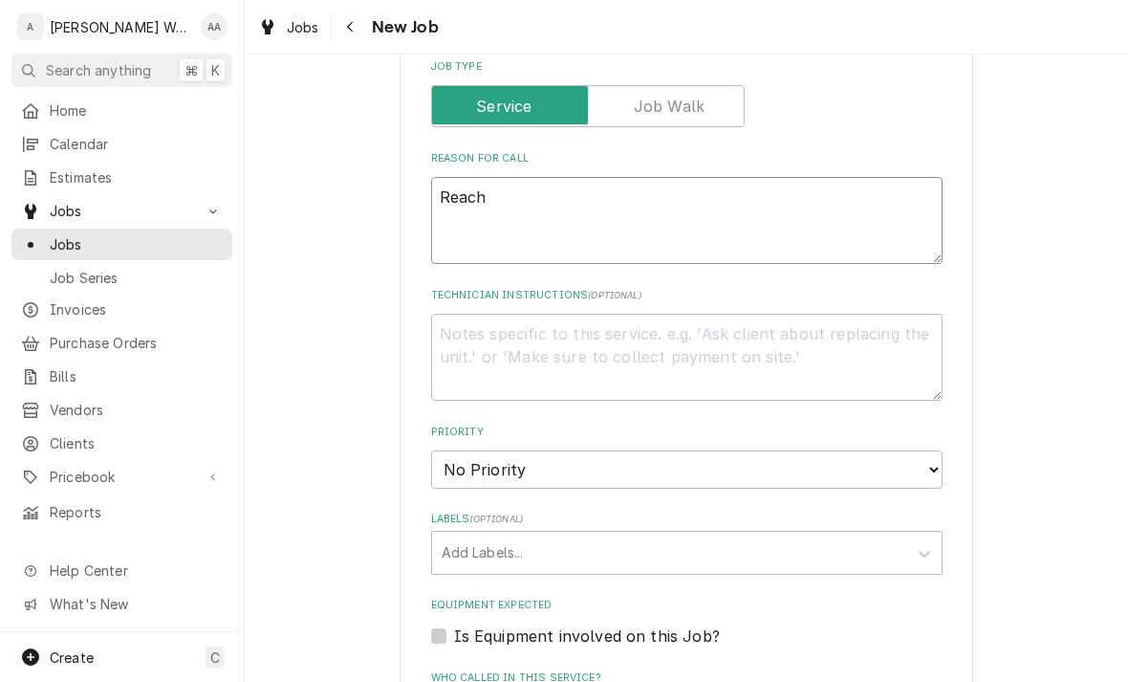
type textarea "x"
type textarea "Reach i"
type textarea "x"
type textarea "Reach in"
type textarea "x"
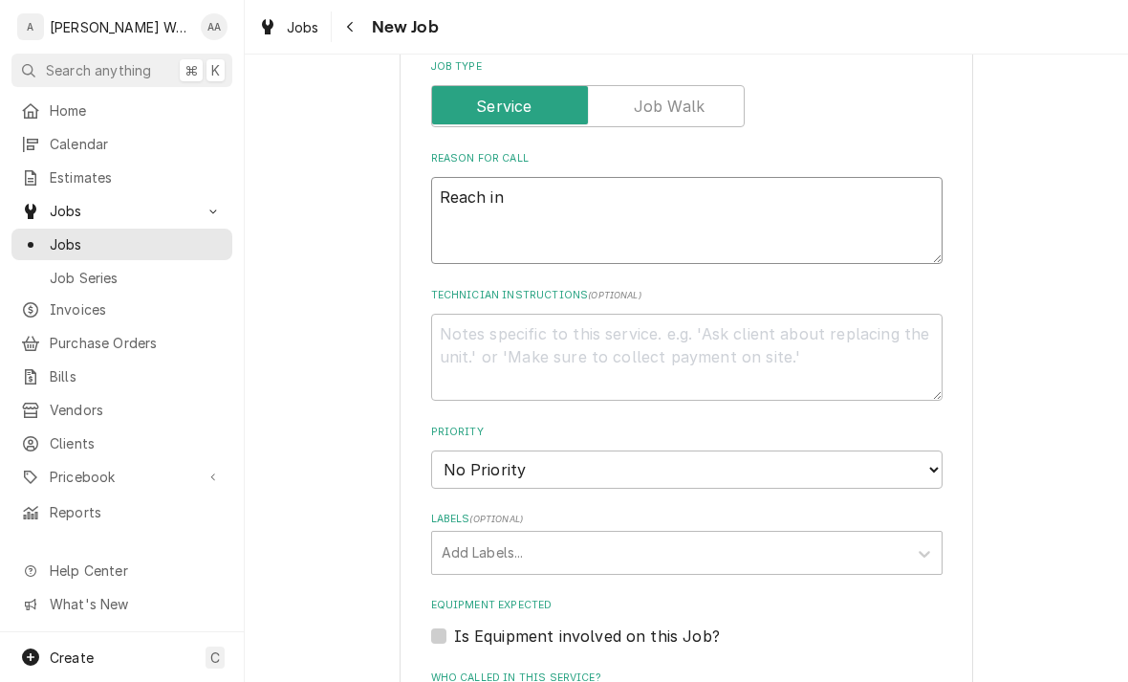
type textarea "Reach in f"
type textarea "x"
type textarea "Reach in fr"
type textarea "x"
type textarea "Reach in fre"
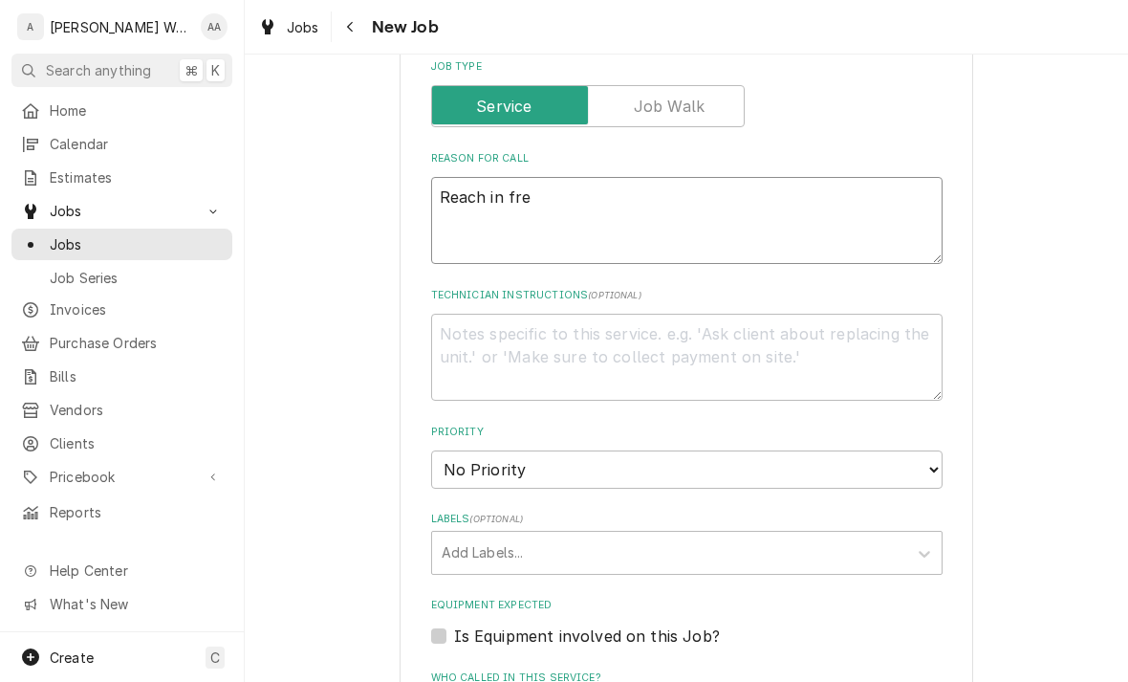
type textarea "x"
type textarea "Reach in free"
type textarea "x"
type textarea "Reach in freez"
type textarea "x"
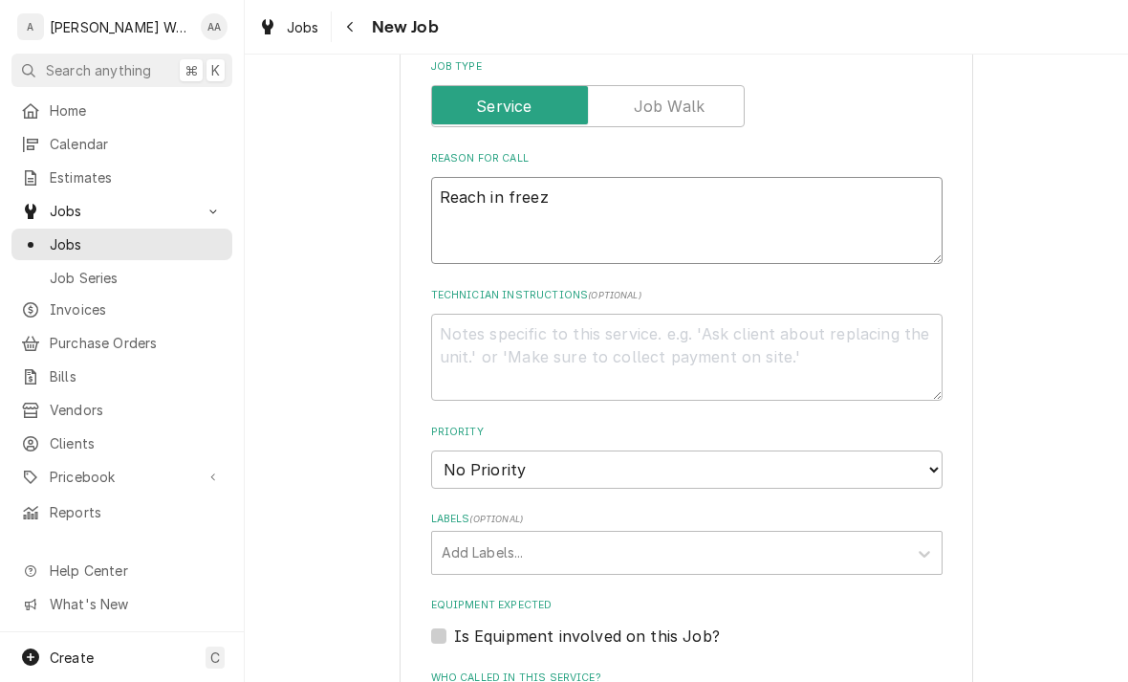
type textarea "Reach in freeze"
type textarea "x"
type textarea "Reach in freezer"
type textarea "x"
type textarea "Reach in freezer"
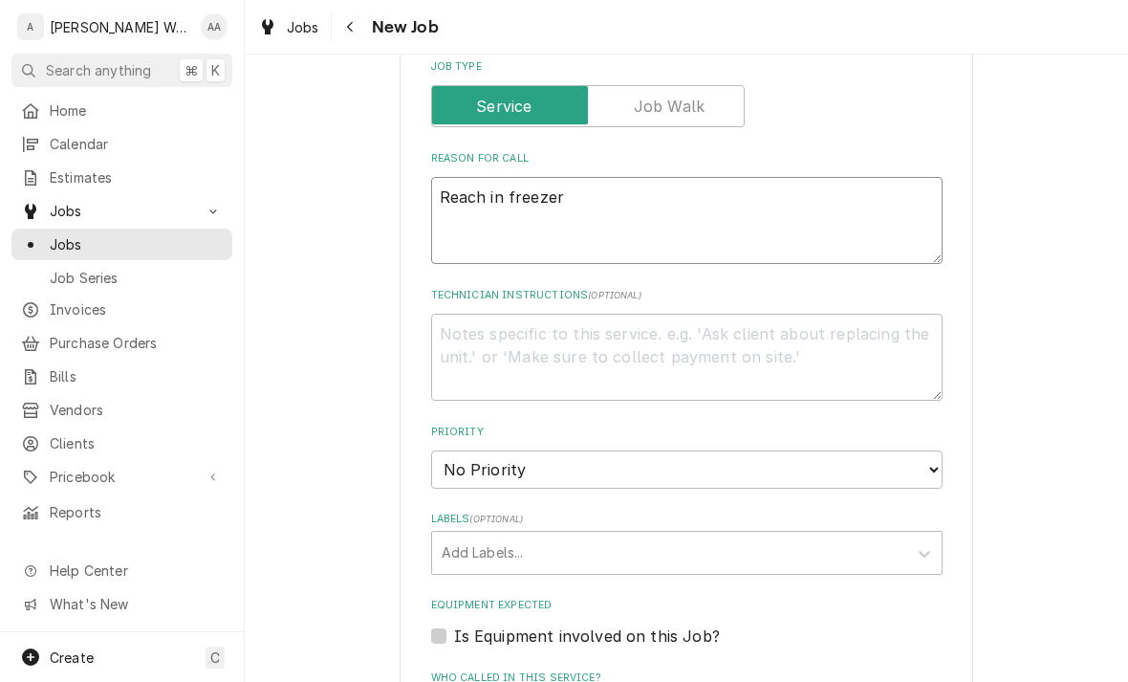
type textarea "x"
type textarea "Reach in freezer is"
type textarea "x"
type textarea "Reach in freezer is"
type textarea "x"
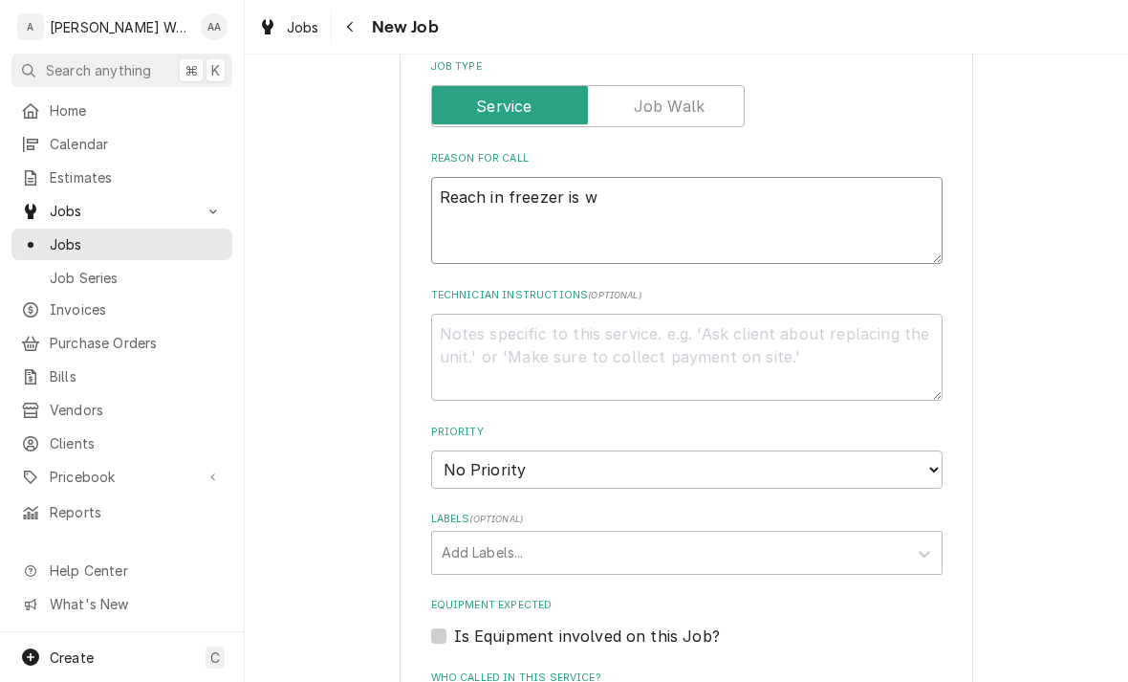
type textarea "Reach in freezer is wa"
type textarea "x"
type textarea "Reach in freezer is warm"
type textarea "x"
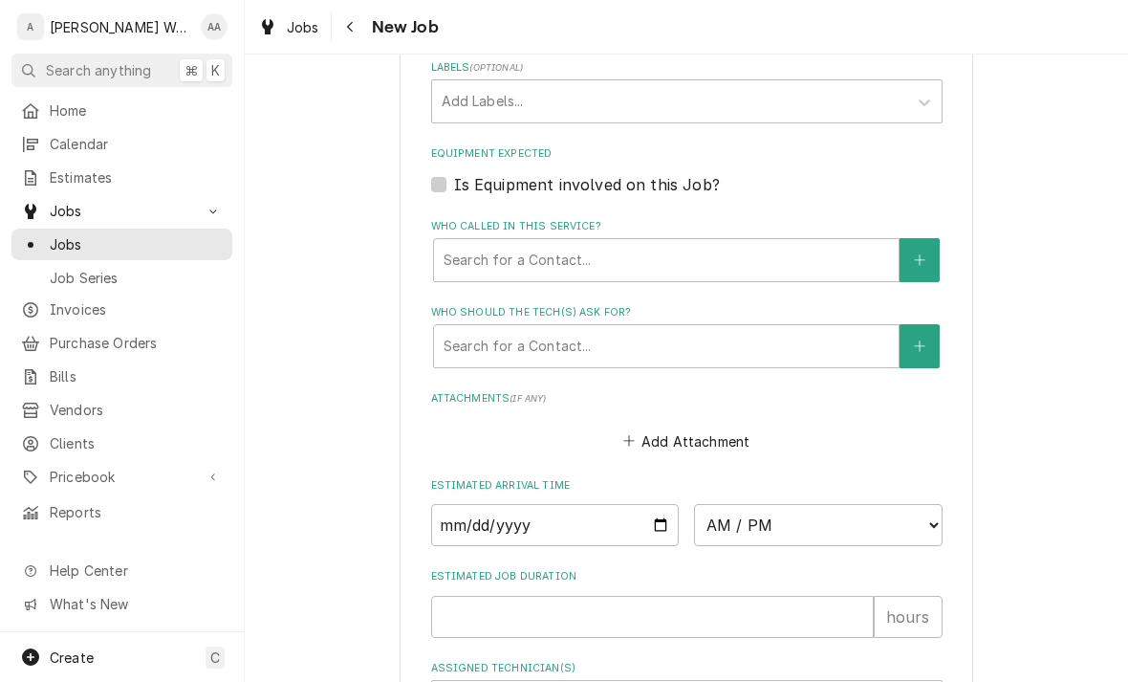
scroll to position [1110, 0]
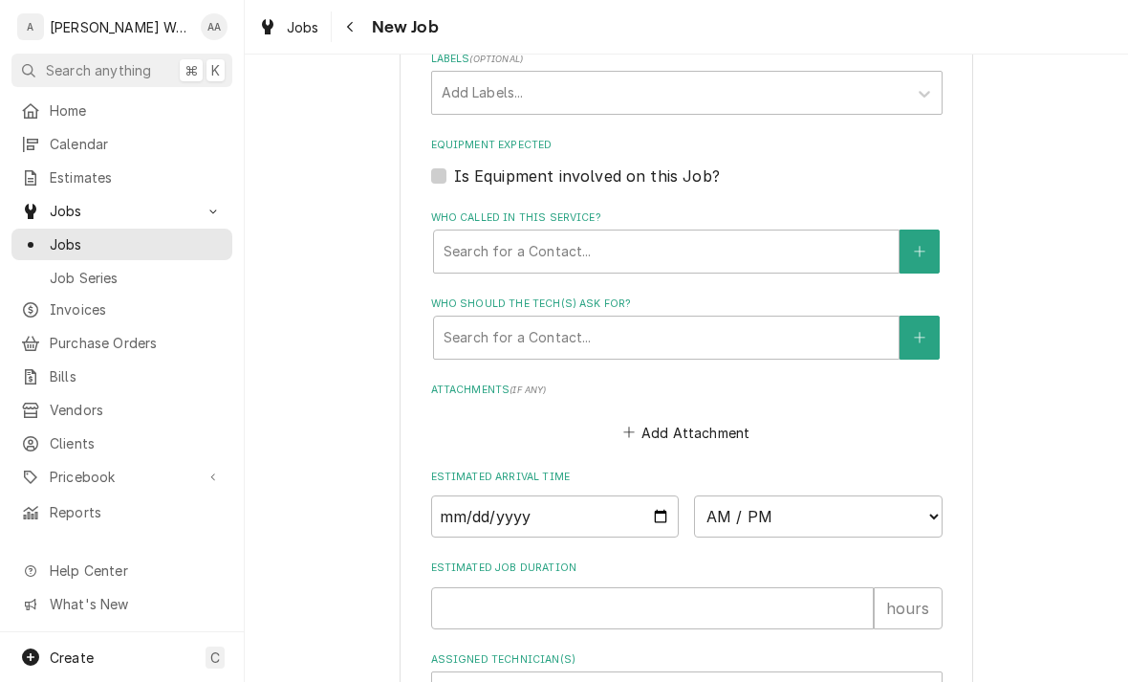
type textarea "Reach in freezer is warm"
click at [453, 512] on input "Date" at bounding box center [555, 516] width 249 height 42
type input "2025-08-28"
type textarea "x"
click at [748, 504] on select "AM / PM 6:00 AM 6:15 AM 6:30 AM 6:45 AM 7:00 AM 7:15 AM 7:30 AM 7:45 AM 8:00 AM…" at bounding box center [818, 516] width 249 height 42
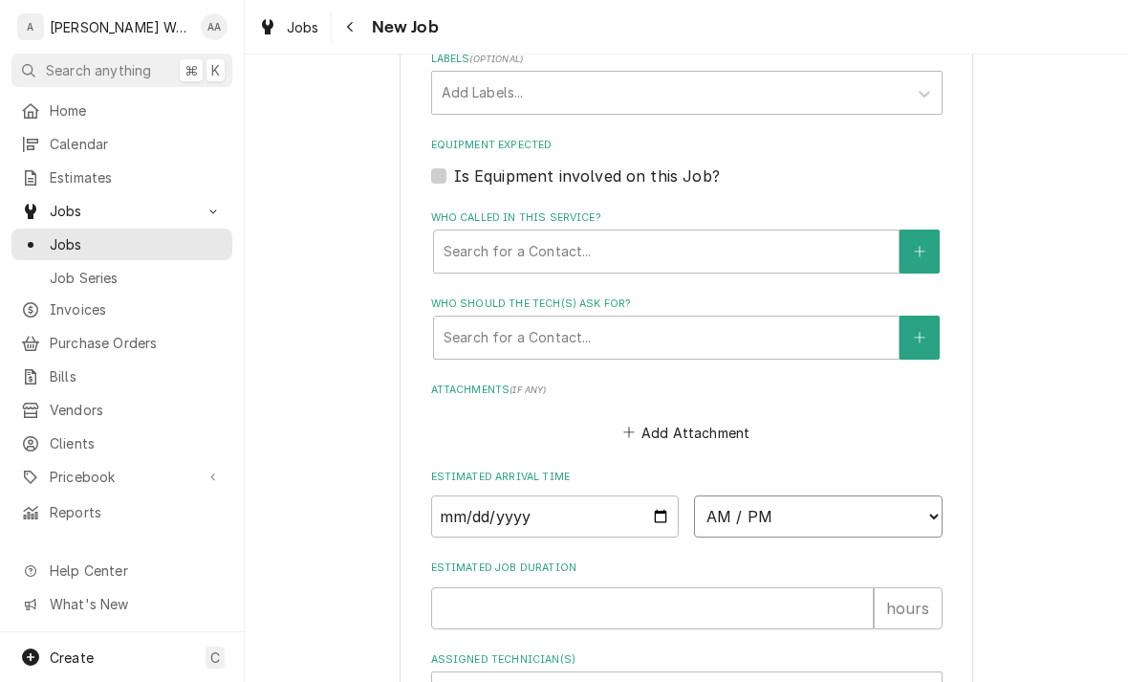
select select "14:00:00"
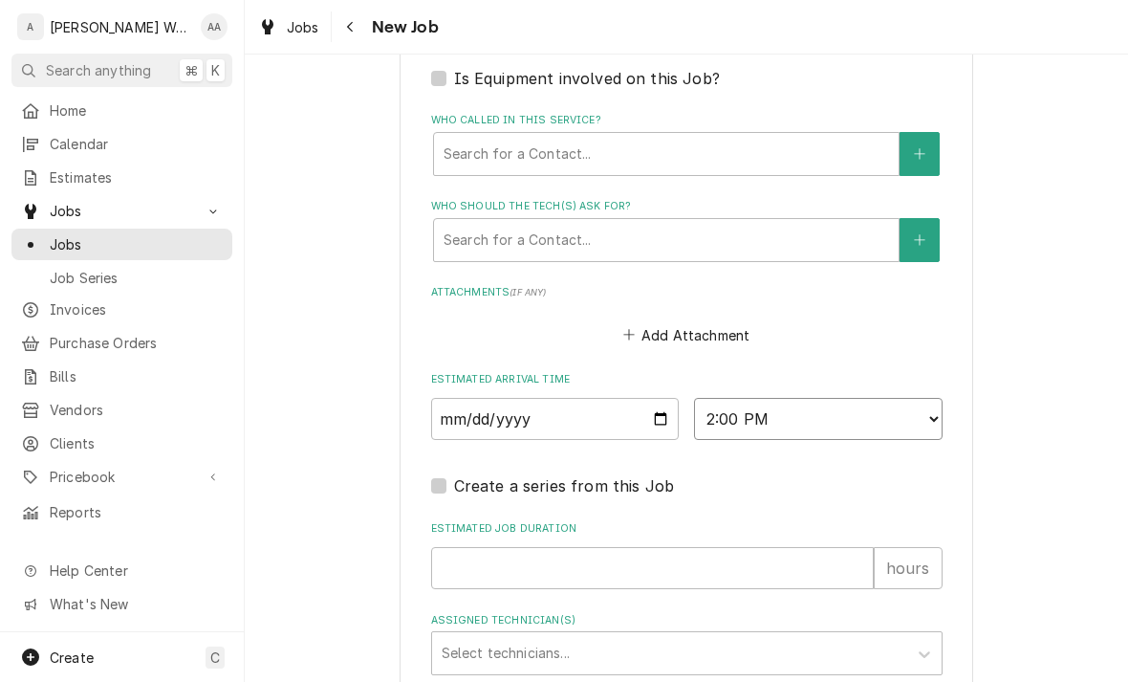
type textarea "x"
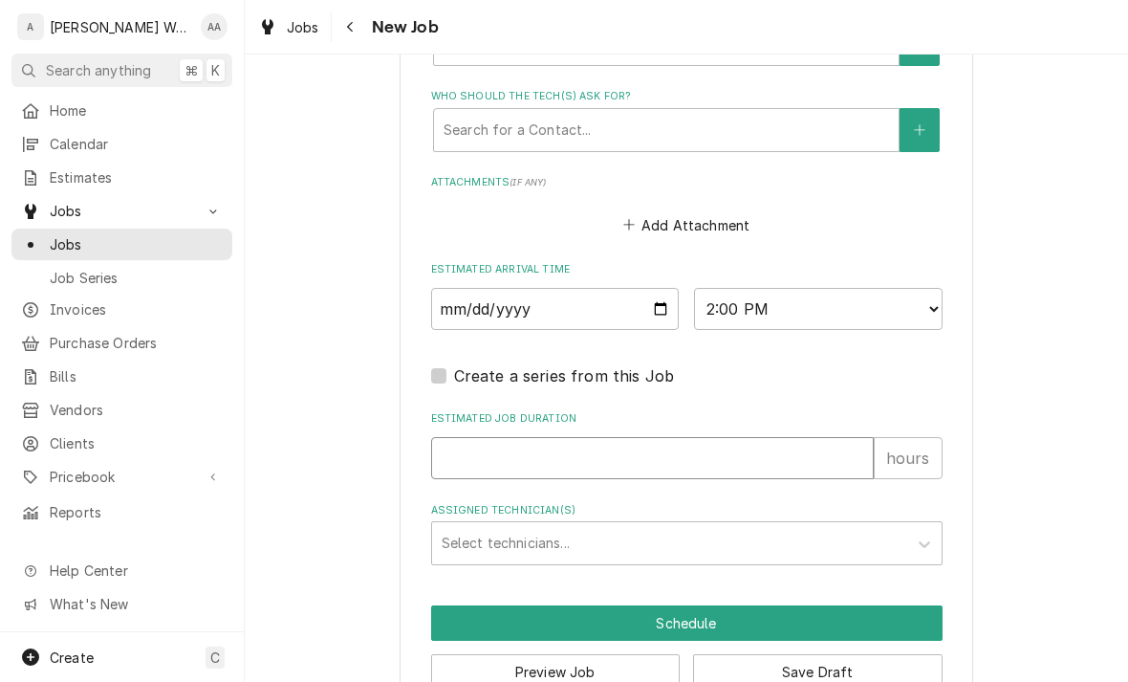
click at [446, 457] on input "Estimated Job Duration" at bounding box center [652, 458] width 443 height 42
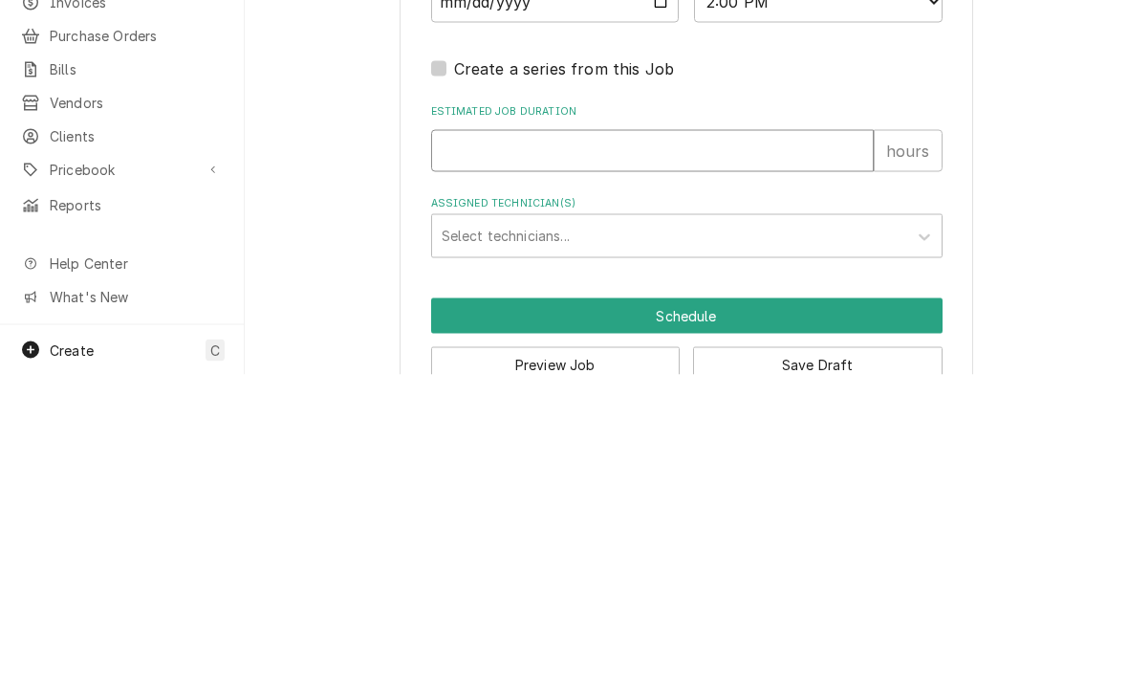
type input "2"
type textarea "x"
type input "2"
click at [483, 526] on div "Assigned Technician(s)" at bounding box center [670, 543] width 456 height 34
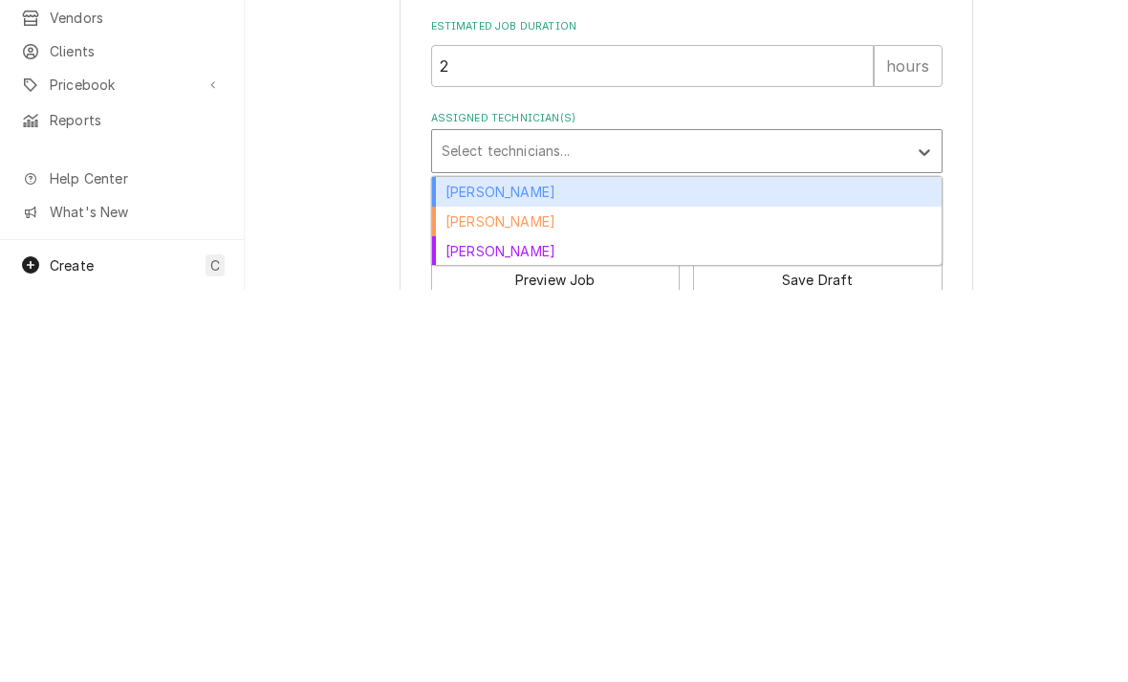
click at [454, 569] on div "[PERSON_NAME]" at bounding box center [687, 584] width 510 height 30
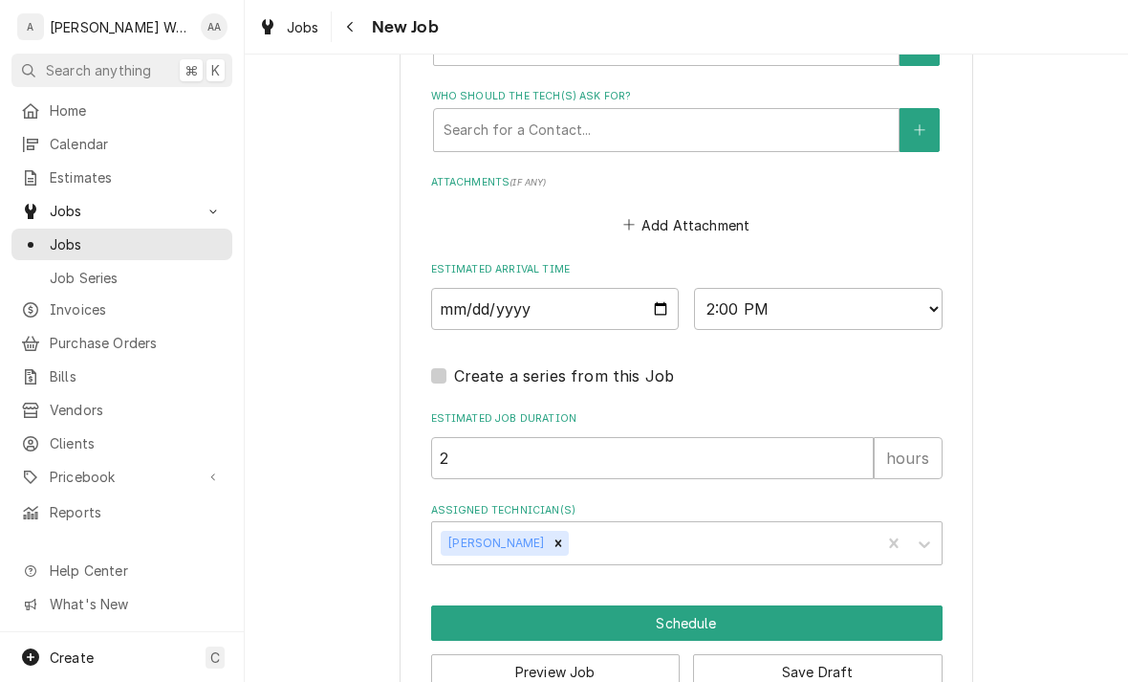
click at [474, 614] on button "Schedule" at bounding box center [687, 622] width 512 height 35
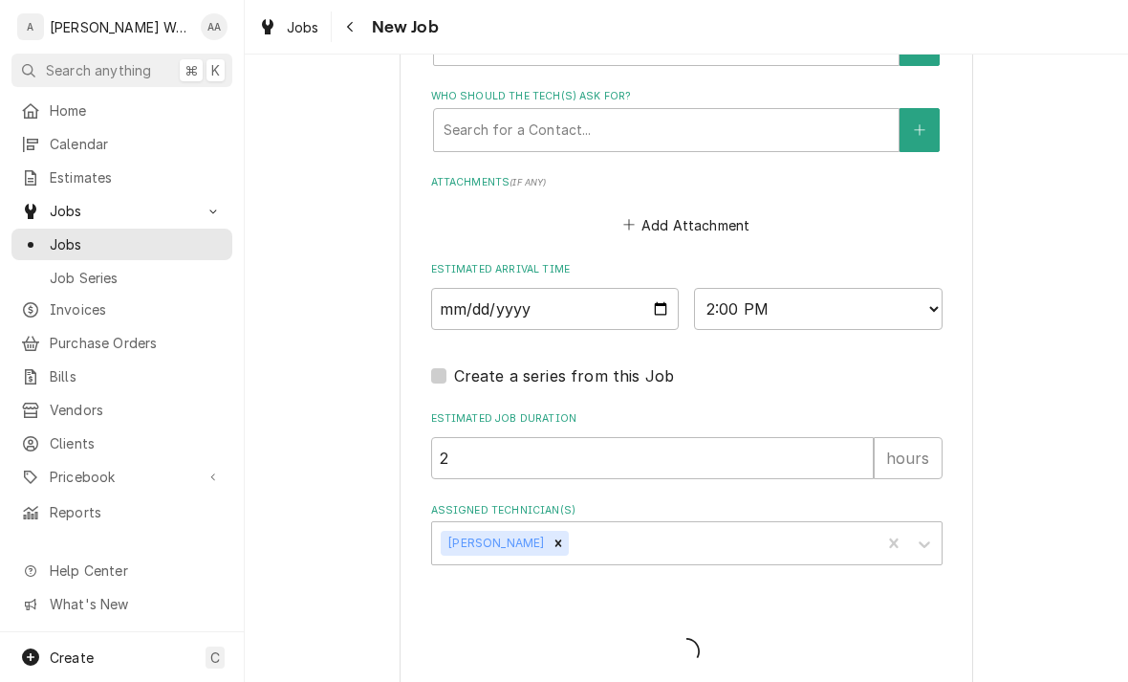
type textarea "x"
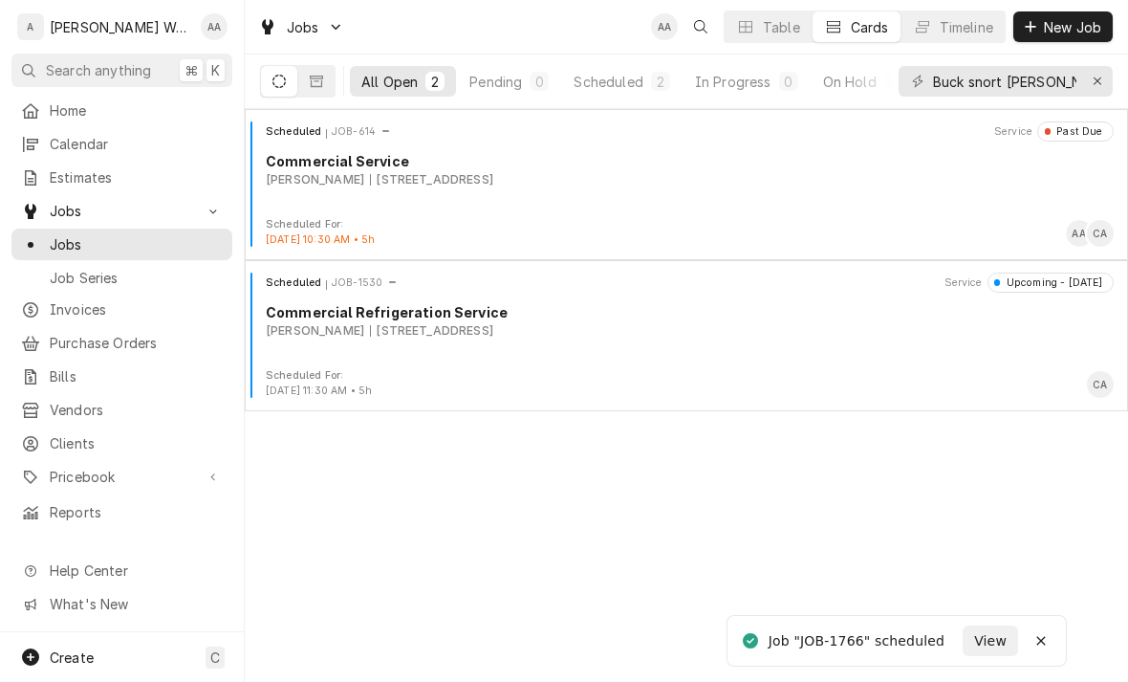
click at [68, 136] on span "Calendar" at bounding box center [136, 144] width 173 height 20
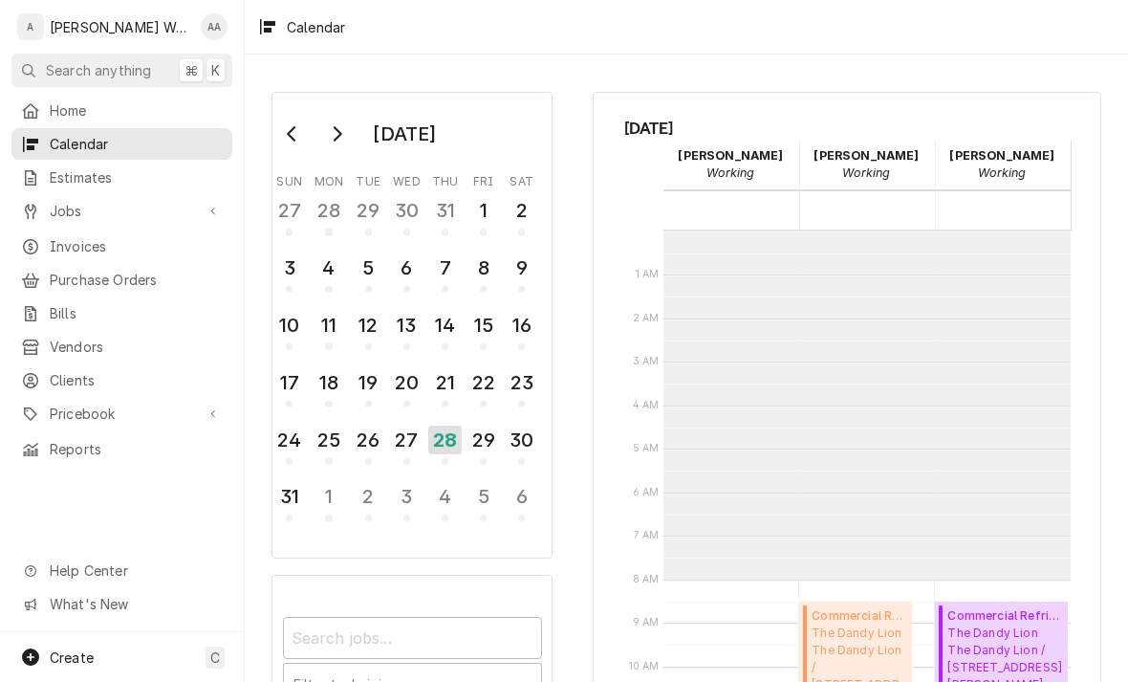
scroll to position [348, 0]
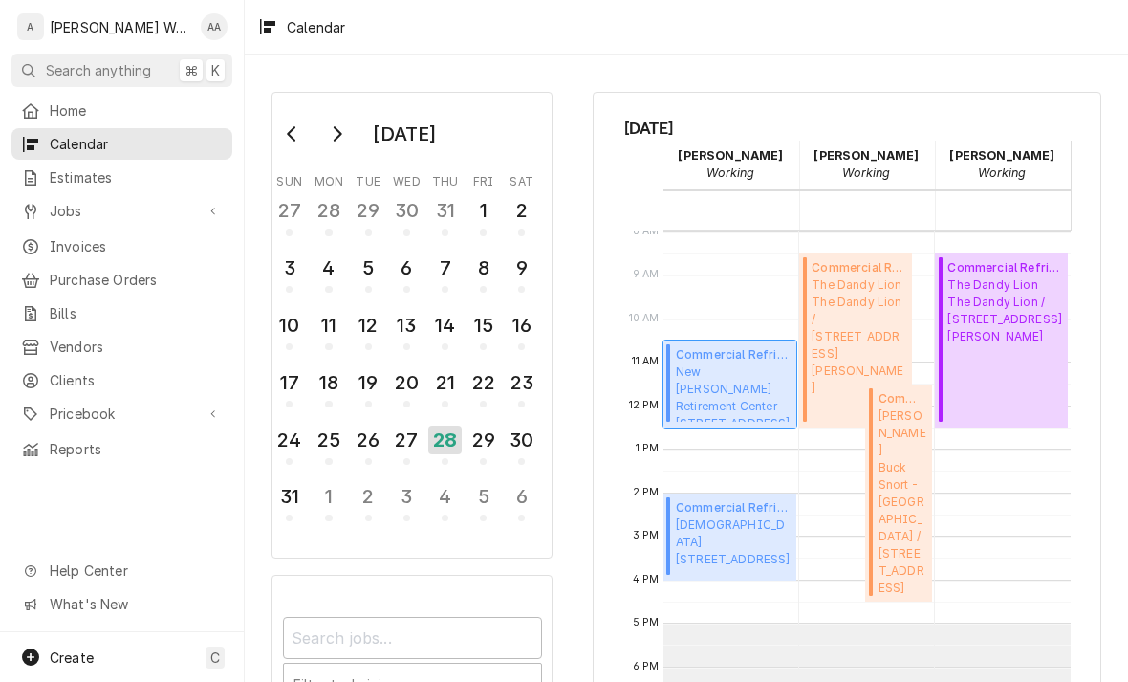
click at [712, 404] on span "New Cassel Retirement Center 900 N 90th St, Omaha, NE 68114" at bounding box center [733, 392] width 115 height 58
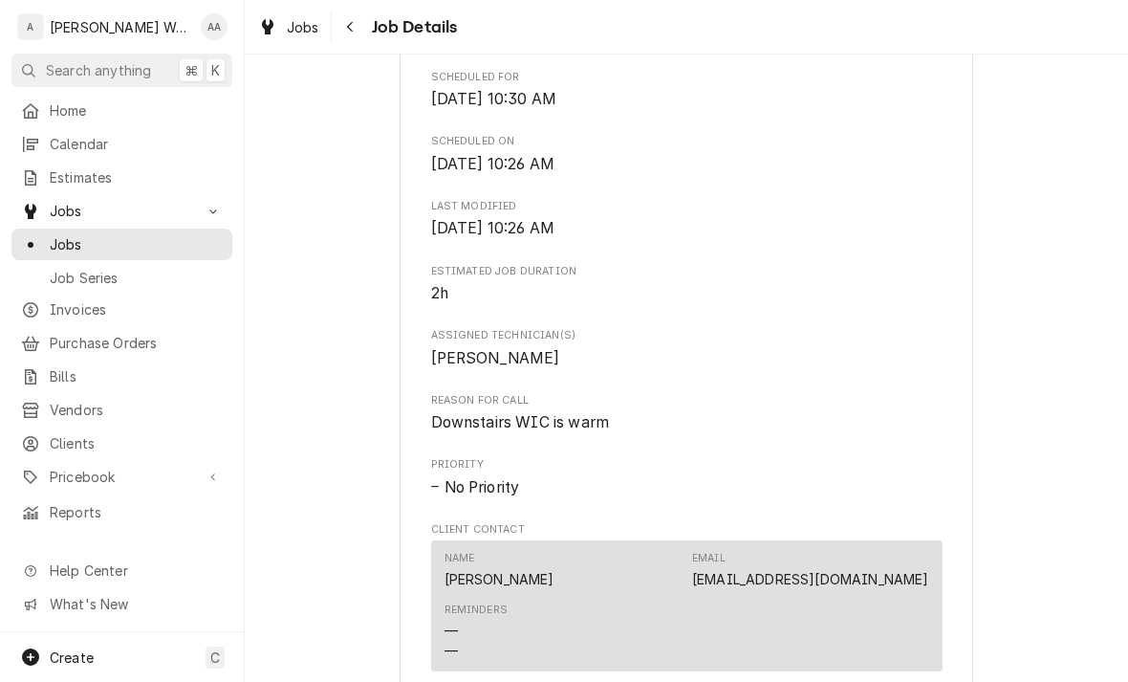
scroll to position [536, 0]
